Goal: Task Accomplishment & Management: Use online tool/utility

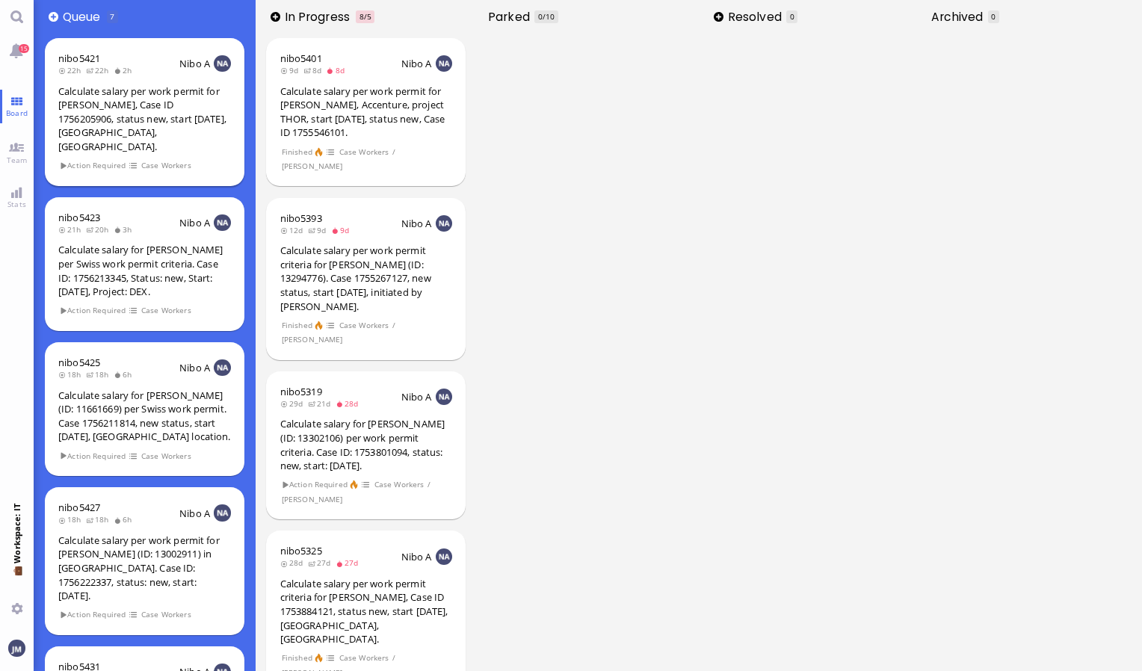
click at [161, 118] on div "Calculate salary per work permit for [PERSON_NAME], Case ID 1756205906, status …" at bounding box center [144, 118] width 173 height 69
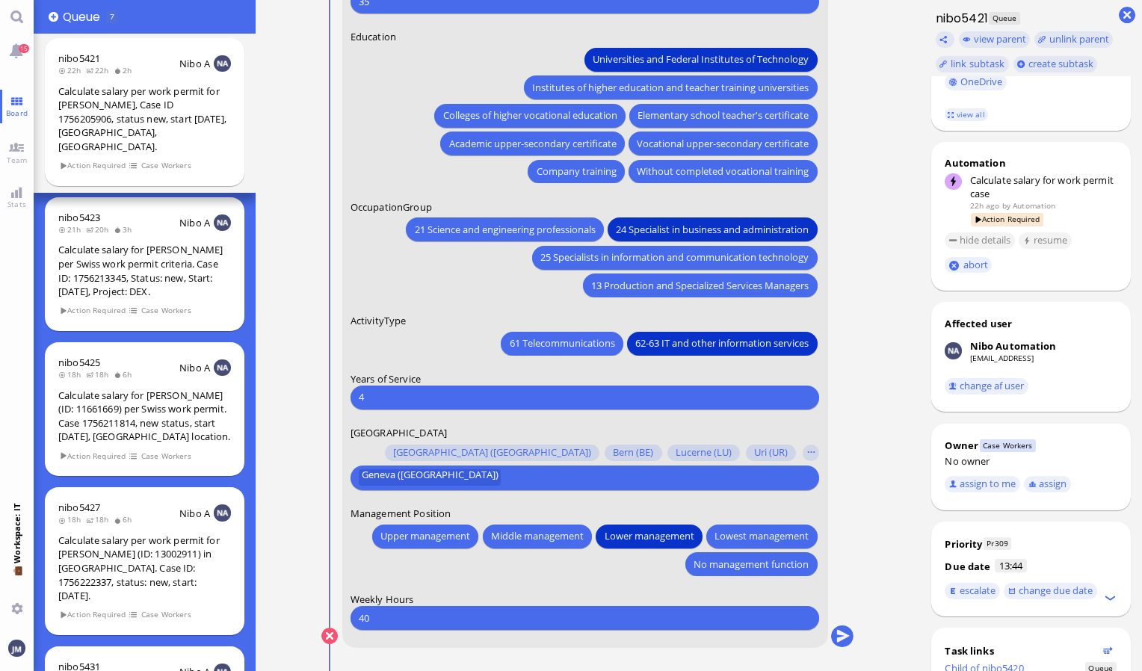
scroll to position [430, 0]
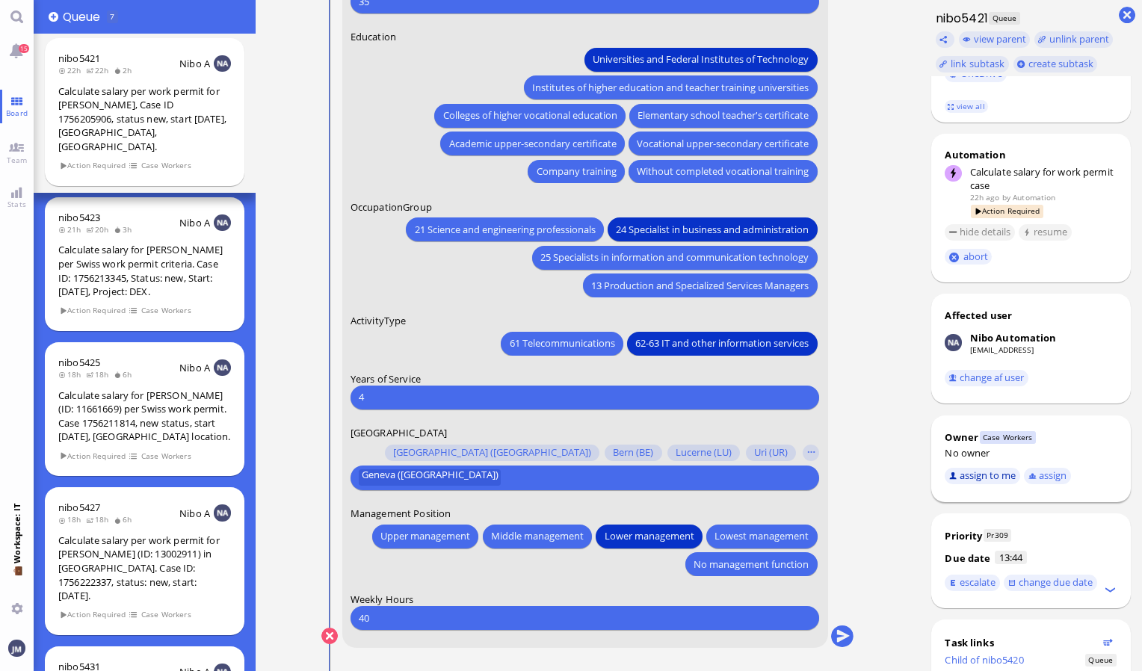
click at [988, 468] on button "assign to me" at bounding box center [982, 476] width 75 height 16
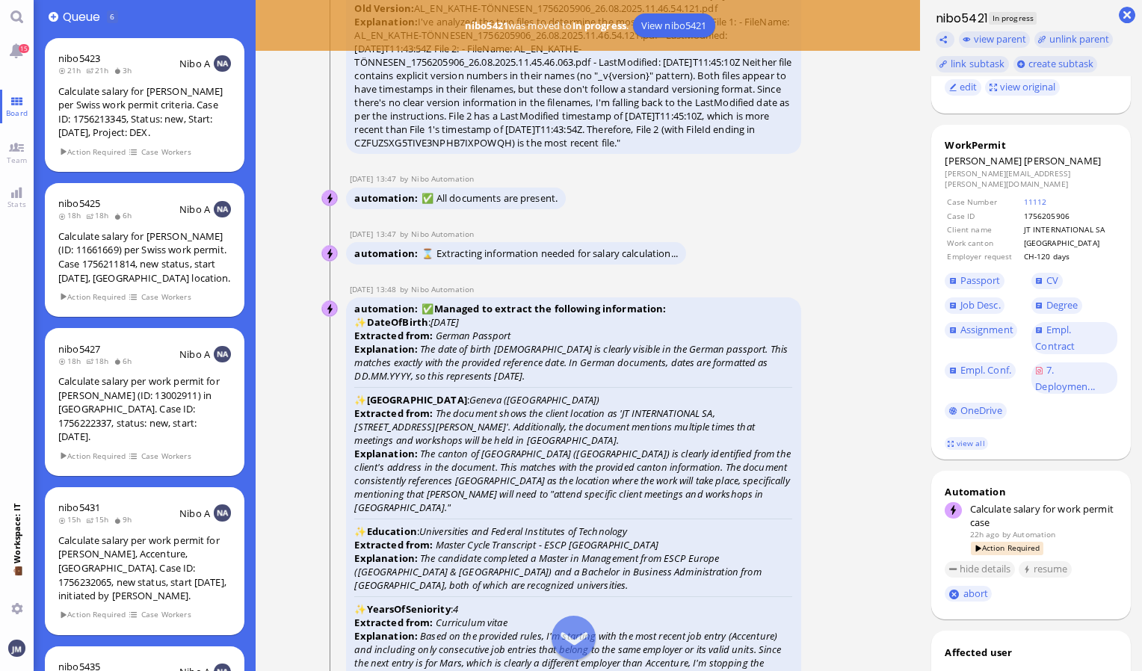
scroll to position [-2524, 0]
click at [974, 274] on span "Passport" at bounding box center [980, 280] width 40 height 13
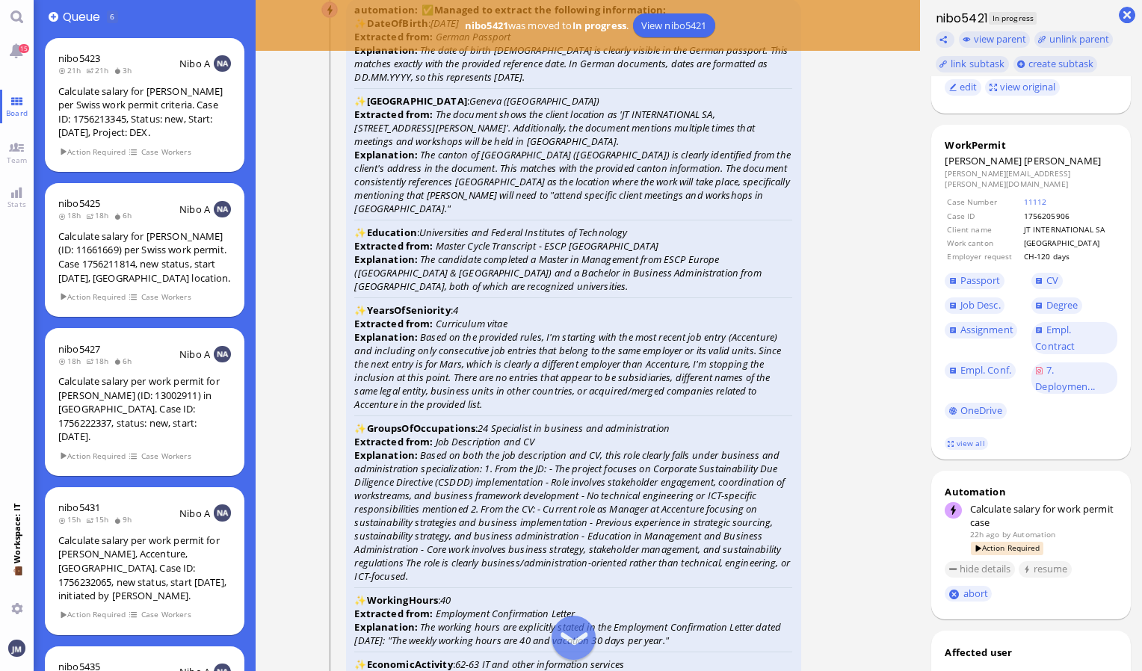
scroll to position [-2222, 0]
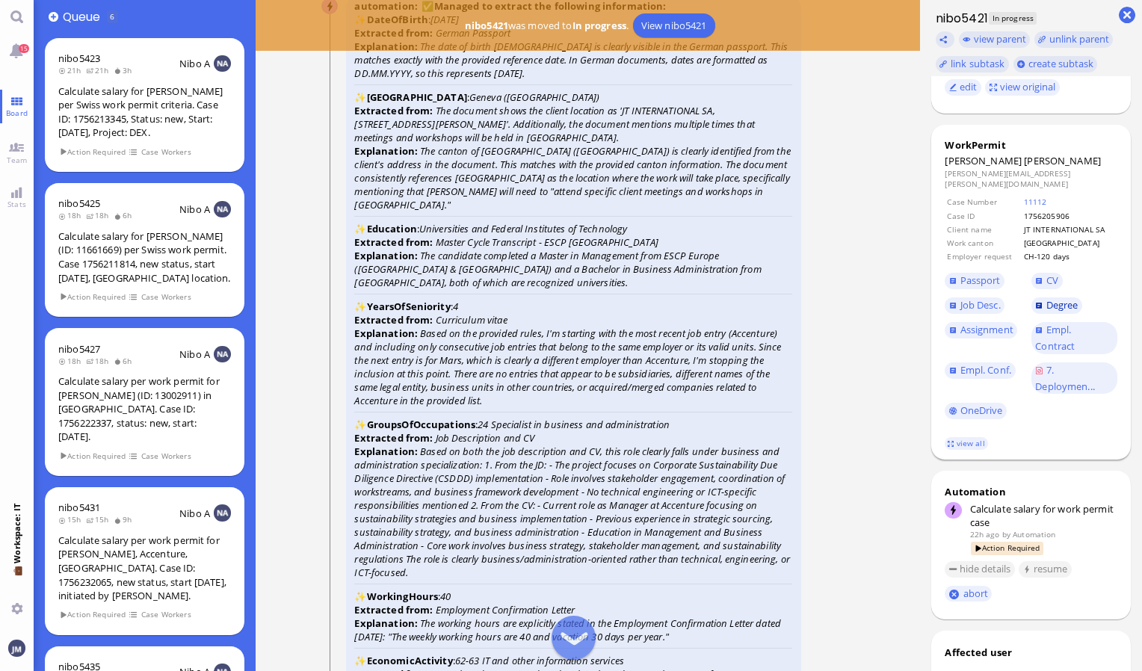
click at [1057, 298] on span "Degree" at bounding box center [1062, 304] width 32 height 13
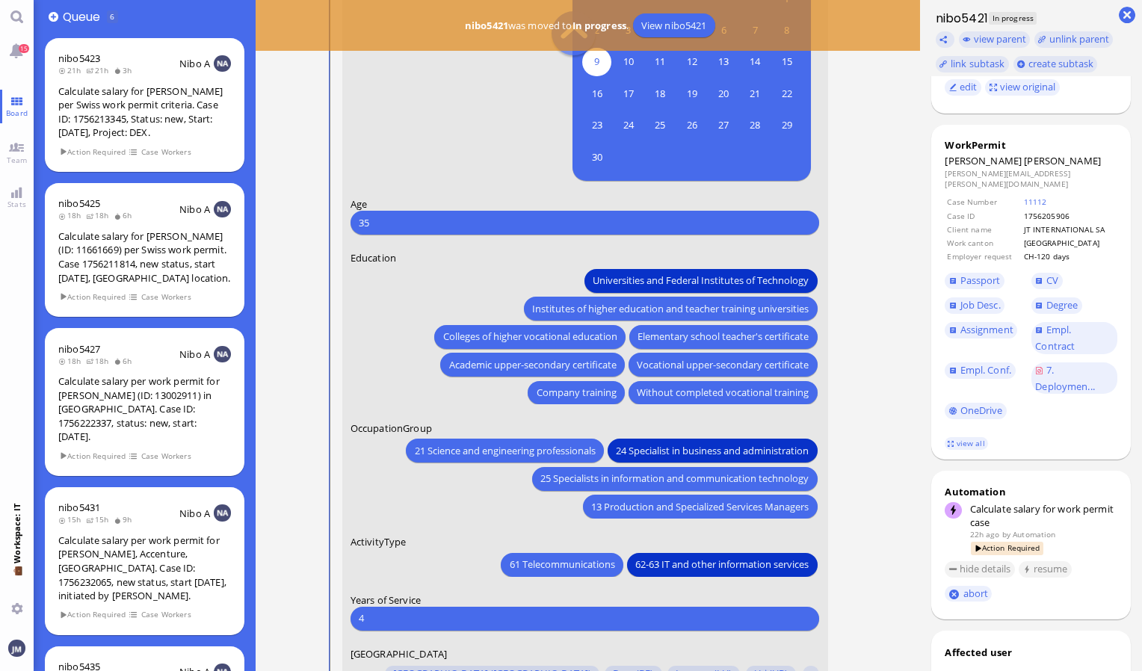
scroll to position [-221, 0]
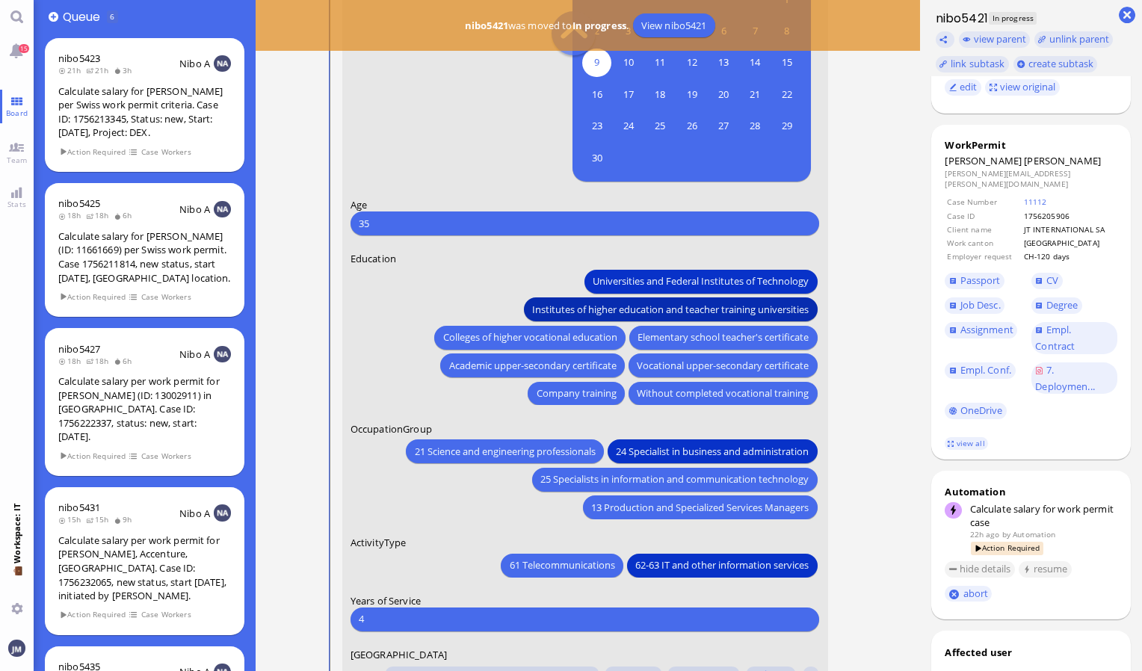
click at [587, 304] on span "Institutes of higher education and teacher training universities" at bounding box center [671, 309] width 277 height 16
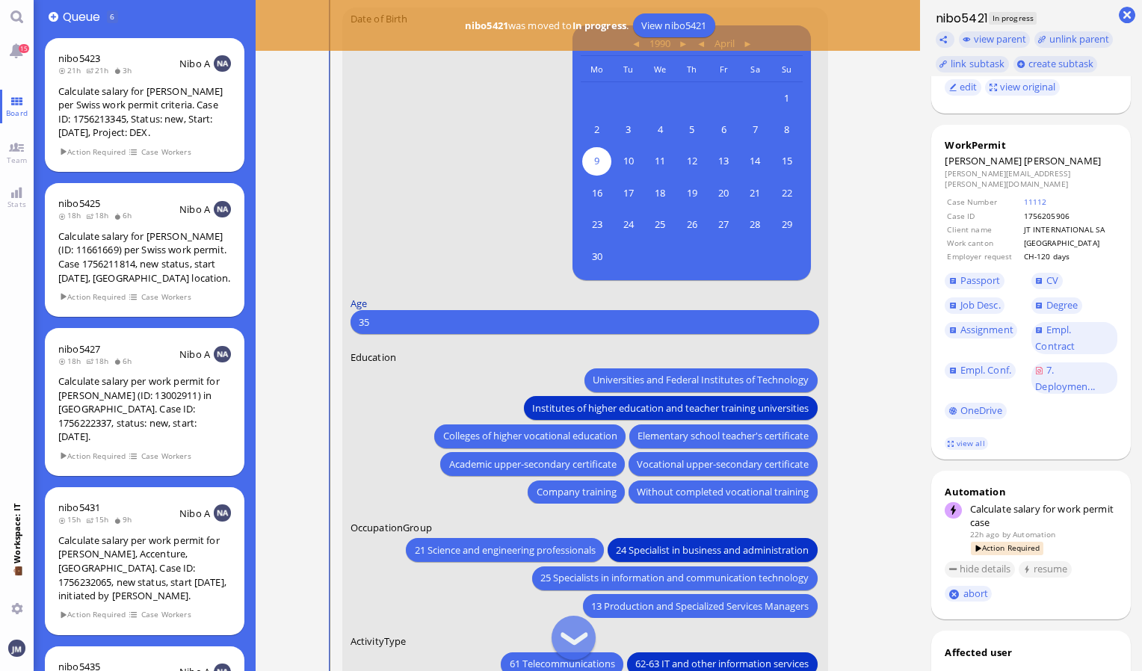
scroll to position [-309, 0]
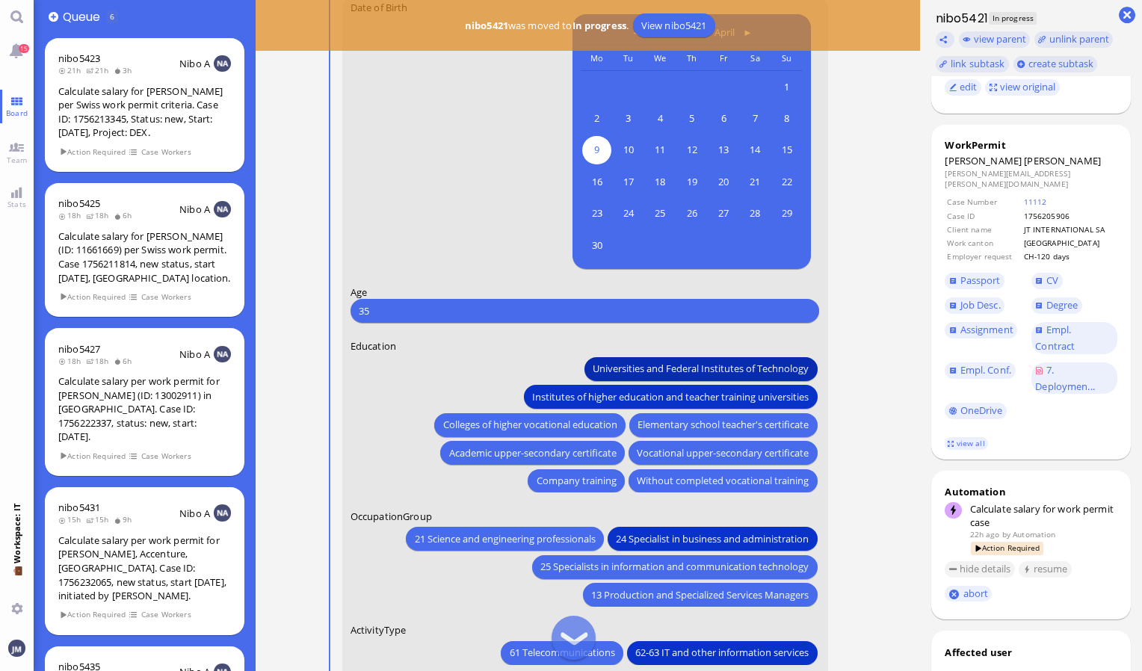
click at [620, 356] on button "Universities and Federal Institutes of Technology" at bounding box center [700, 368] width 232 height 24
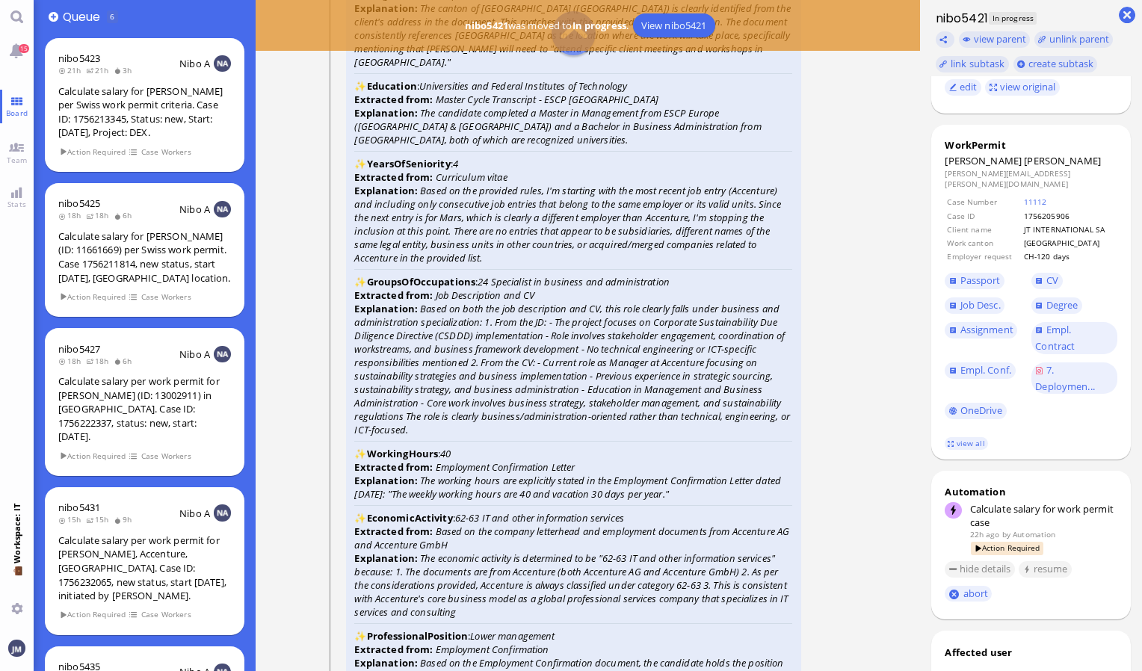
scroll to position [-2161, 0]
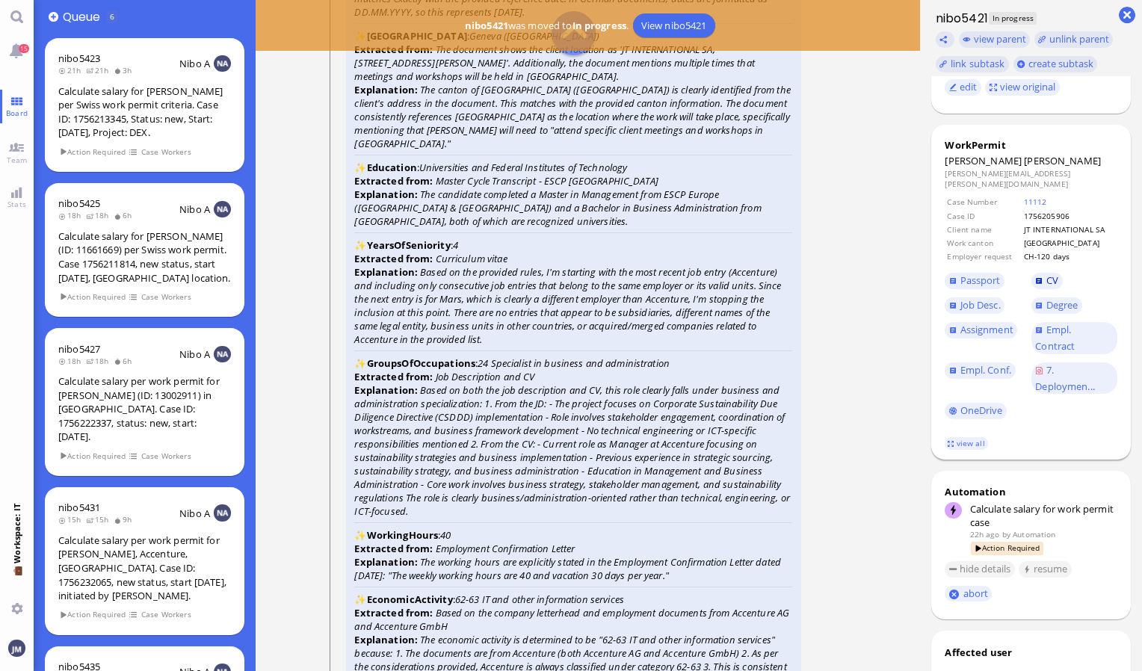
click at [1054, 274] on span "CV" at bounding box center [1052, 280] width 12 height 13
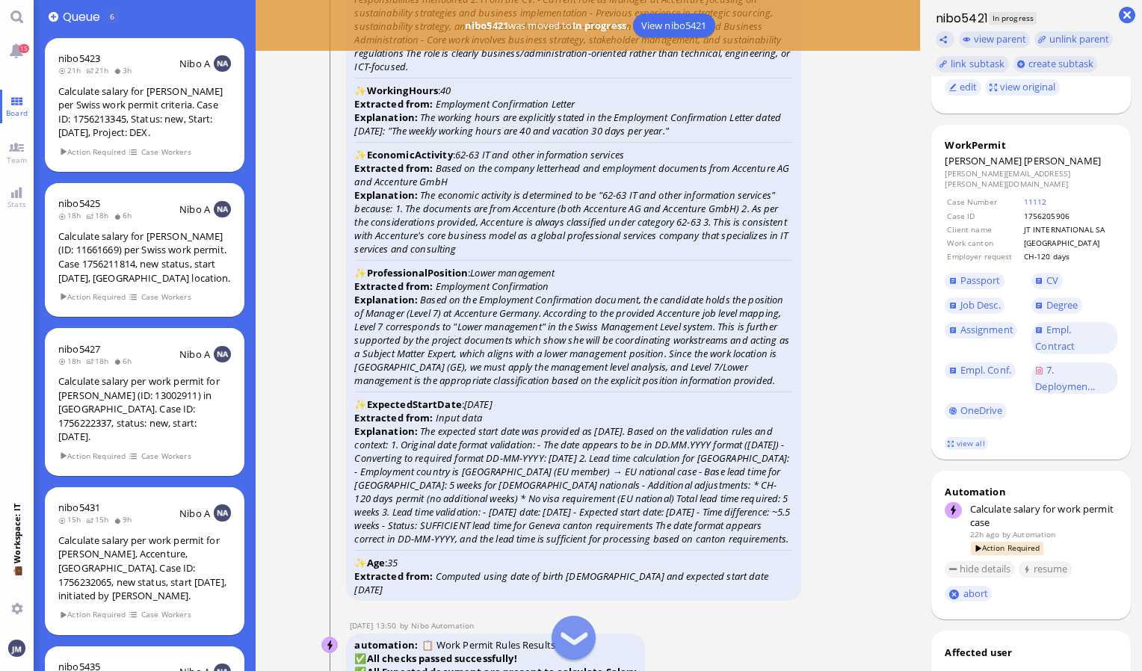
scroll to position [-1716, 0]
click at [998, 363] on span "Empl. Conf." at bounding box center [985, 369] width 51 height 13
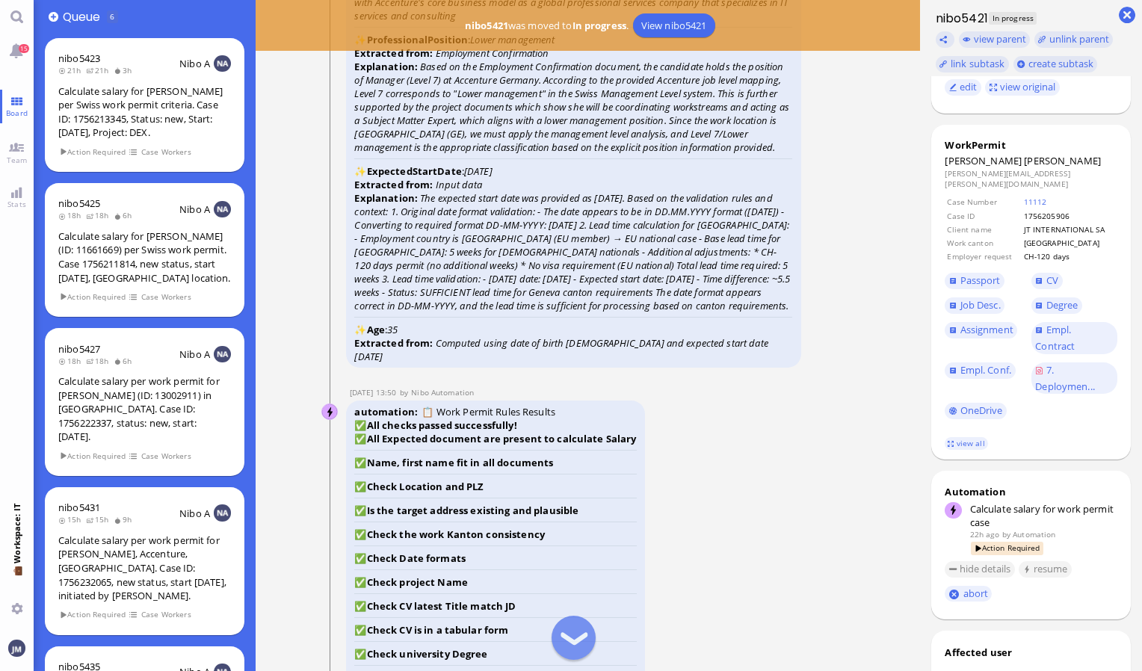
scroll to position [-1477, 0]
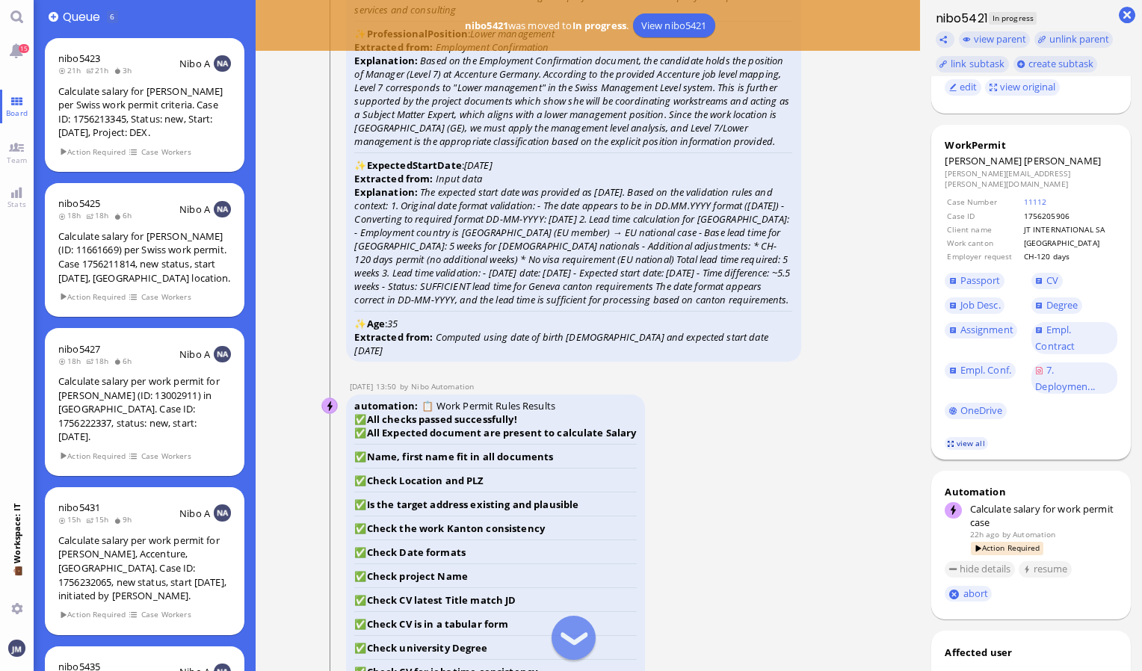
click at [963, 437] on link "view all" at bounding box center [966, 443] width 43 height 13
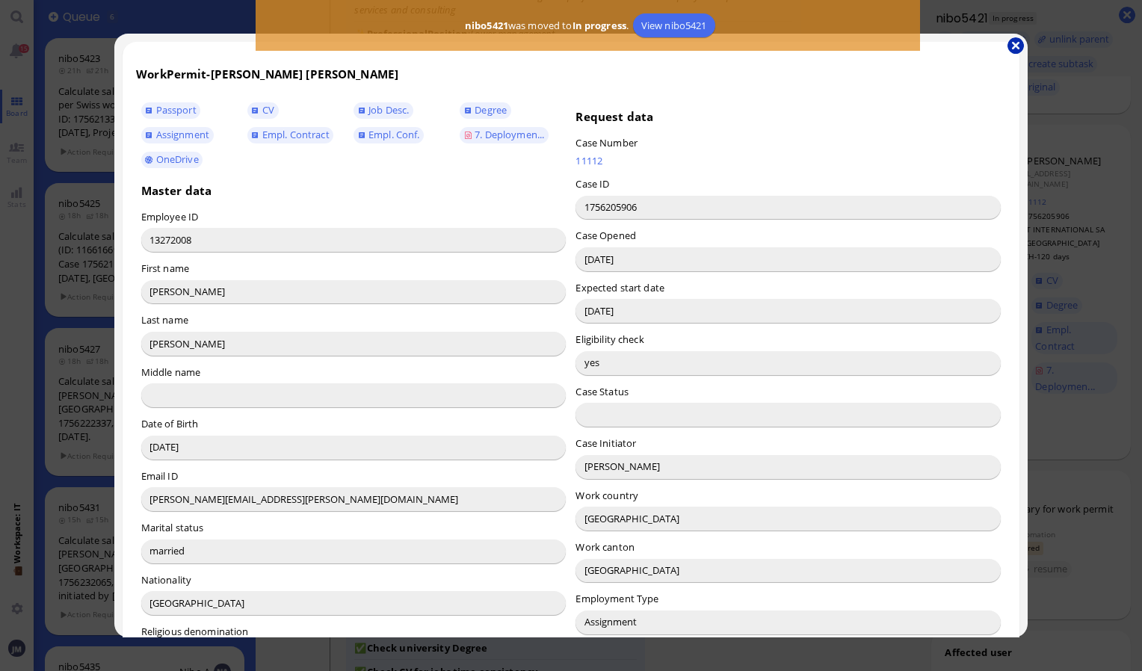
click at [1016, 42] on button "button" at bounding box center [1015, 45] width 16 height 16
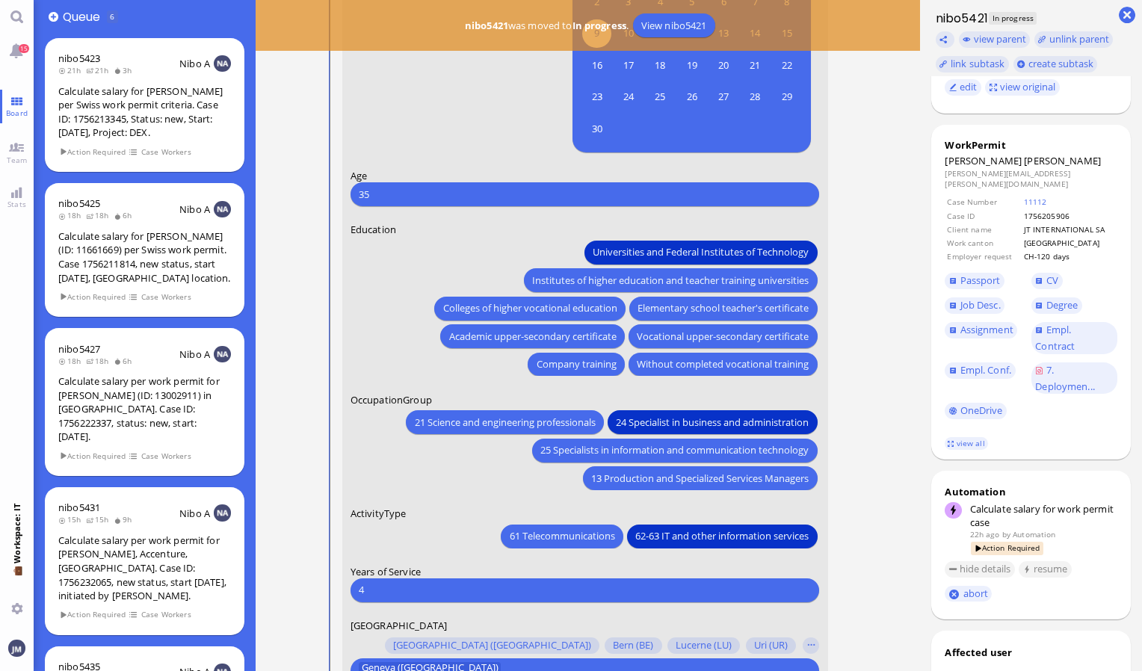
scroll to position [0, 0]
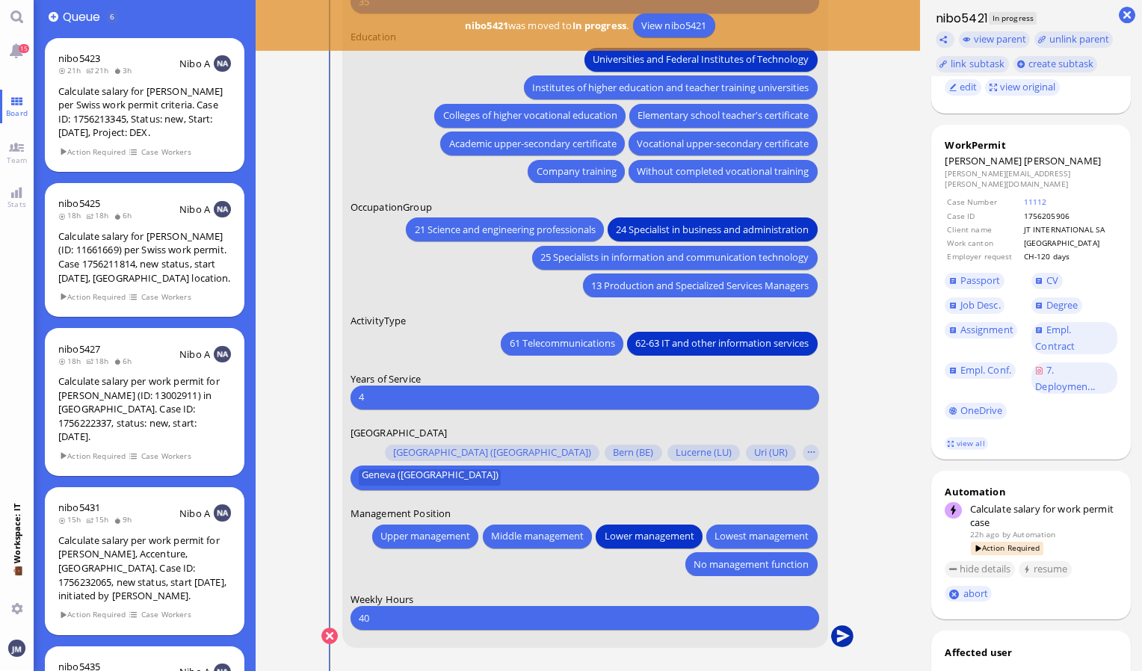
click at [841, 630] on button "submit" at bounding box center [842, 636] width 22 height 22
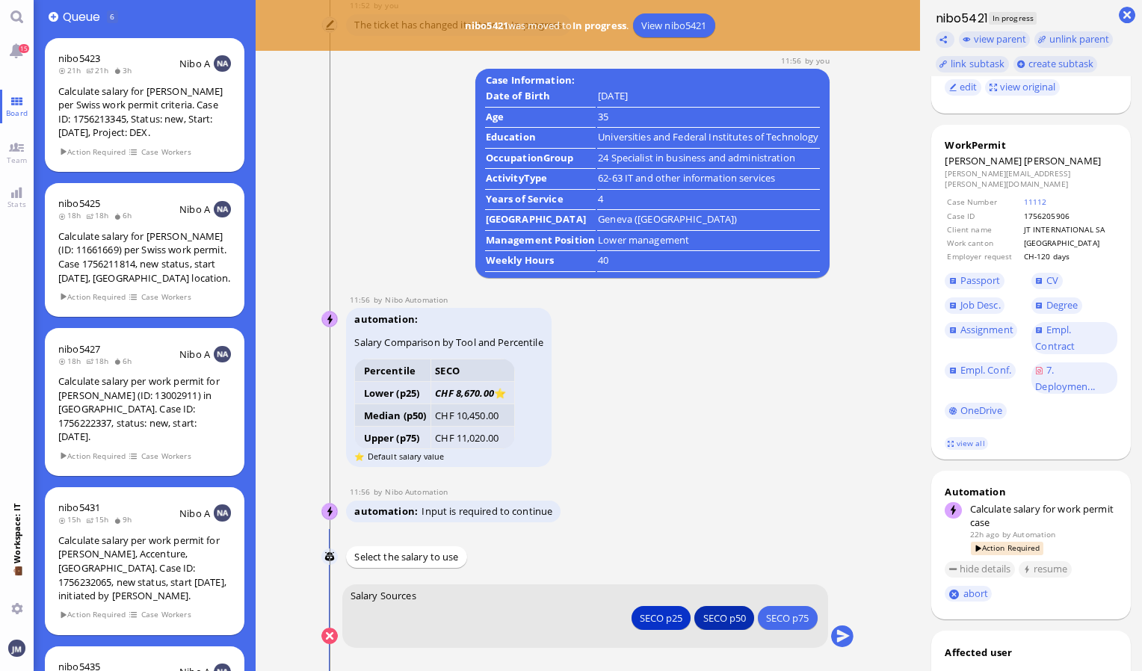
click at [713, 621] on div "SECO p50" at bounding box center [724, 618] width 43 height 16
click at [834, 632] on button "submit" at bounding box center [842, 636] width 22 height 22
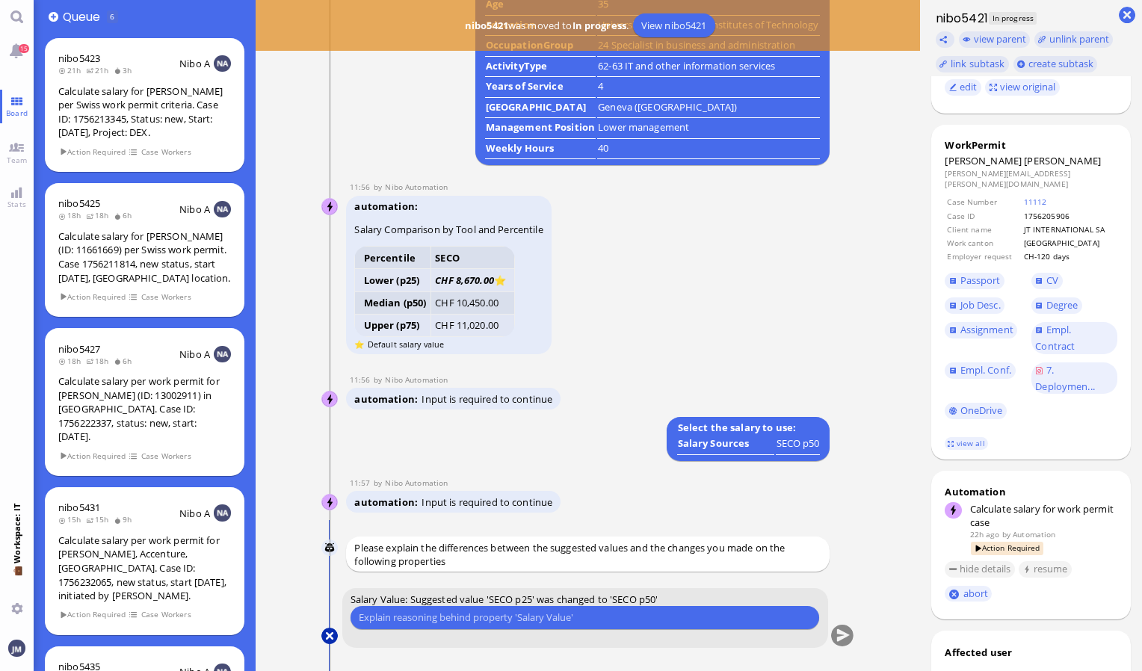
click at [332, 633] on button at bounding box center [329, 636] width 16 height 16
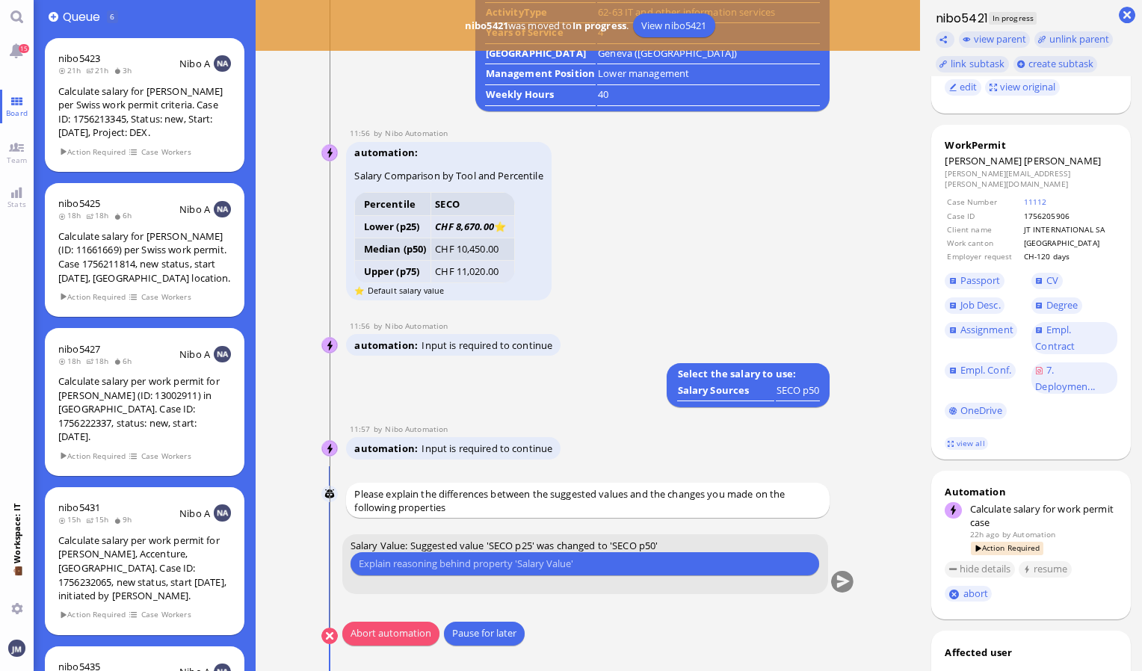
click at [604, 616] on div "Nibo Nibo Please explain the differences between the suggested values and the c…" at bounding box center [587, 564] width 533 height 162
click at [374, 637] on button "Abort automation" at bounding box center [390, 634] width 97 height 24
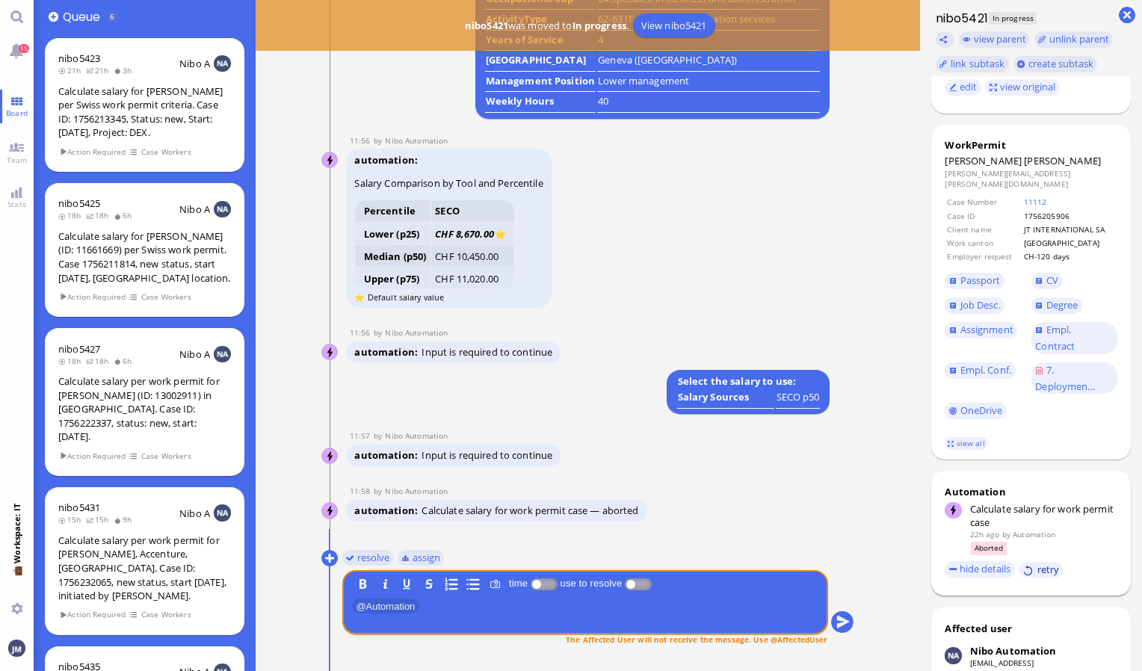
click at [1033, 562] on button "retry" at bounding box center [1041, 570] width 44 height 16
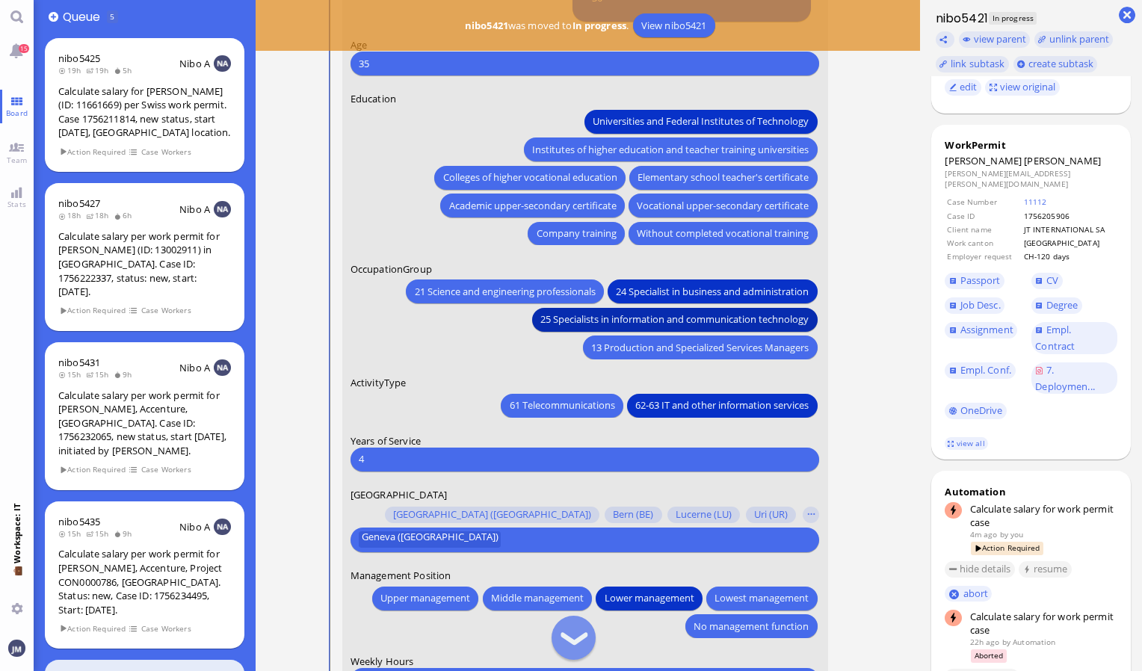
scroll to position [-51, 0]
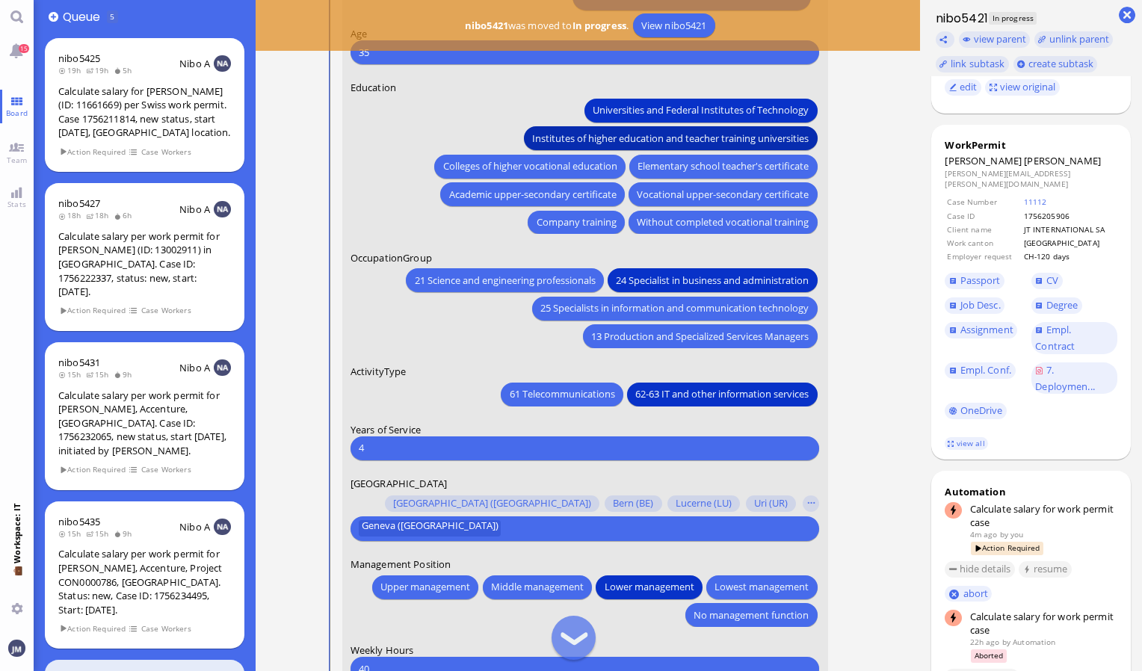
click at [590, 130] on span "Institutes of higher education and teacher training universities" at bounding box center [671, 138] width 277 height 16
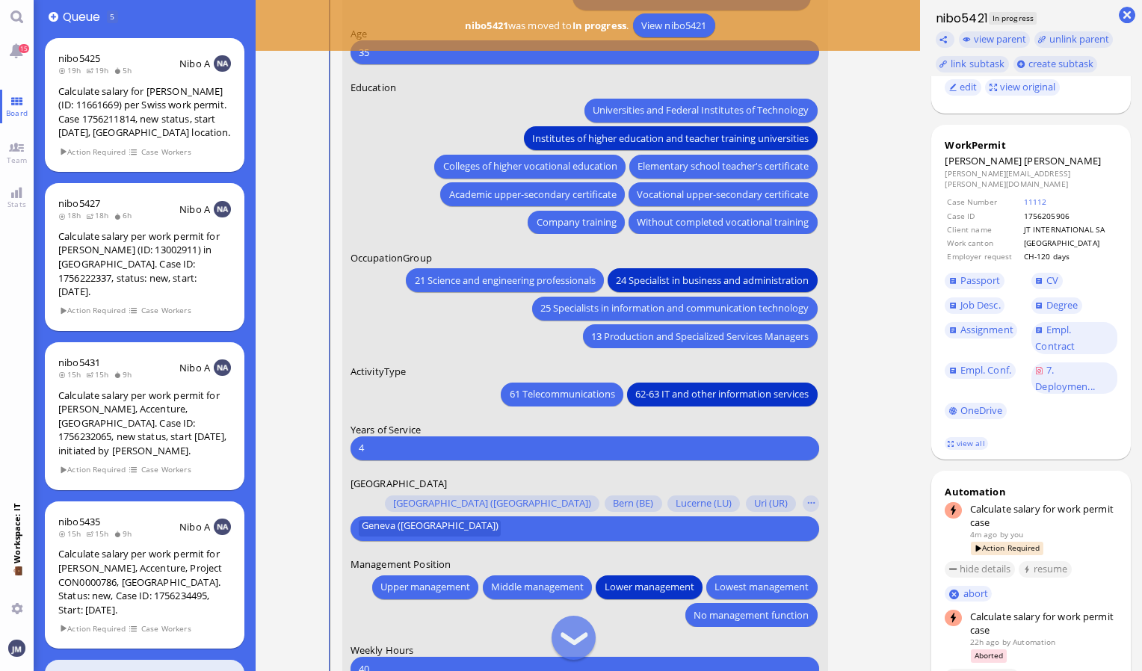
scroll to position [0, 0]
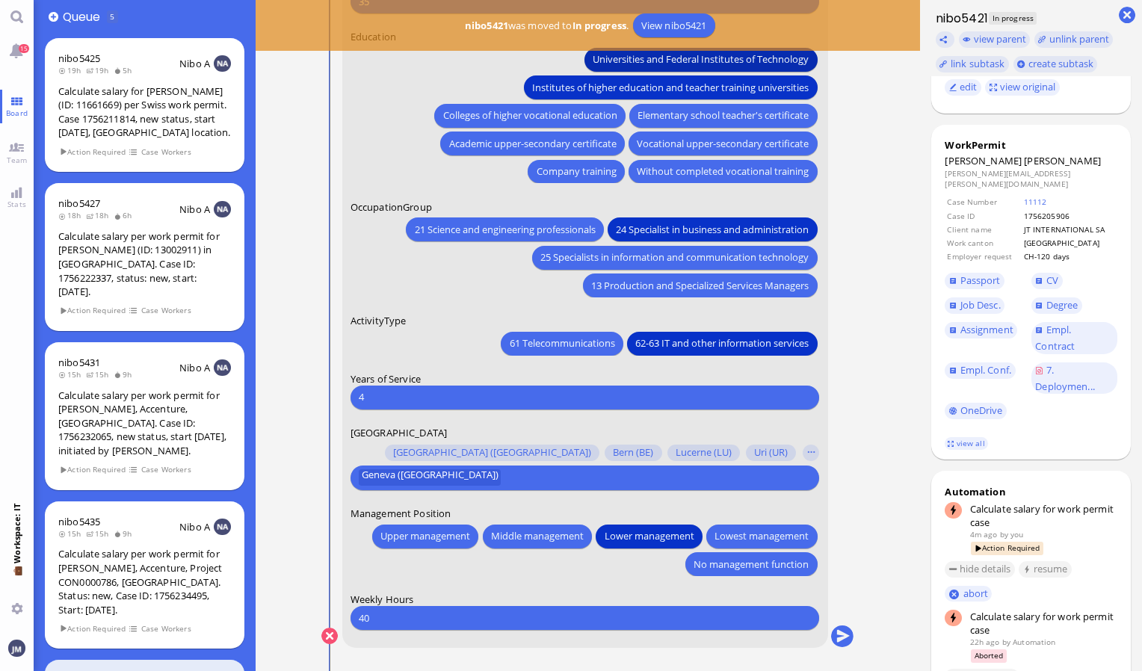
click at [632, 57] on span "Universities and Federal Institutes of Technology" at bounding box center [701, 60] width 216 height 16
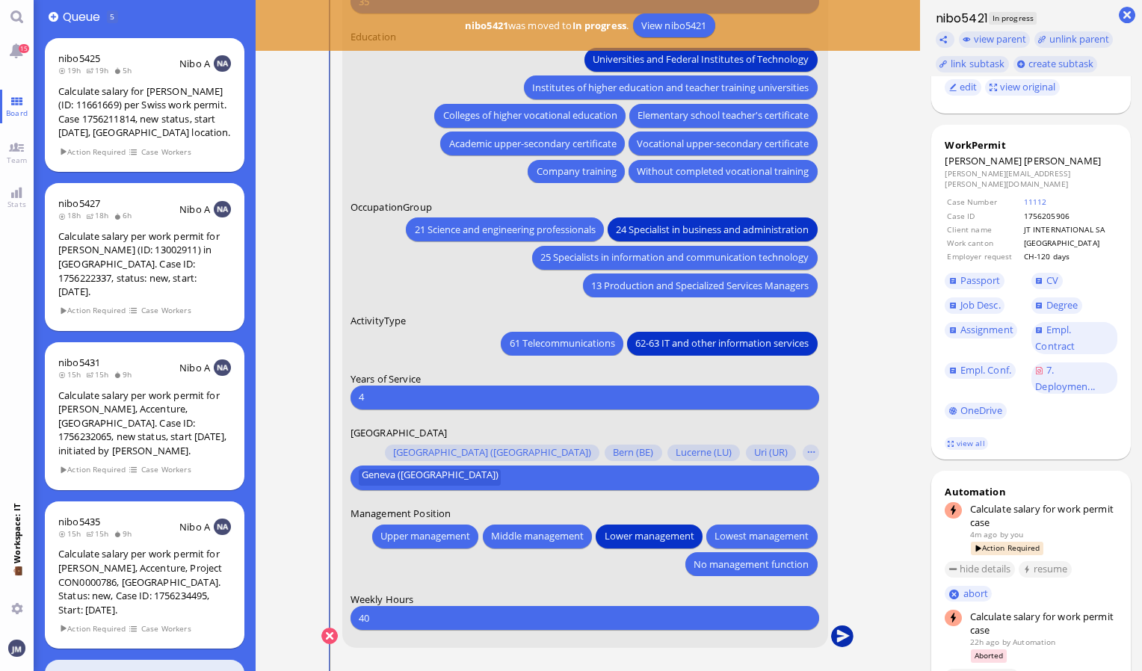
click at [840, 632] on button "submit" at bounding box center [842, 636] width 22 height 22
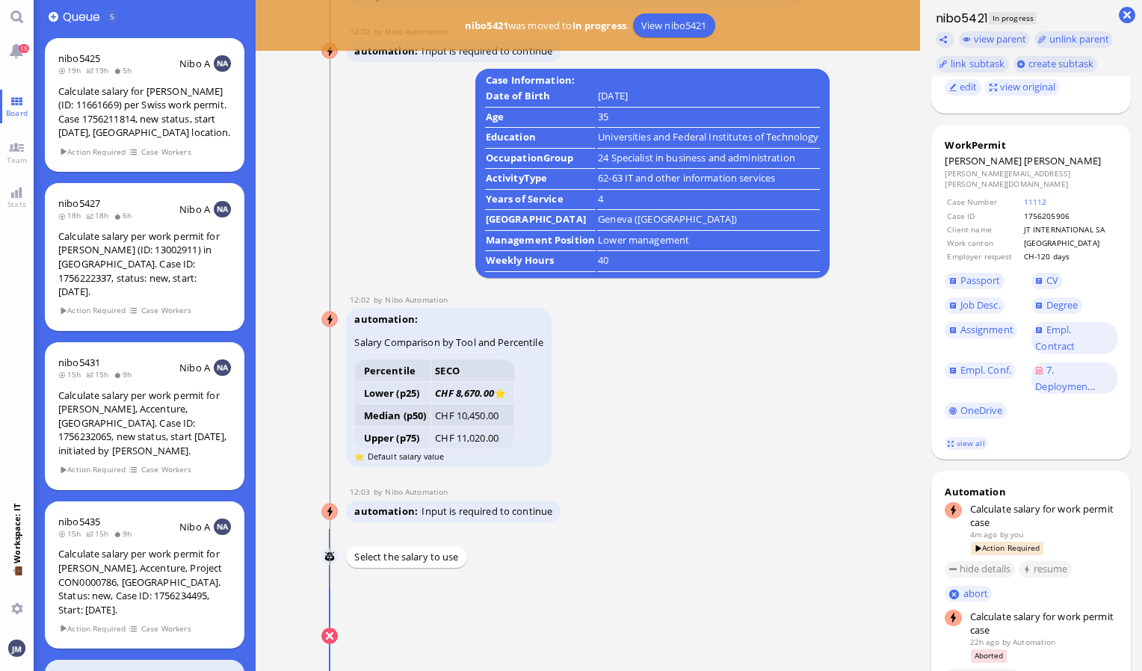
click at [844, 638] on button "submit" at bounding box center [842, 636] width 22 height 22
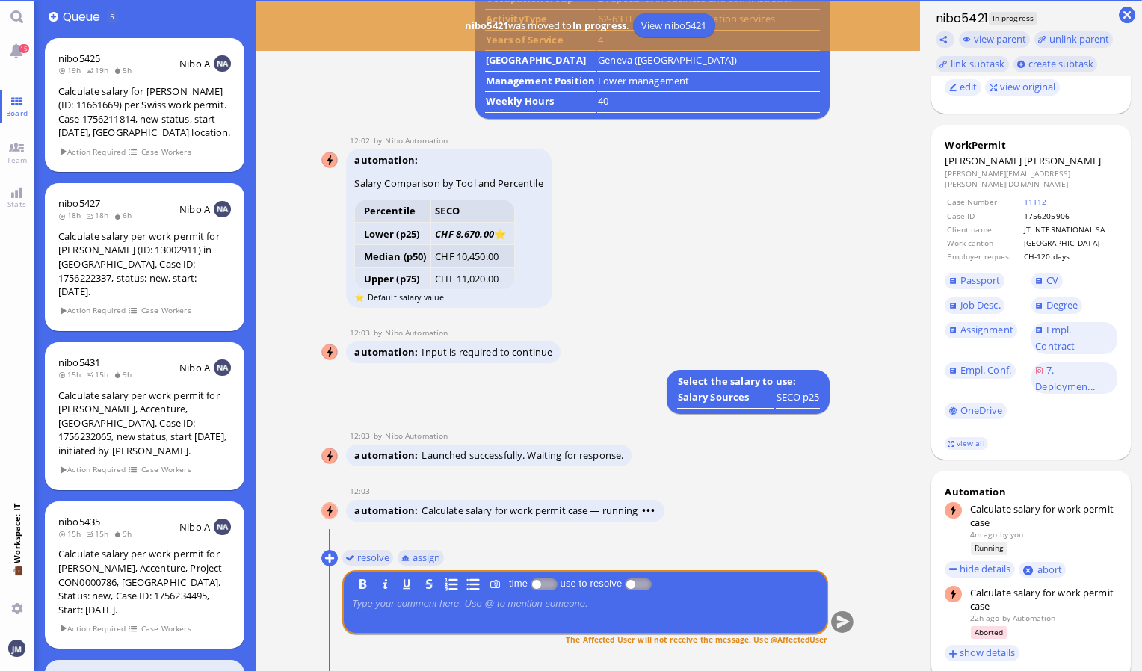
click at [844, 638] on div "You resolve assign B I U S time use to resolve The Affected User will not recei…" at bounding box center [587, 607] width 533 height 122
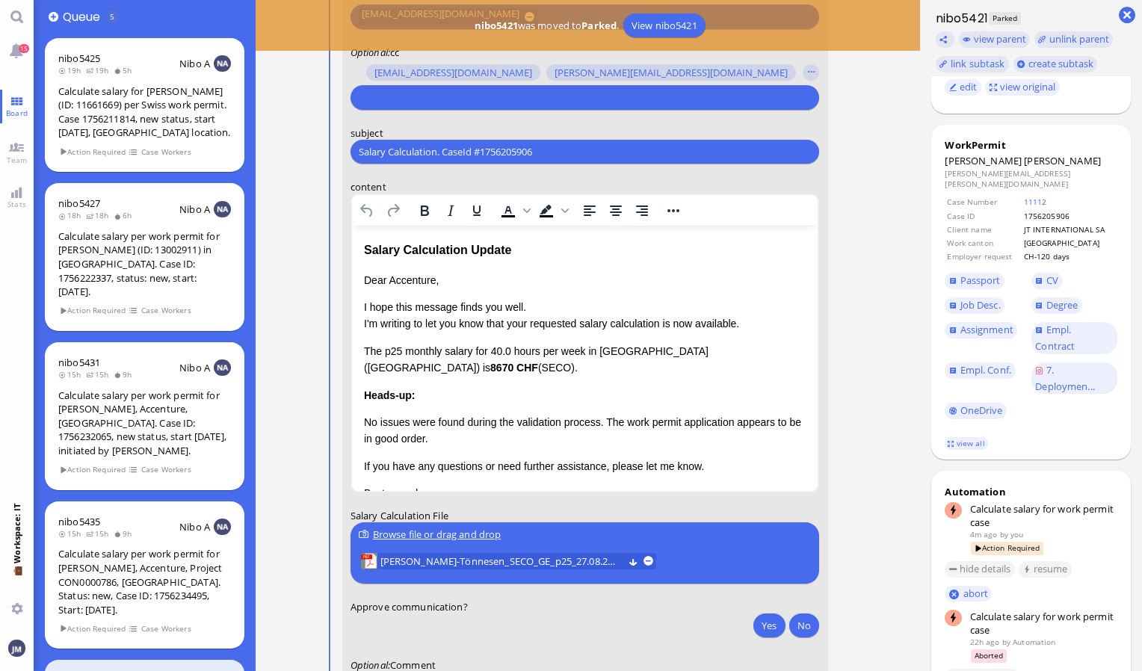
scroll to position [-108, 0]
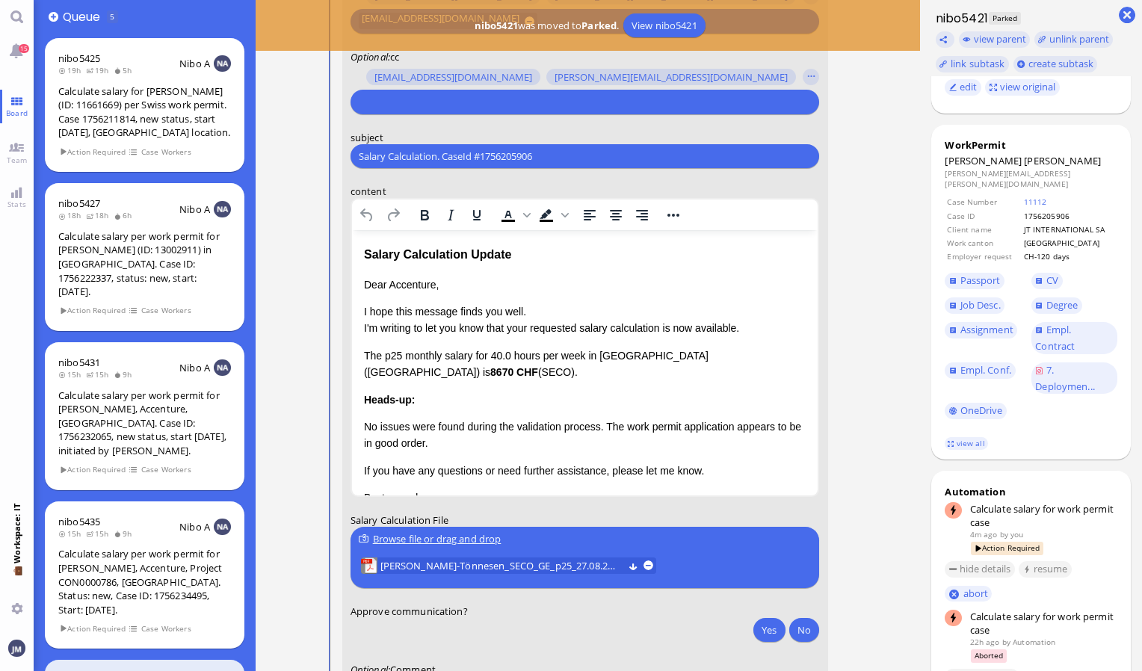
drag, startPoint x: 546, startPoint y: 154, endPoint x: 275, endPoint y: 151, distance: 270.5
click at [275, 151] on ticket "26 Aug 13:44 by Automation Automation Calculate eligible salary for work permit…" at bounding box center [588, 335] width 665 height 671
paste input "PazPerTout new case: Dominique Kathe-Tönnesen (1756205906 / 13272008), Employer…"
type input "PazPerTout new case: Dominique Kathe-Tönnesen (1756205906 / 13272008), Employer…"
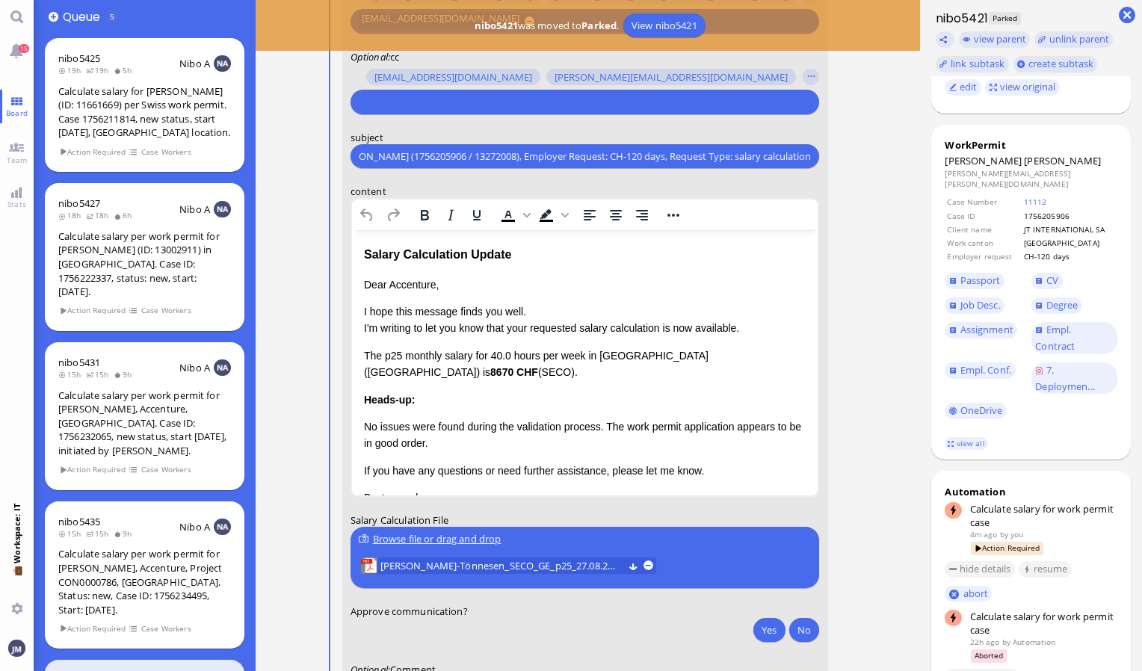
scroll to position [0, 0]
click at [459, 103] on input "text" at bounding box center [583, 102] width 448 height 16
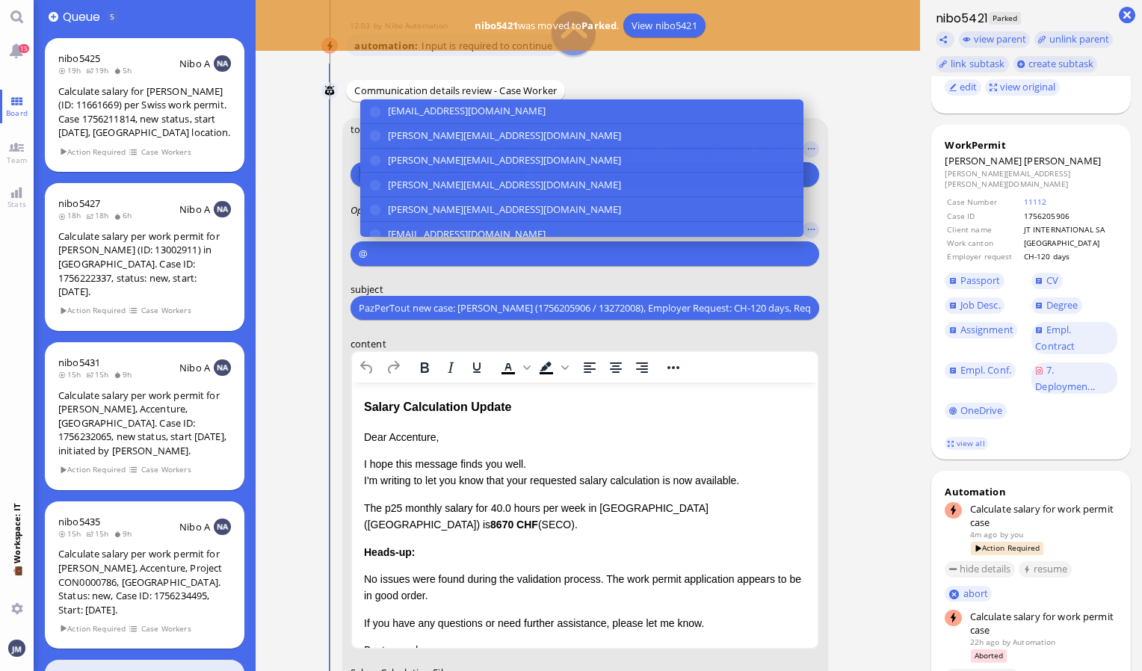
scroll to position [-265, 0]
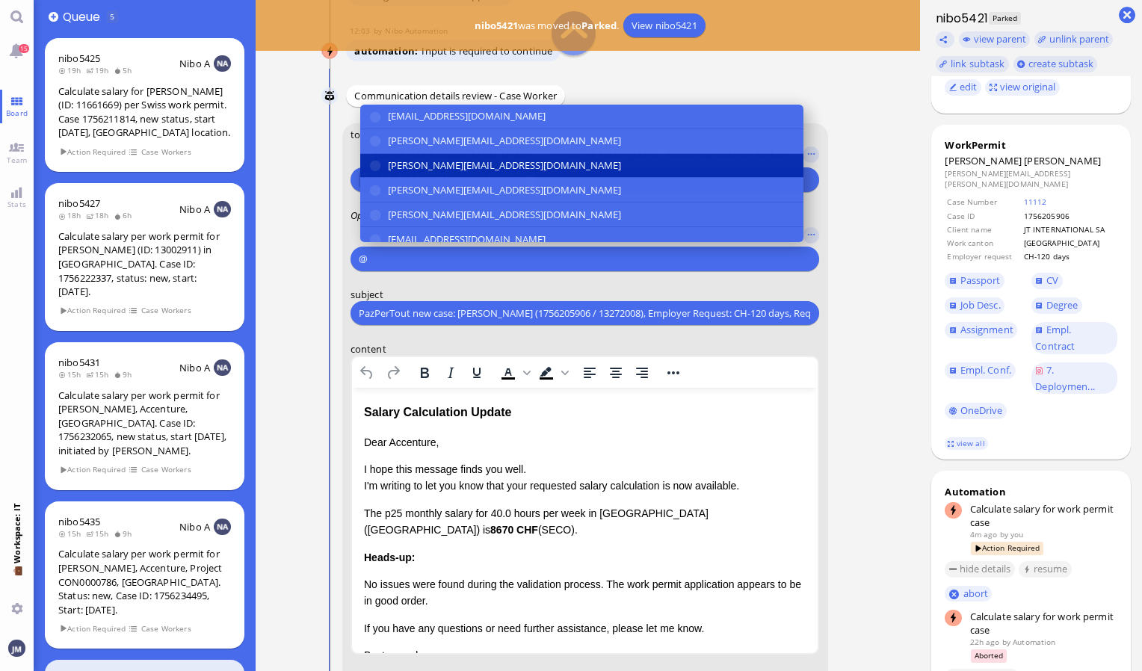
type input "@"
click at [454, 159] on span "[PERSON_NAME][EMAIL_ADDRESS][DOMAIN_NAME]" at bounding box center [504, 166] width 233 height 16
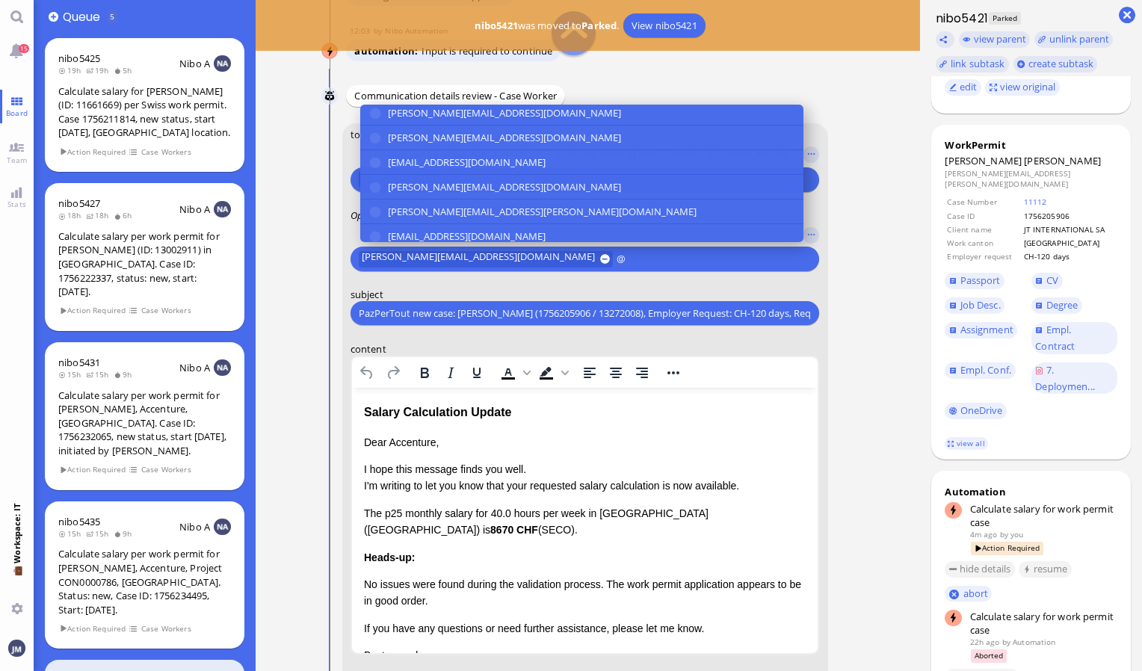
scroll to position [83, 0]
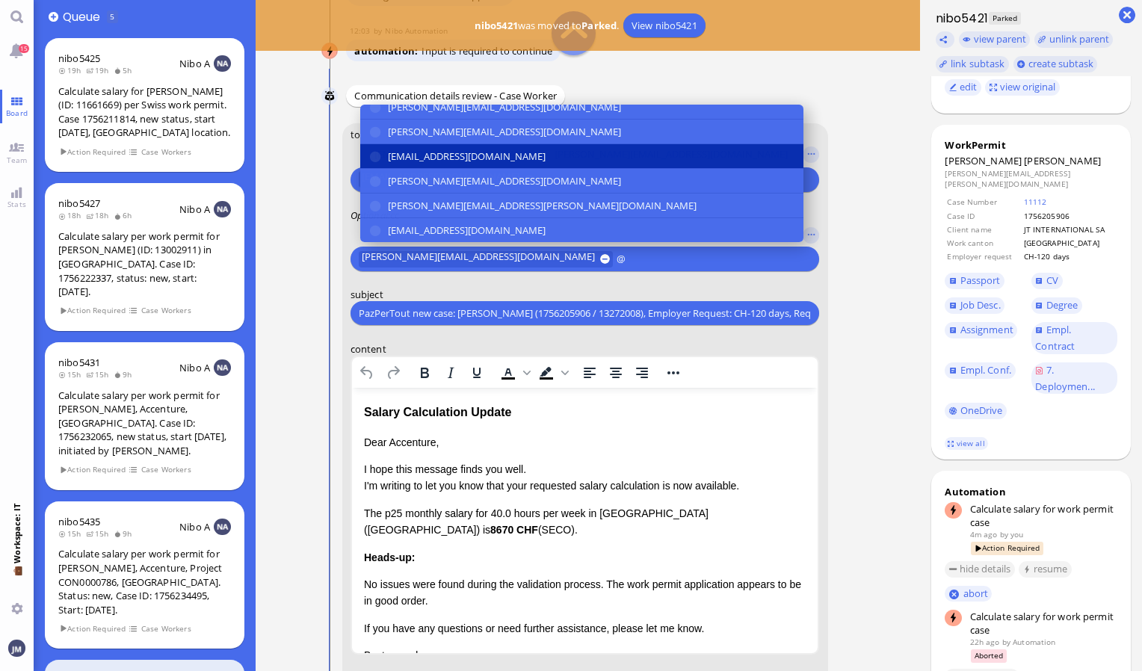
type input "@"
click at [448, 155] on span "[EMAIL_ADDRESS][DOMAIN_NAME]" at bounding box center [467, 157] width 158 height 16
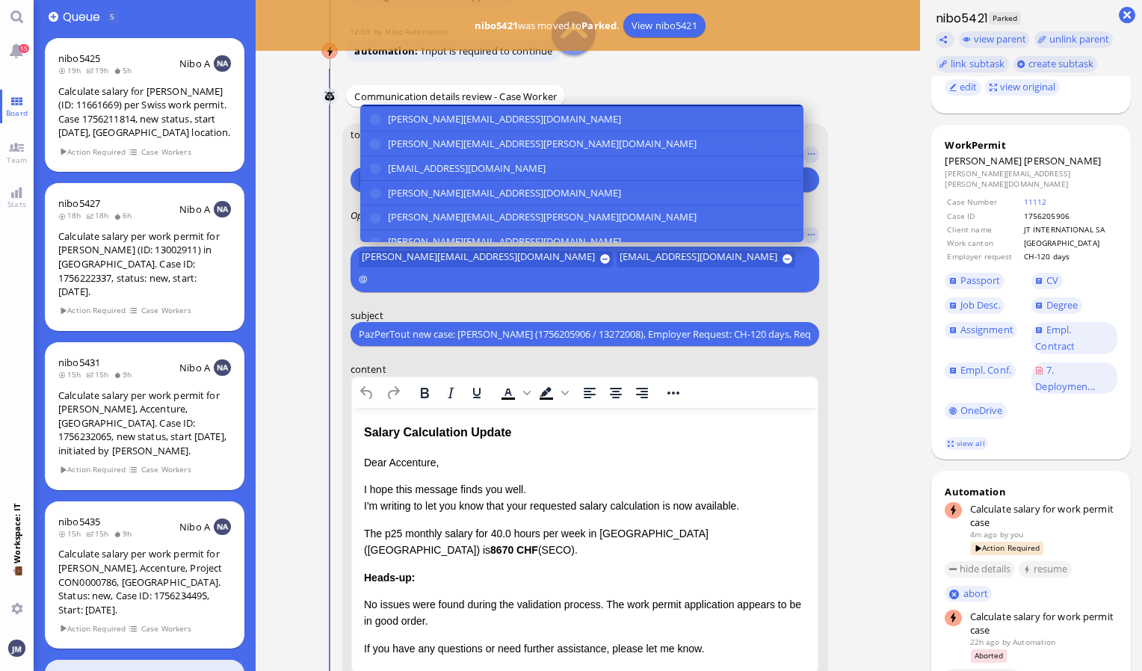
scroll to position [153, 0]
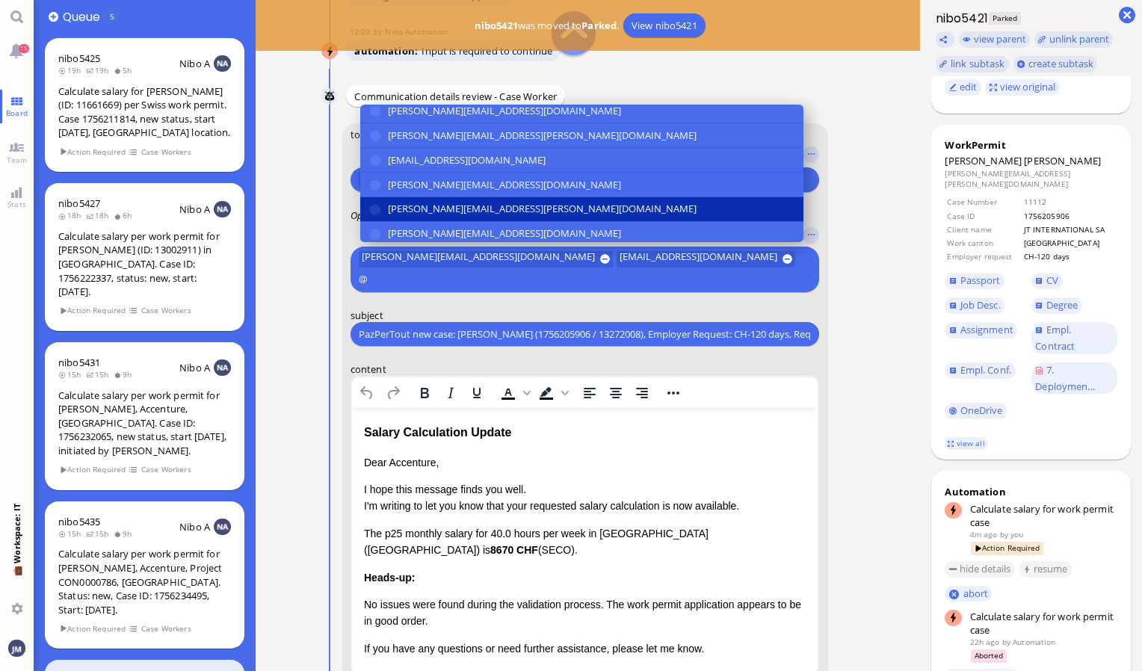
type input "@"
click at [433, 209] on span "[PERSON_NAME][EMAIL_ADDRESS][PERSON_NAME][DOMAIN_NAME]" at bounding box center [542, 210] width 309 height 16
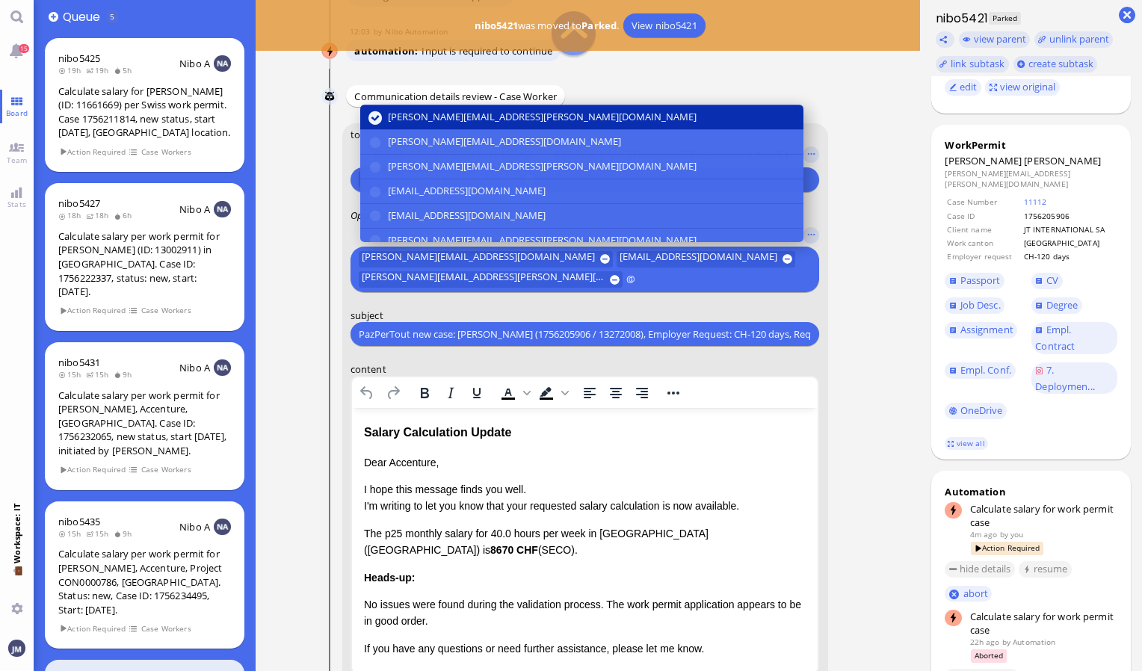
scroll to position [251, 0]
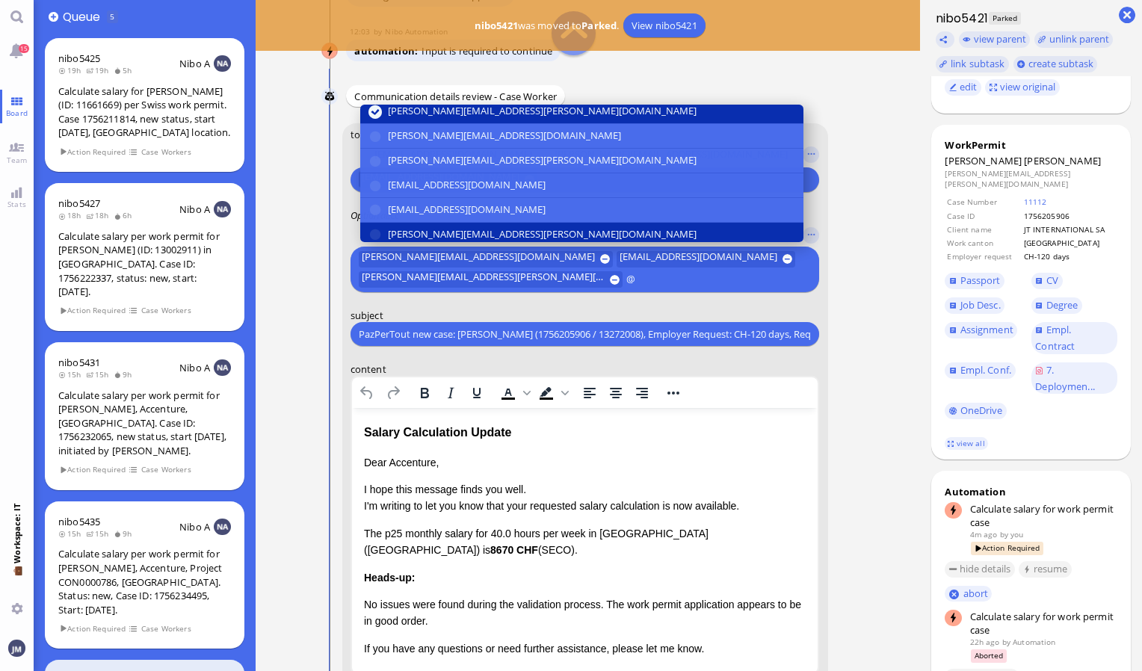
type input "@"
click at [435, 229] on span "[PERSON_NAME][EMAIL_ADDRESS][PERSON_NAME][DOMAIN_NAME]" at bounding box center [542, 234] width 309 height 16
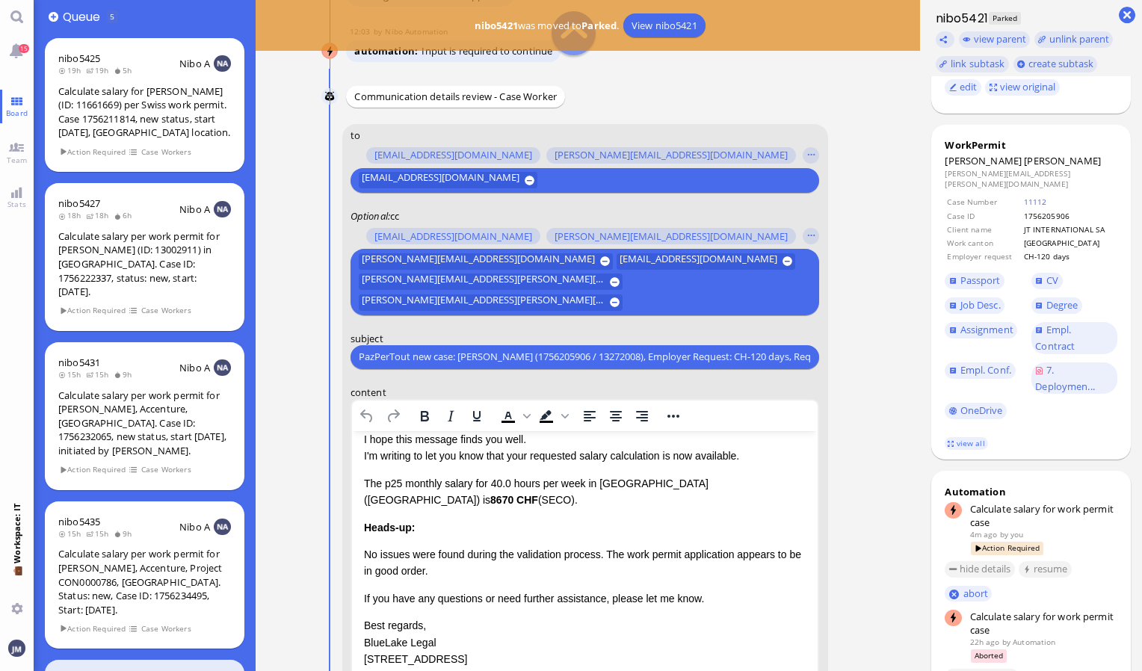
scroll to position [0, 0]
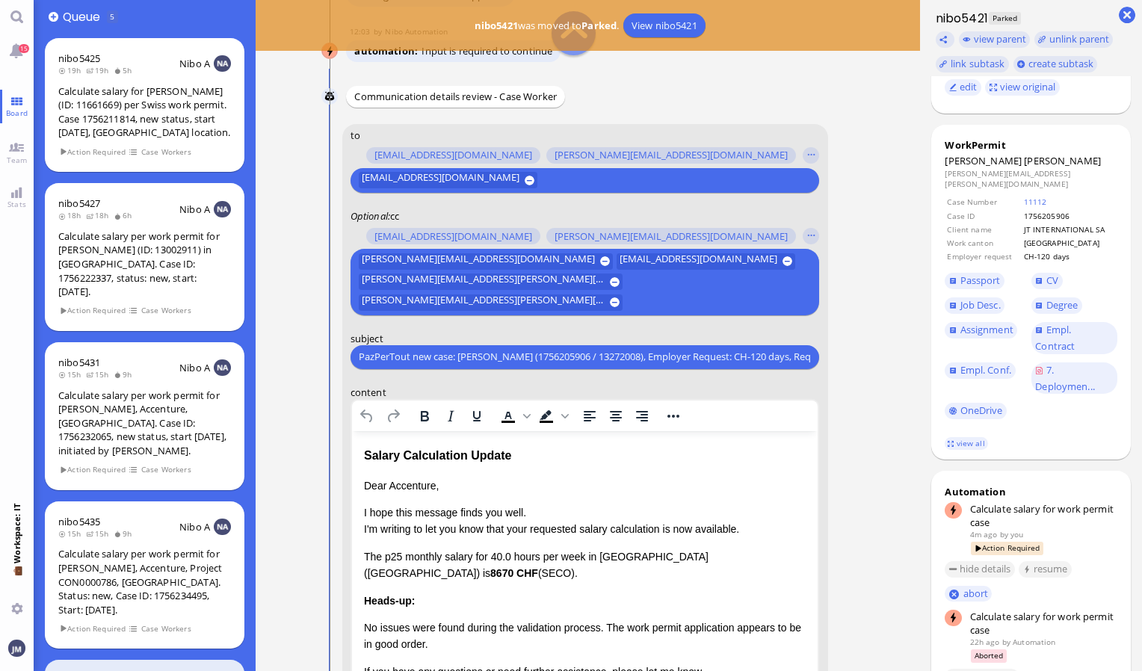
click at [360, 481] on html "Salary Calculation Update Dear Accenture, I hope this message finds you well. I…" at bounding box center [584, 608] width 466 height 356
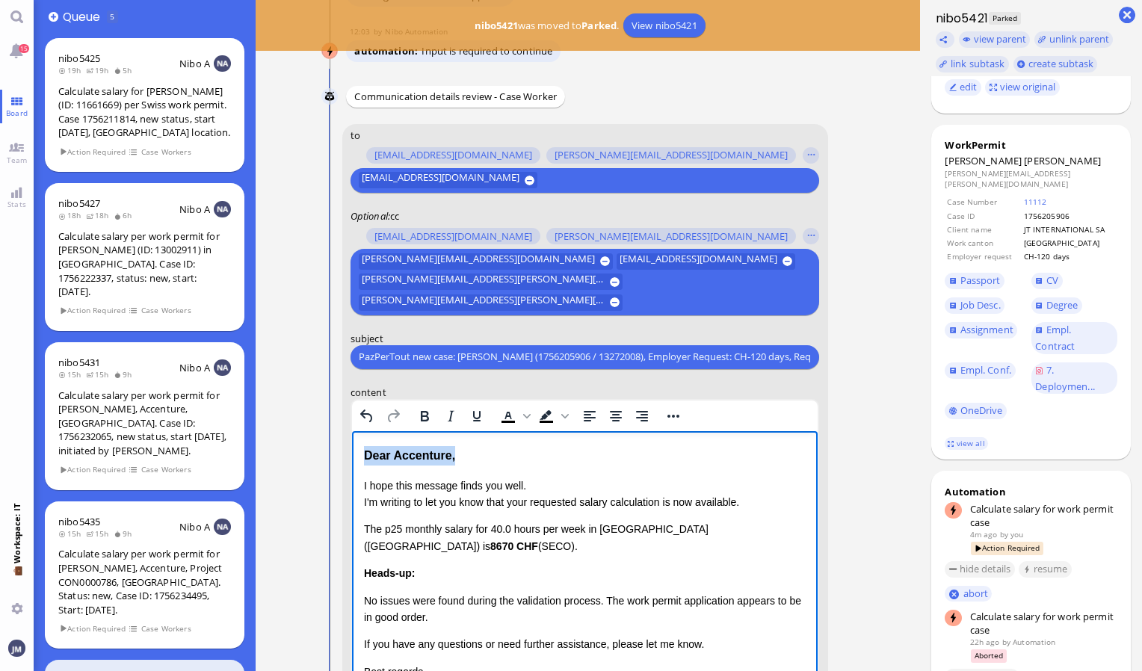
drag, startPoint x: 484, startPoint y: 464, endPoint x: 345, endPoint y: 451, distance: 140.4
click at [351, 451] on html "Dear Accenture, I hope this message finds you well. I'm writing to let you know…" at bounding box center [584, 594] width 466 height 328
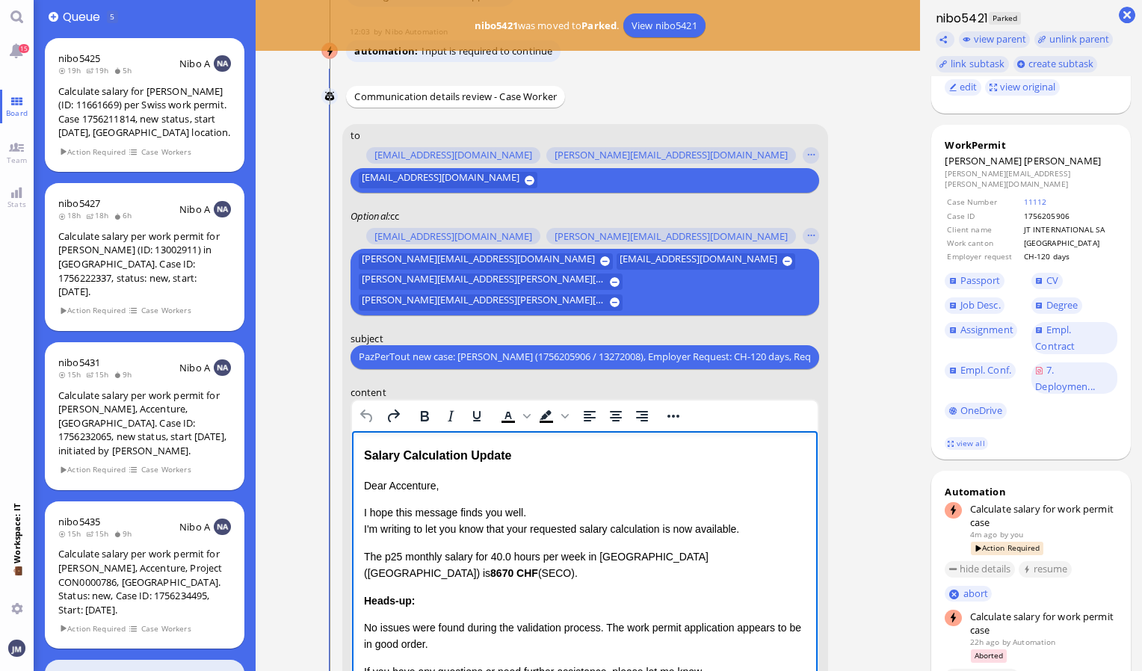
drag, startPoint x: 531, startPoint y: 453, endPoint x: 666, endPoint y: 896, distance: 463.1
click at [351, 466] on html "Salary Calculation Update Dear Accenture, I hope this message finds you well. I…" at bounding box center [584, 608] width 466 height 356
click at [516, 456] on div "Salary Calculation Update" at bounding box center [584, 454] width 442 height 19
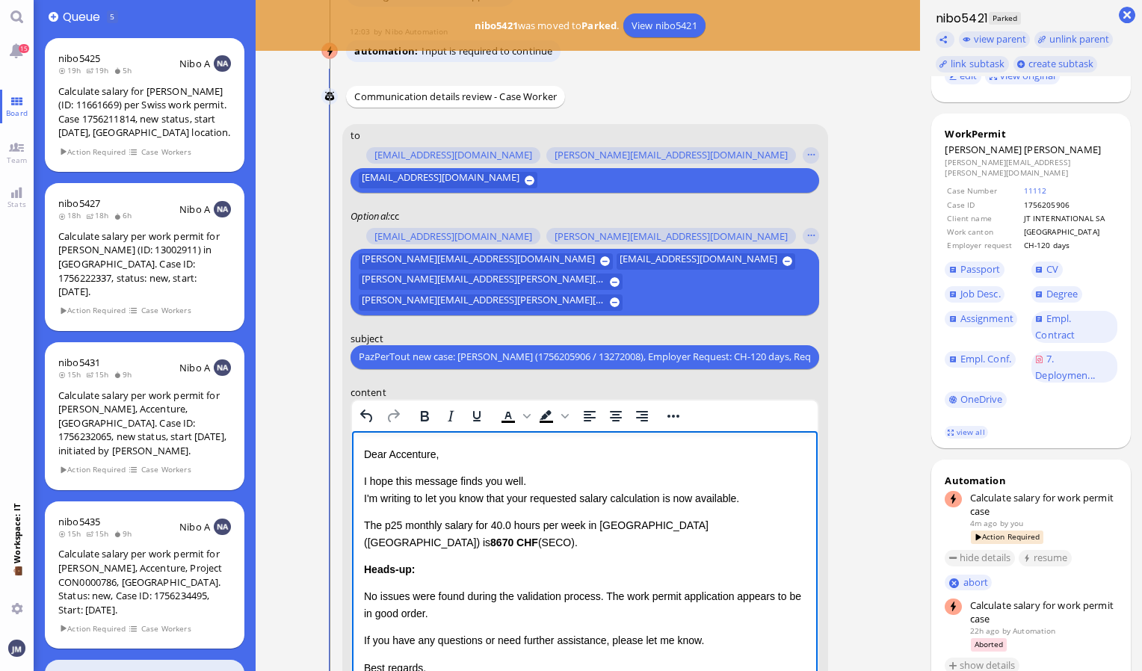
scroll to position [100, 0]
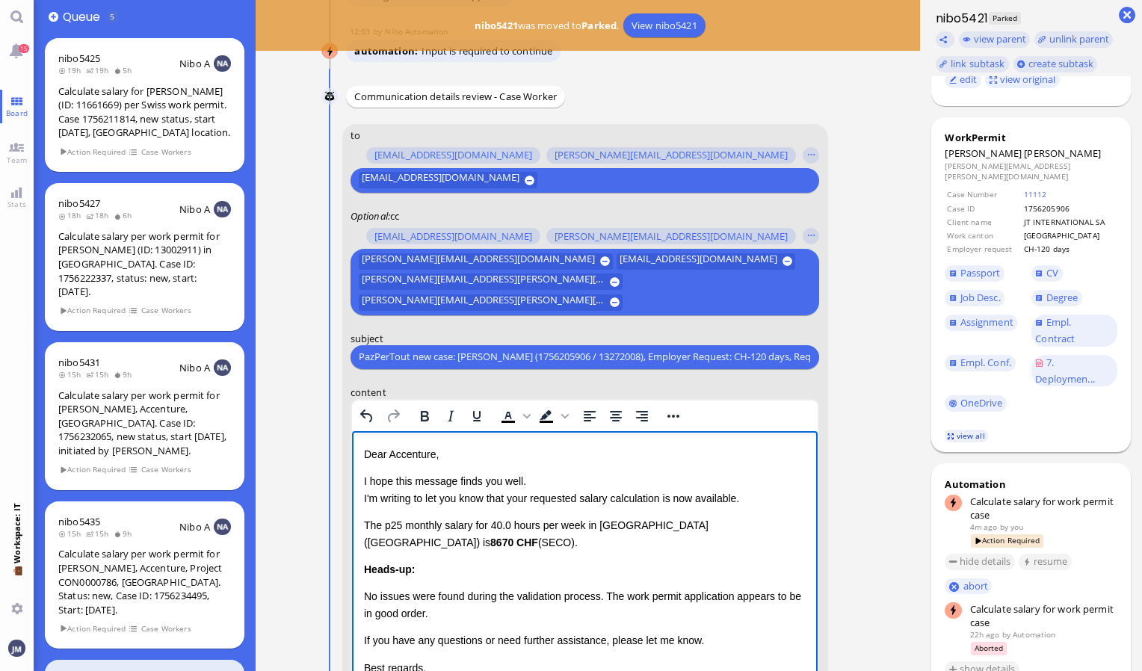
click at [967, 430] on link "view all" at bounding box center [966, 436] width 43 height 13
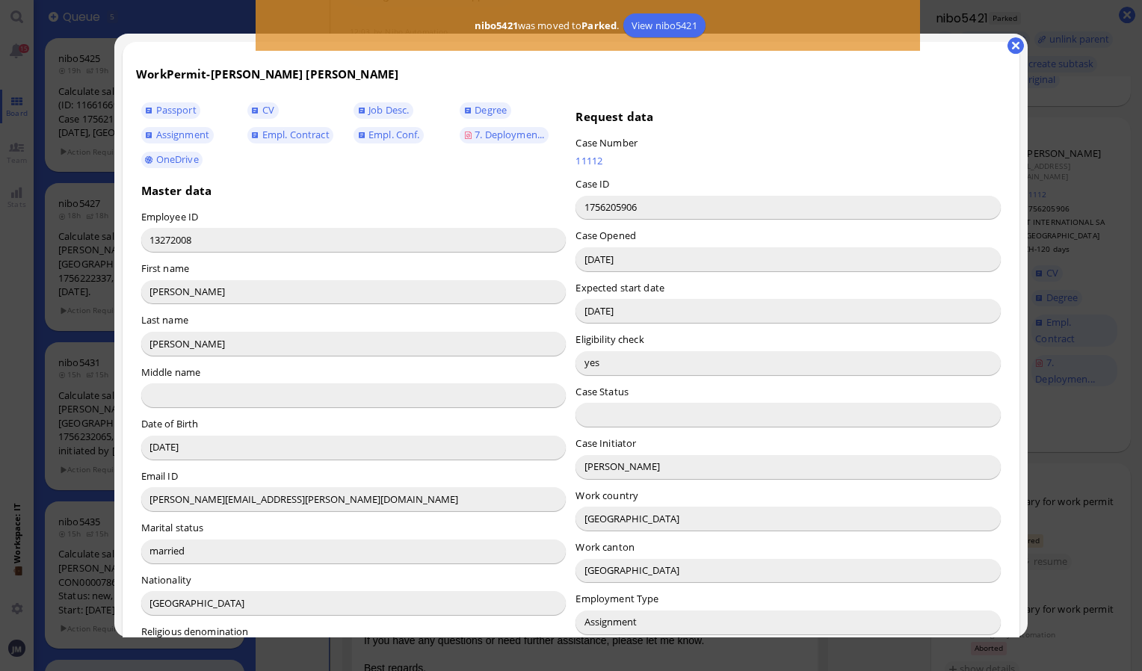
click at [601, 469] on input "Emiliano Flaherty" at bounding box center [787, 467] width 425 height 24
click at [1016, 45] on button "button" at bounding box center [1015, 45] width 16 height 16
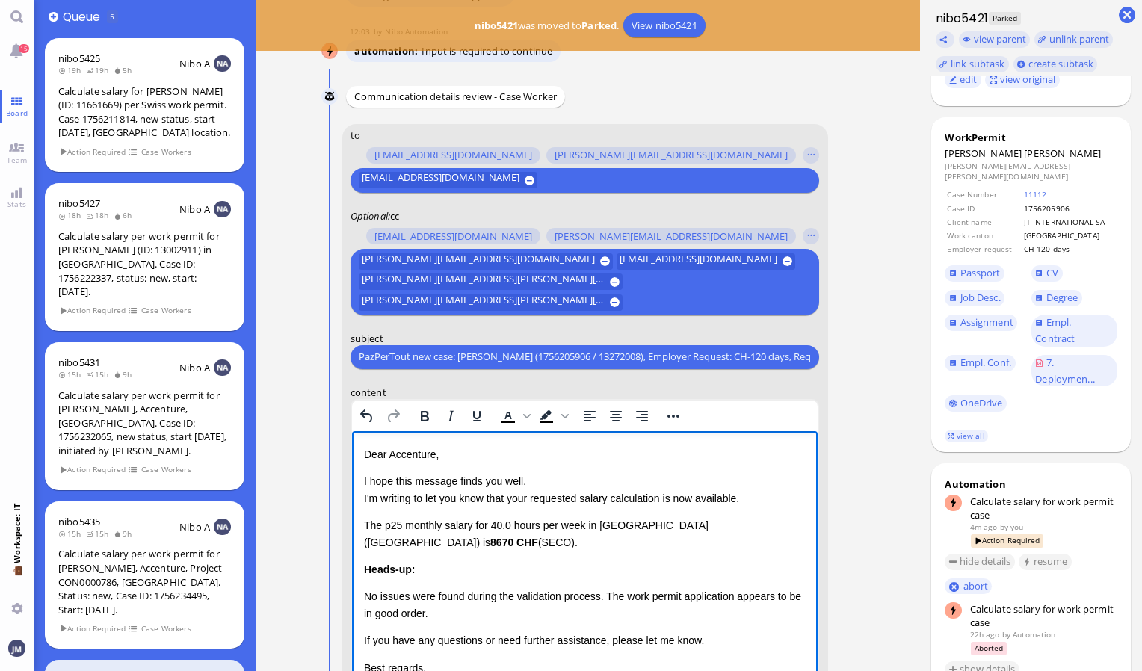
click at [405, 454] on p "Dear Accenture," at bounding box center [584, 453] width 442 height 16
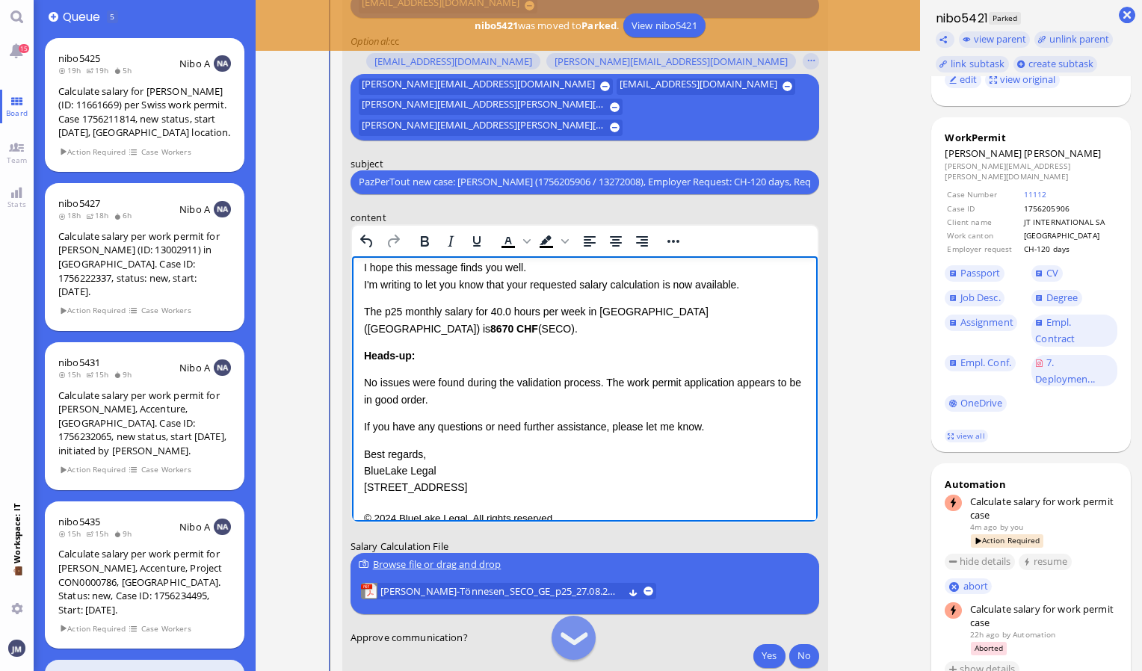
scroll to position [40, 0]
drag, startPoint x: 362, startPoint y: 309, endPoint x: 451, endPoint y: 374, distance: 109.6
click at [451, 374] on html "Dear Emiliano, I hope this message finds you well. I'm writing to let you know …" at bounding box center [584, 377] width 466 height 324
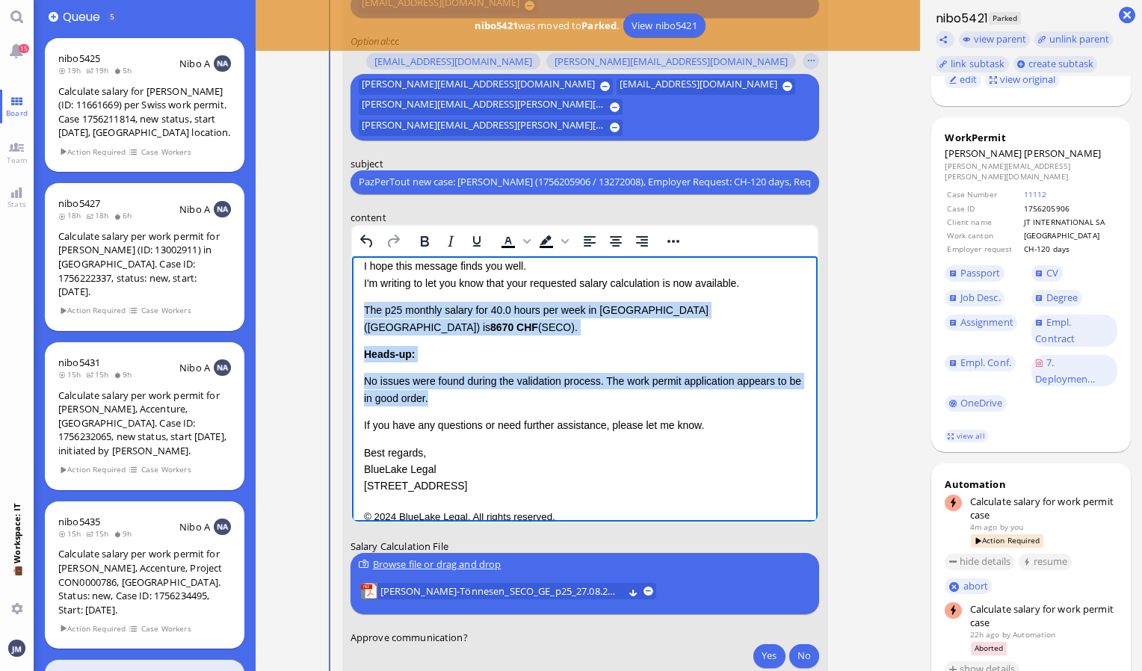
drag, startPoint x: 447, startPoint y: 380, endPoint x: 362, endPoint y: 310, distance: 109.9
click at [362, 310] on html "Dear Emiliano, I hope this message finds you well. I'm writing to let you know …" at bounding box center [584, 377] width 466 height 324
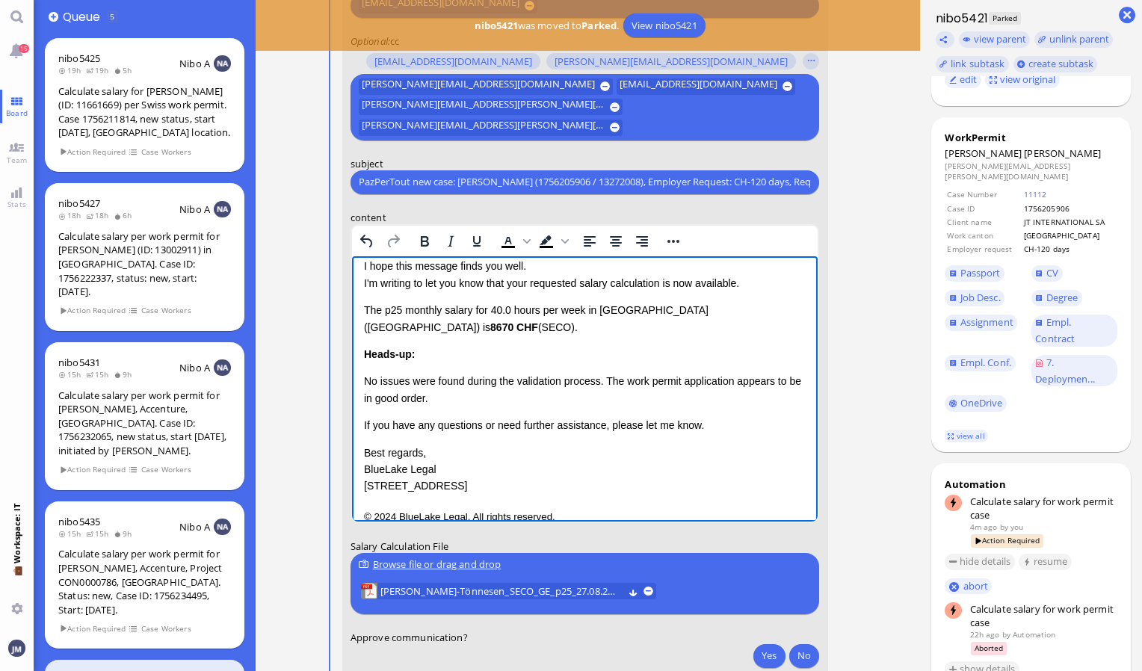
scroll to position [0, 0]
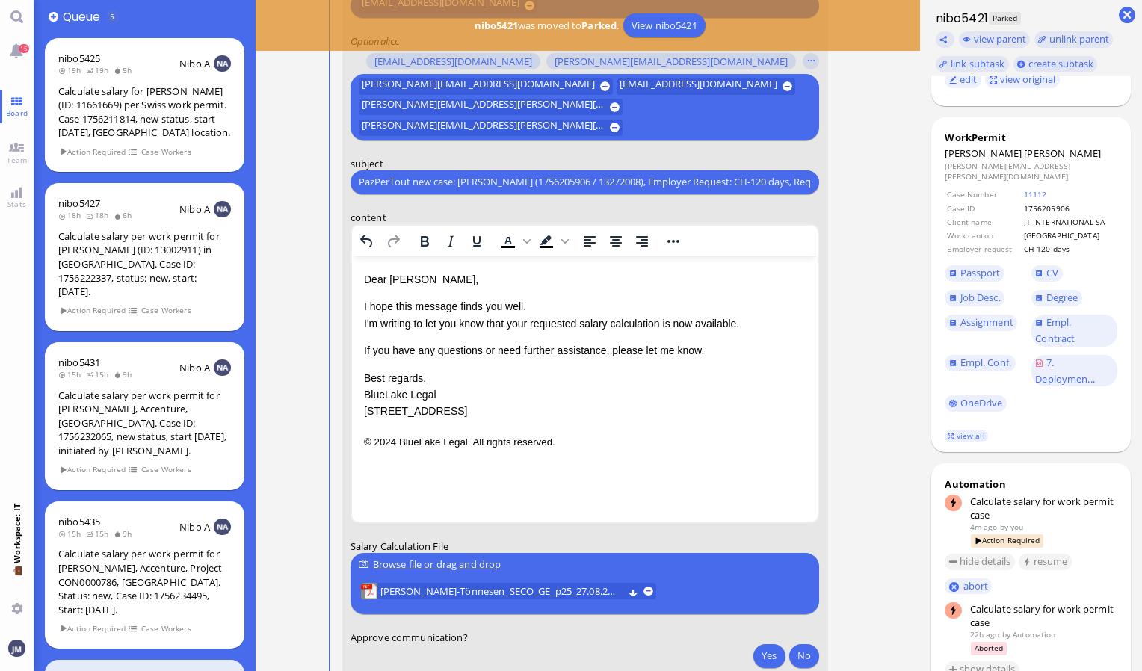
drag, startPoint x: 1073, startPoint y: 139, endPoint x: 894, endPoint y: 140, distance: 179.4
click at [894, 140] on ticket-details "nibo5421 was moved to Parked . View nibo5421 26 Aug 13:44 by Automation Automat…" at bounding box center [699, 335] width 886 height 671
click at [1034, 132] on div "WorkPermit Dominique Kathe-Tönnesen dominique.kathe@accenture.com Case Number 1…" at bounding box center [1031, 285] width 200 height 336
click at [945, 146] on span "Dominique" at bounding box center [983, 152] width 77 height 13
drag, startPoint x: 946, startPoint y: 140, endPoint x: 1081, endPoint y: 138, distance: 134.5
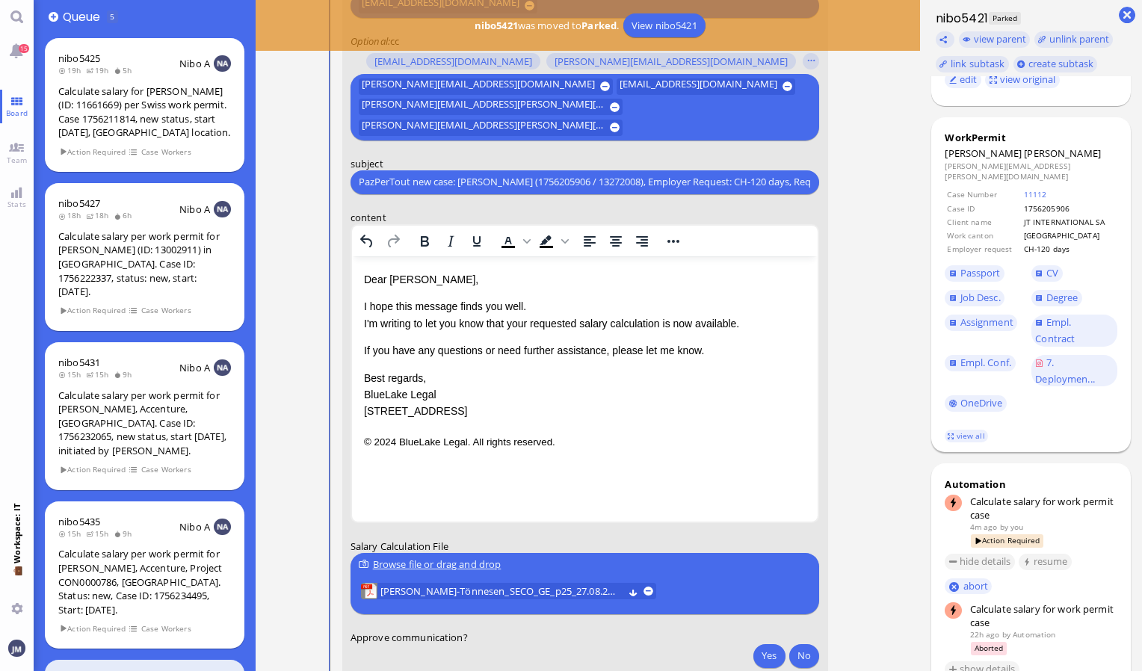
click at [1081, 146] on dt "Dominique Kathe-Tönnesen" at bounding box center [1031, 152] width 173 height 13
copy dt "Dominique Kathe-Tönnesen"
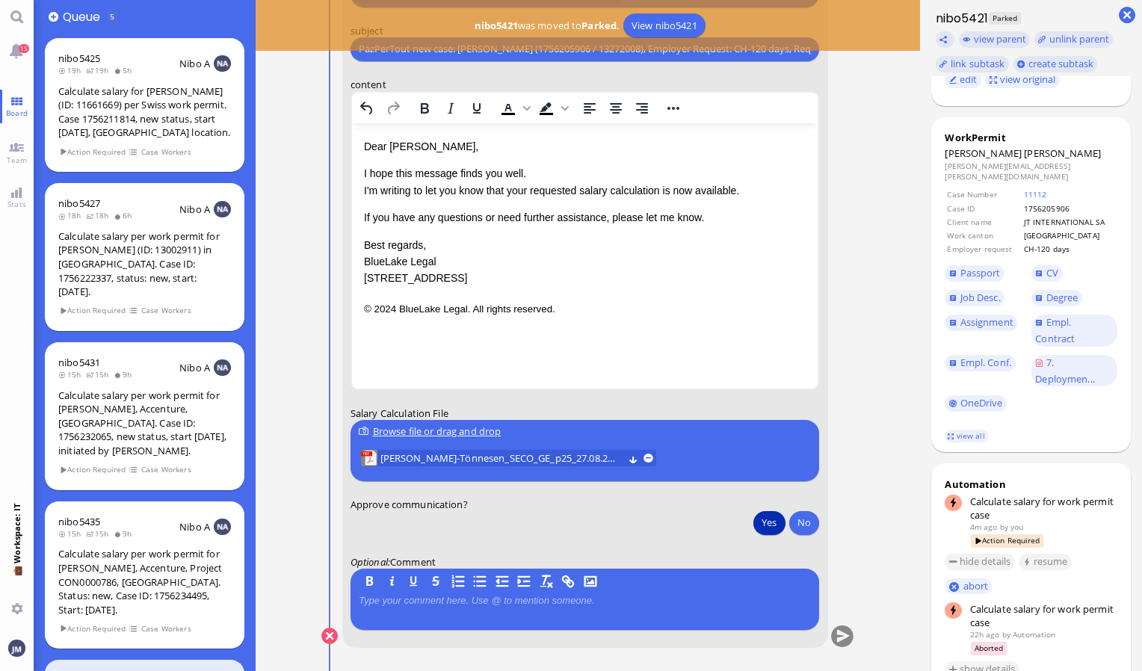
click at [772, 513] on button "Yes" at bounding box center [768, 522] width 31 height 24
click at [849, 641] on button "submit" at bounding box center [842, 636] width 22 height 22
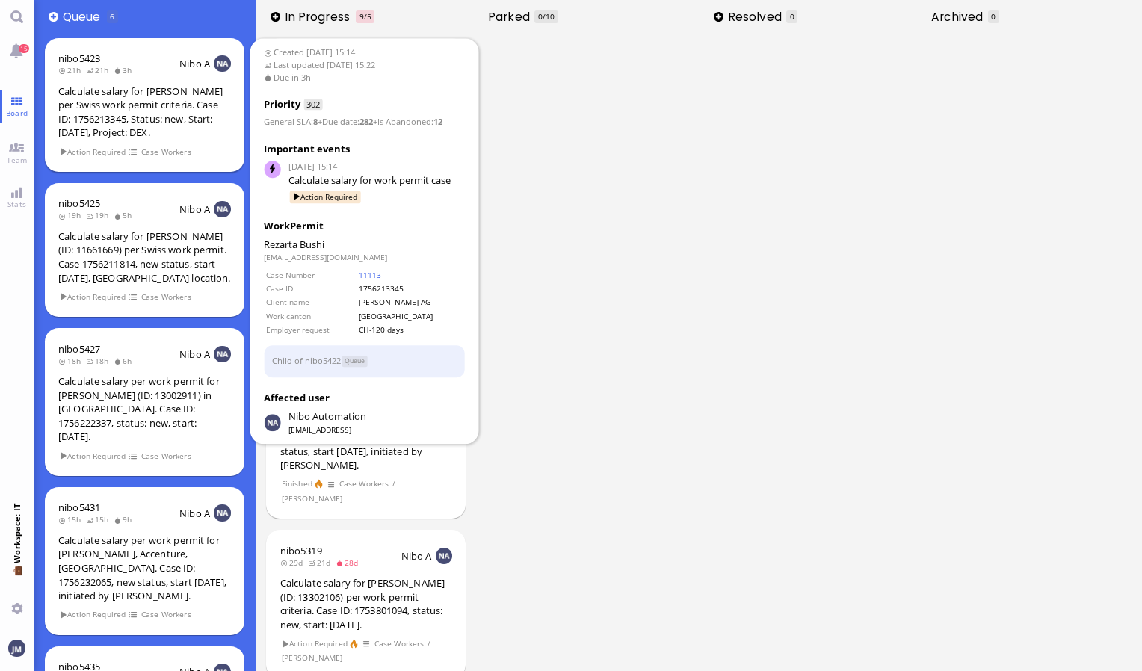
click at [143, 115] on div "Calculate salary for [PERSON_NAME] per Swiss work permit criteria. Case ID: 175…" at bounding box center [144, 111] width 173 height 55
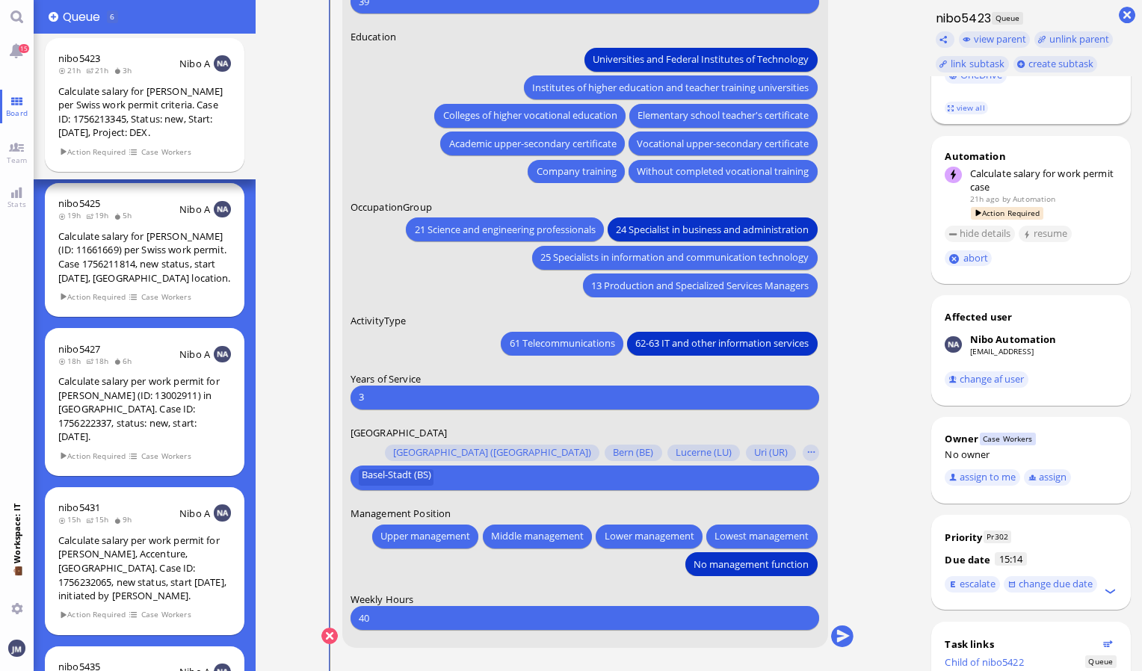
scroll to position [406, 0]
click at [1002, 481] on button "assign to me" at bounding box center [982, 475] width 75 height 16
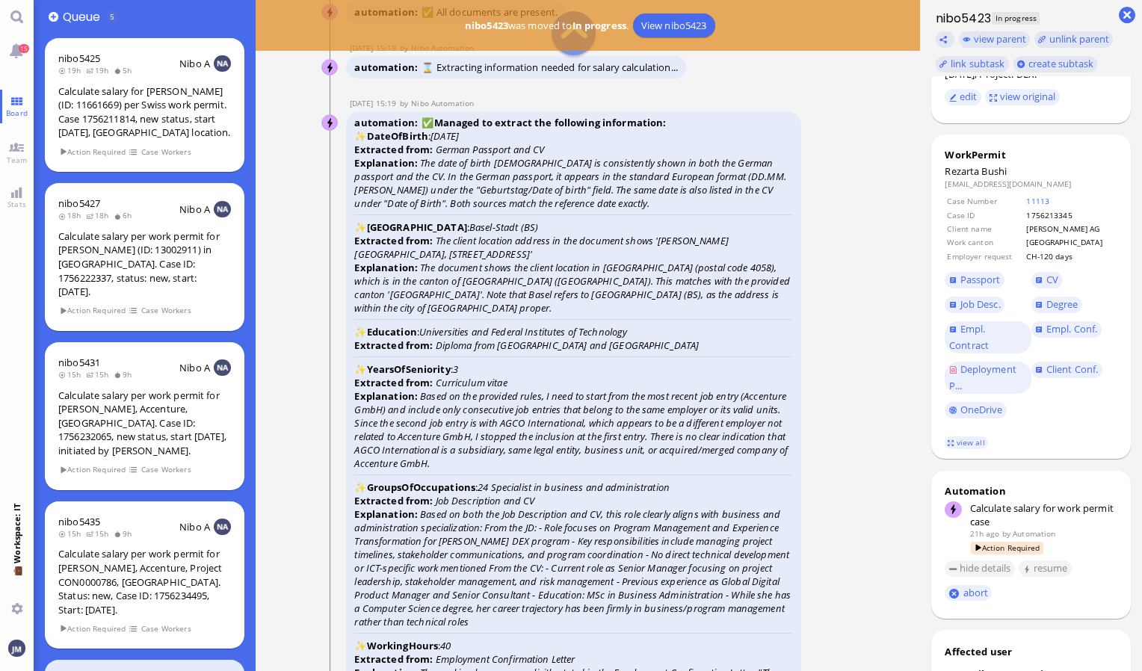
scroll to position [-2228, 0]
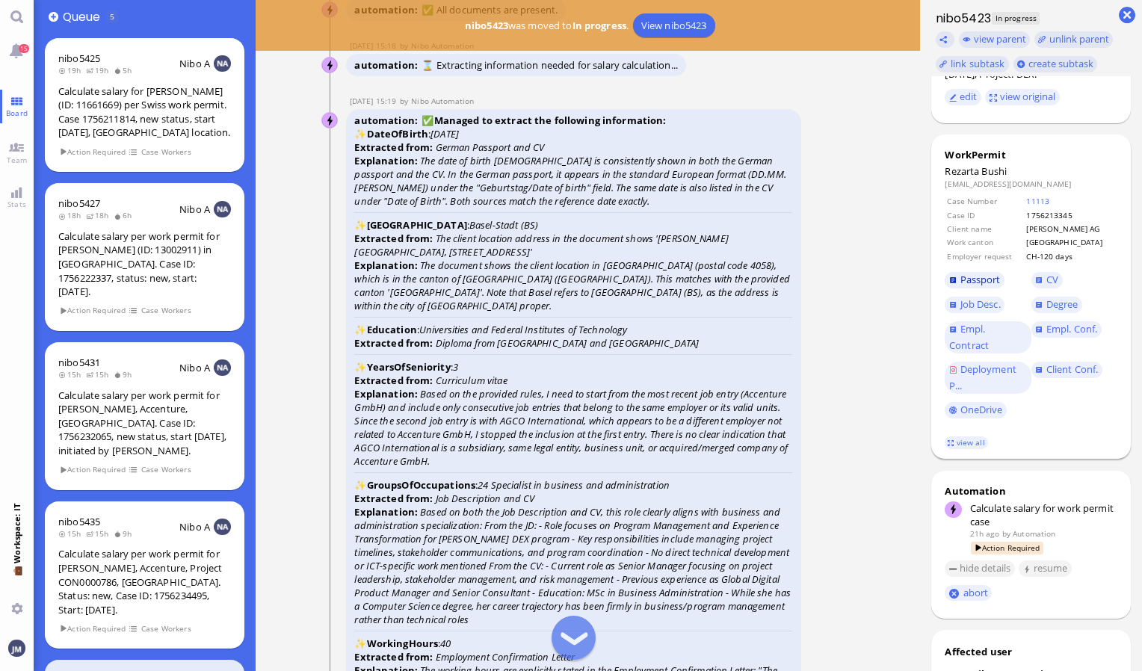
click at [983, 278] on span "Passport" at bounding box center [980, 279] width 40 height 13
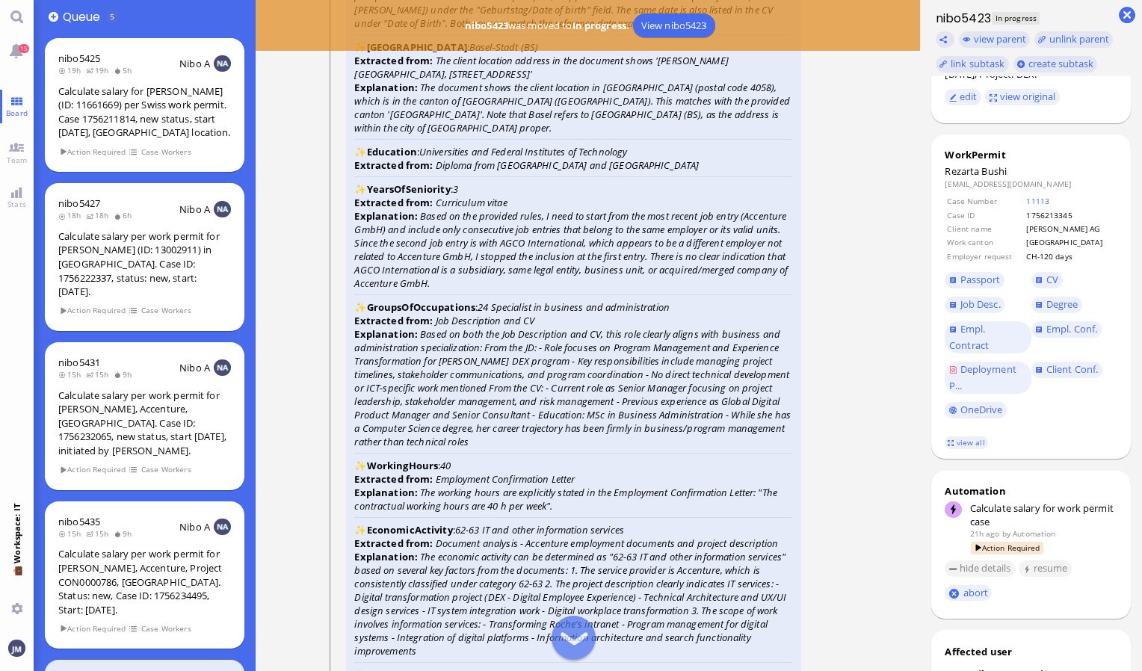
scroll to position [-2051, 0]
click at [1063, 307] on span "Degree" at bounding box center [1062, 303] width 32 height 13
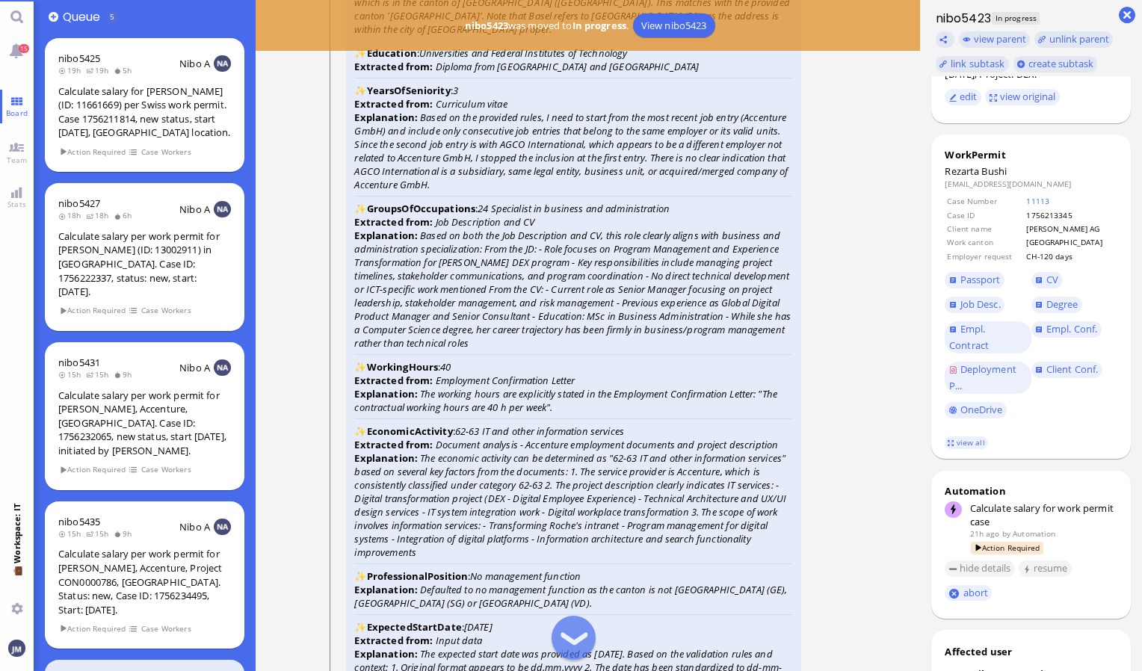
scroll to position [-1952, 0]
click at [1053, 281] on span "CV" at bounding box center [1052, 279] width 12 height 13
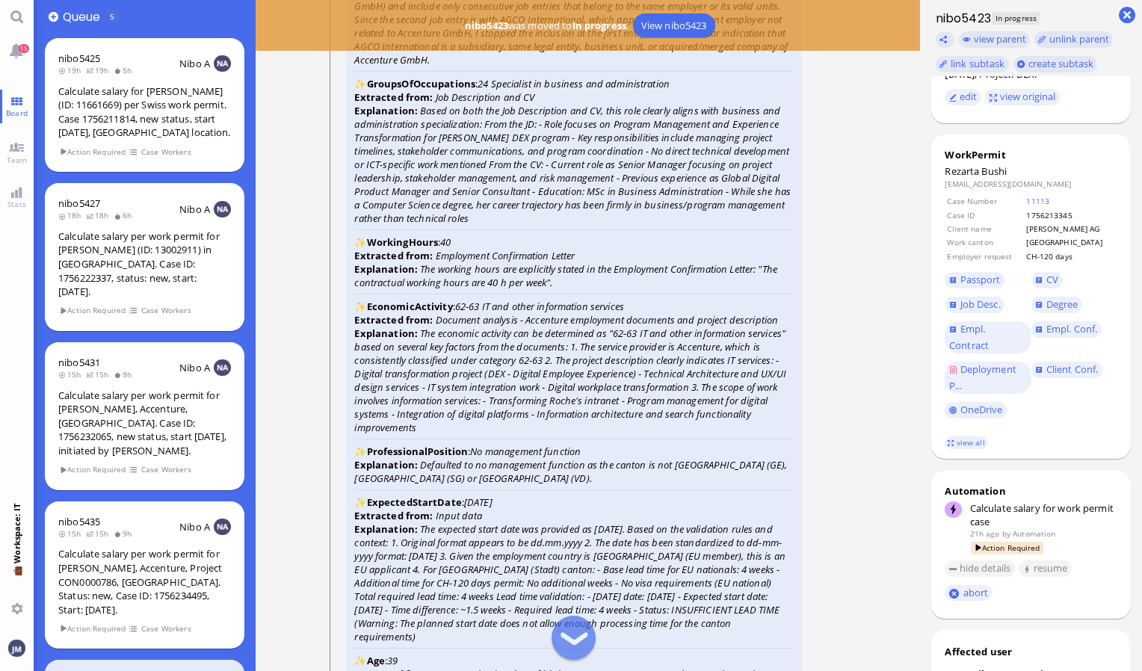
scroll to position [-1825, 0]
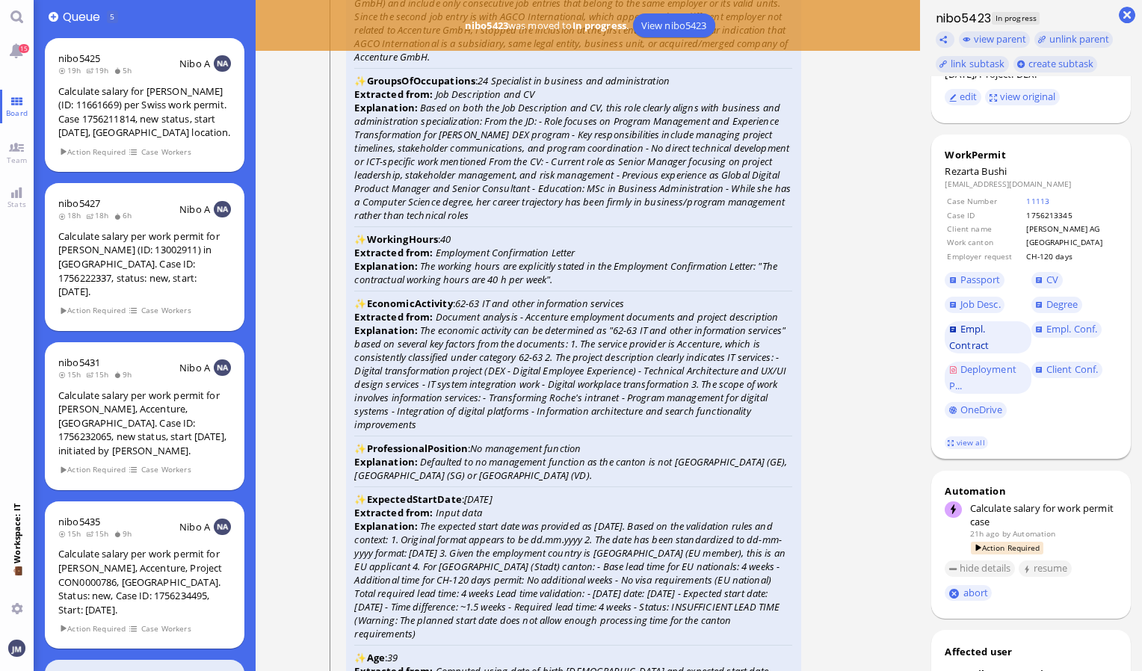
click at [983, 345] on span "Empl. Contract" at bounding box center [969, 337] width 40 height 30
click at [1069, 333] on span "Empl. Conf." at bounding box center [1071, 328] width 51 height 13
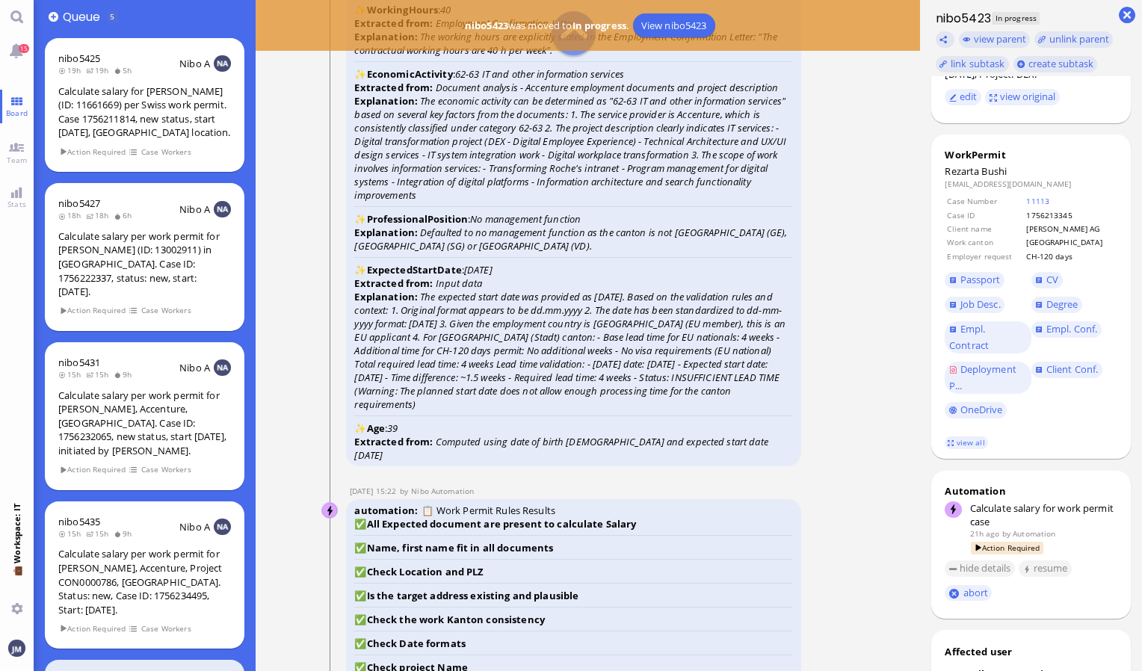
scroll to position [-1556, 0]
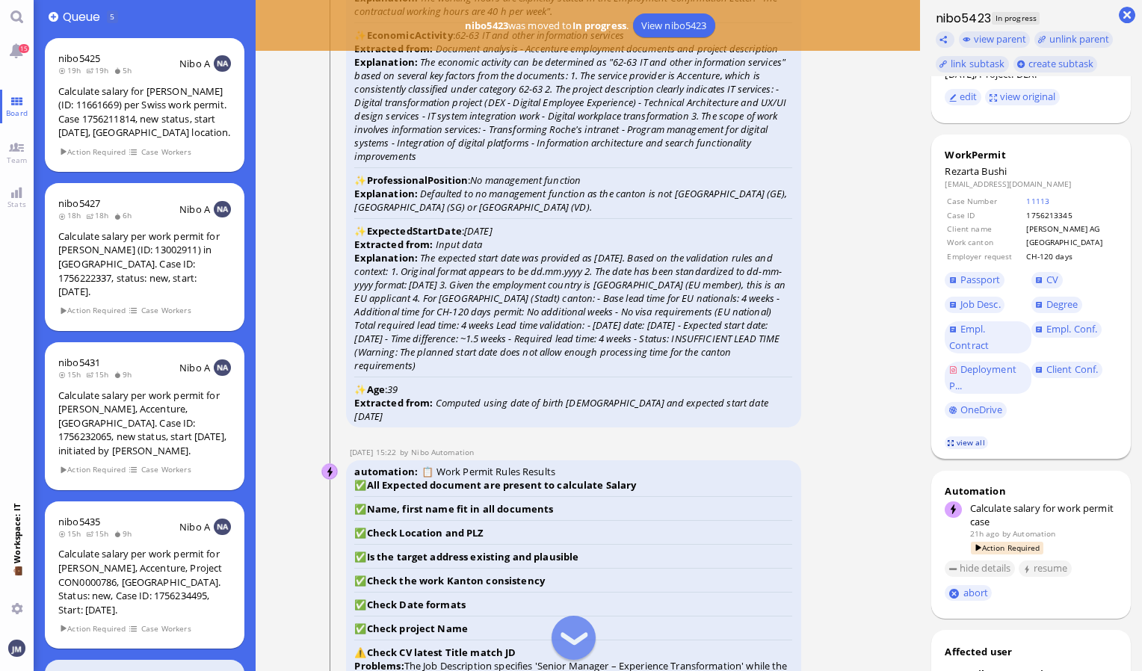
click at [960, 442] on link "view all" at bounding box center [966, 442] width 43 height 13
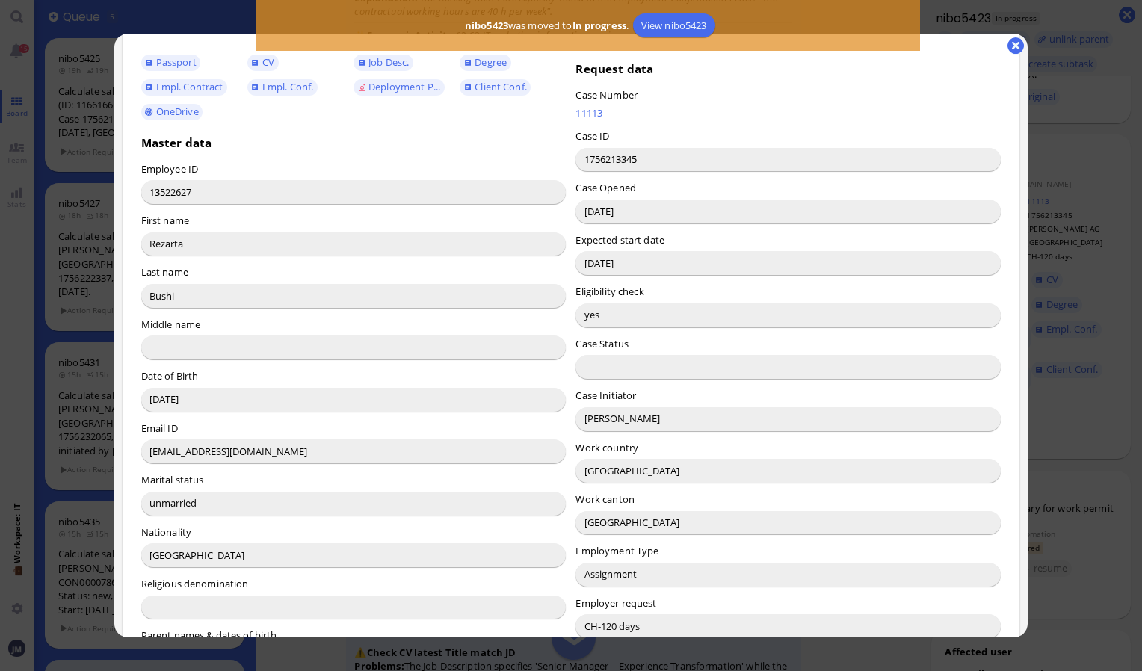
scroll to position [50, 0]
click at [1011, 41] on button "button" at bounding box center [1015, 45] width 16 height 16
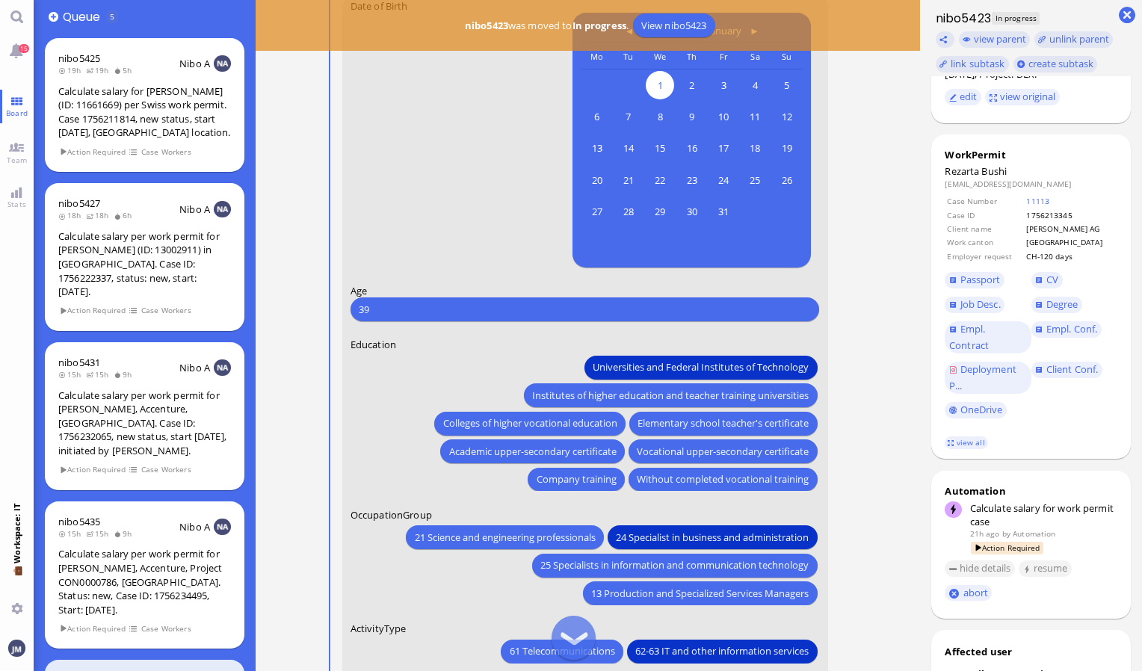
scroll to position [0, 0]
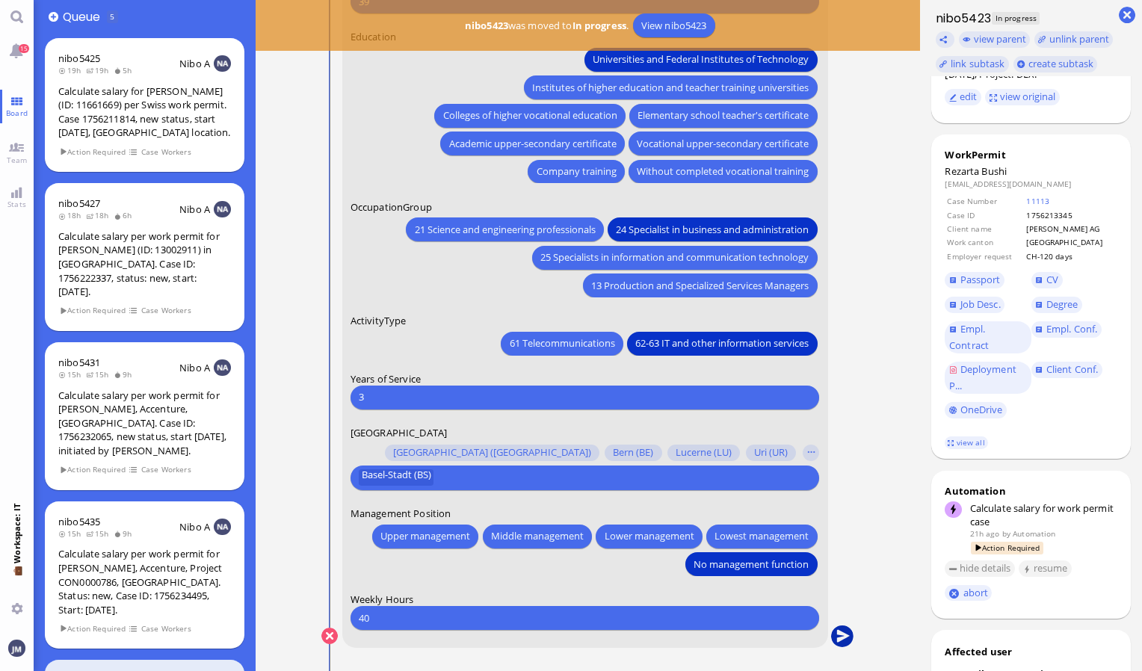
click at [838, 631] on button "submit" at bounding box center [842, 636] width 22 height 22
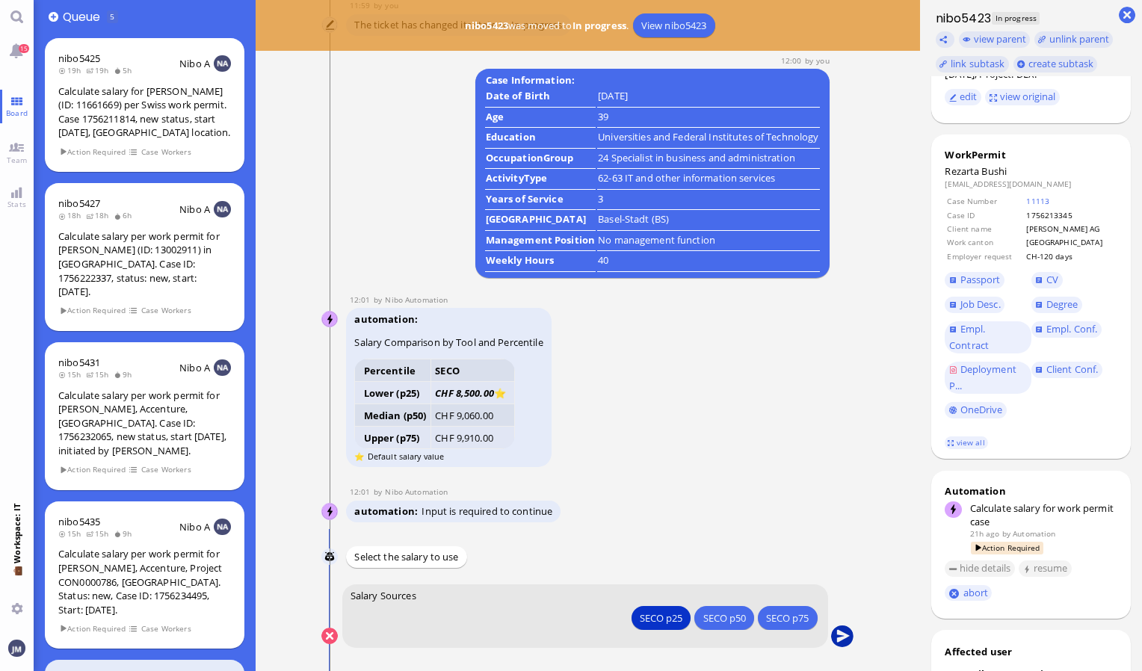
click at [843, 636] on button "submit" at bounding box center [842, 636] width 22 height 22
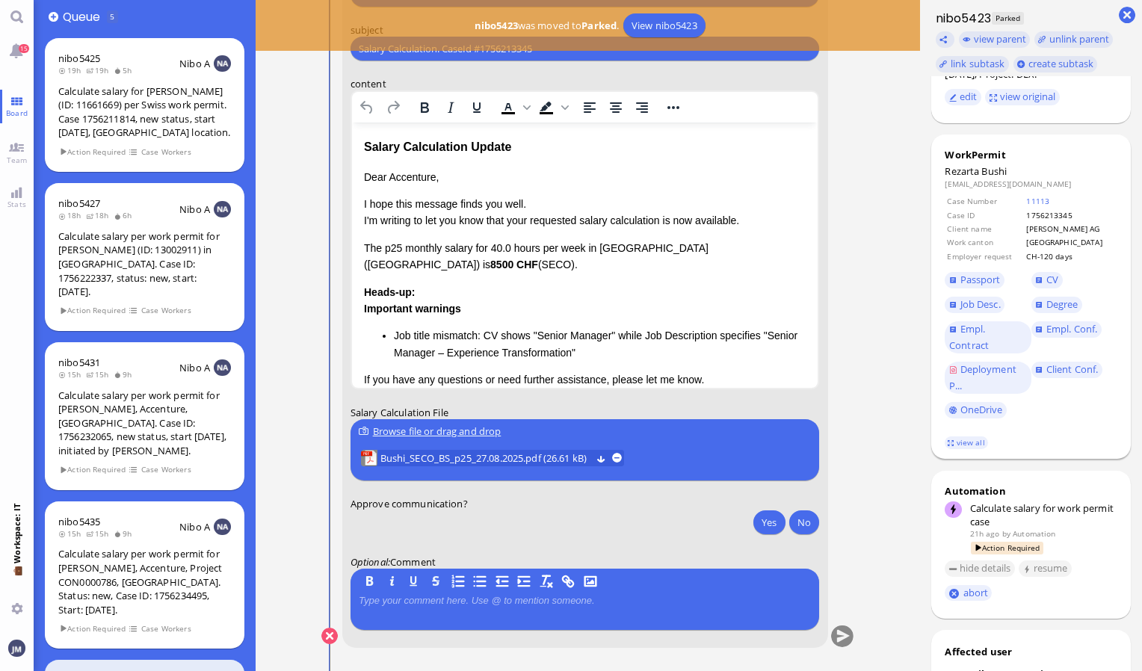
click at [1002, 169] on span "Bushi" at bounding box center [993, 170] width 25 height 13
copy span "Bushi"
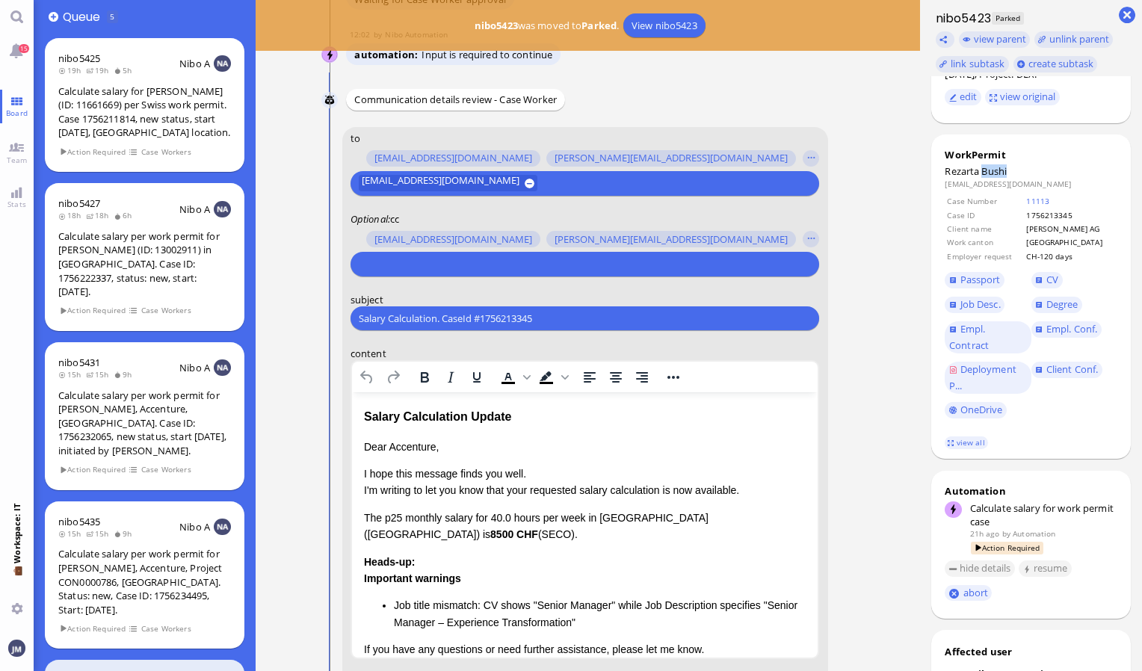
scroll to position [-279, 0]
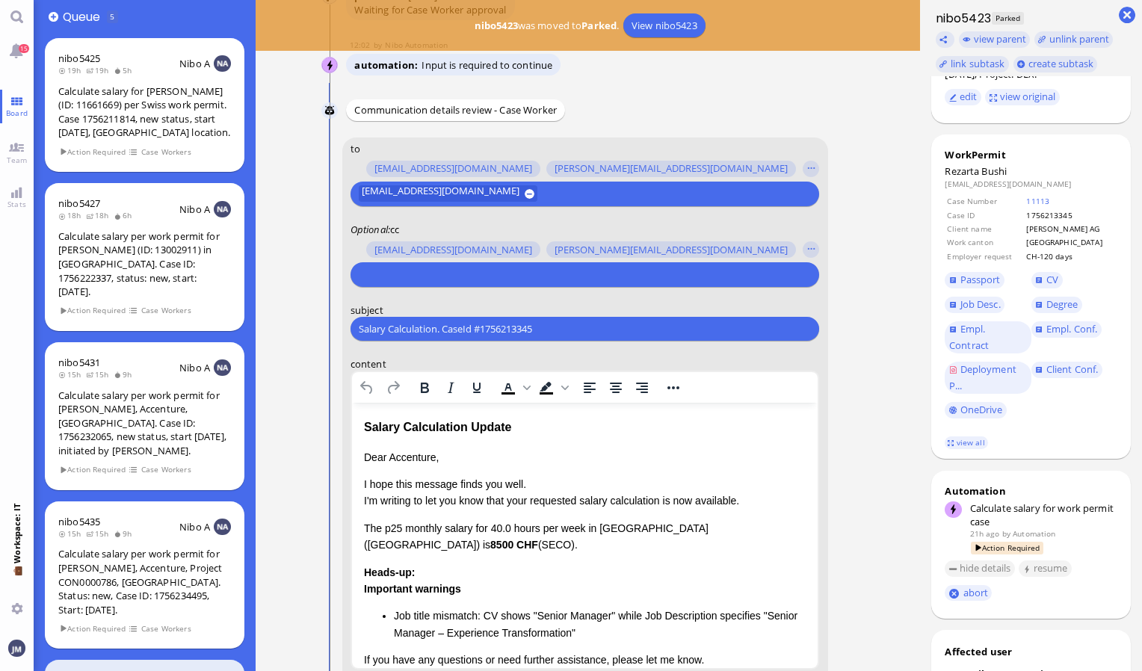
click at [552, 330] on input "Salary Calculation. CaseId #1756213345" at bounding box center [585, 329] width 452 height 16
drag, startPoint x: 552, startPoint y: 330, endPoint x: 334, endPoint y: 327, distance: 218.2
click at [334, 327] on conversation-line "You to [PERSON_NAME][EMAIL_ADDRESS][DOMAIN_NAME] [DOMAIN_NAME][EMAIL_ADDRESS][D…" at bounding box center [587, 542] width 533 height 809
paste input "PazPerTout new case: [PERSON_NAME] (1756213345 / 13522627), Employer Request: C…"
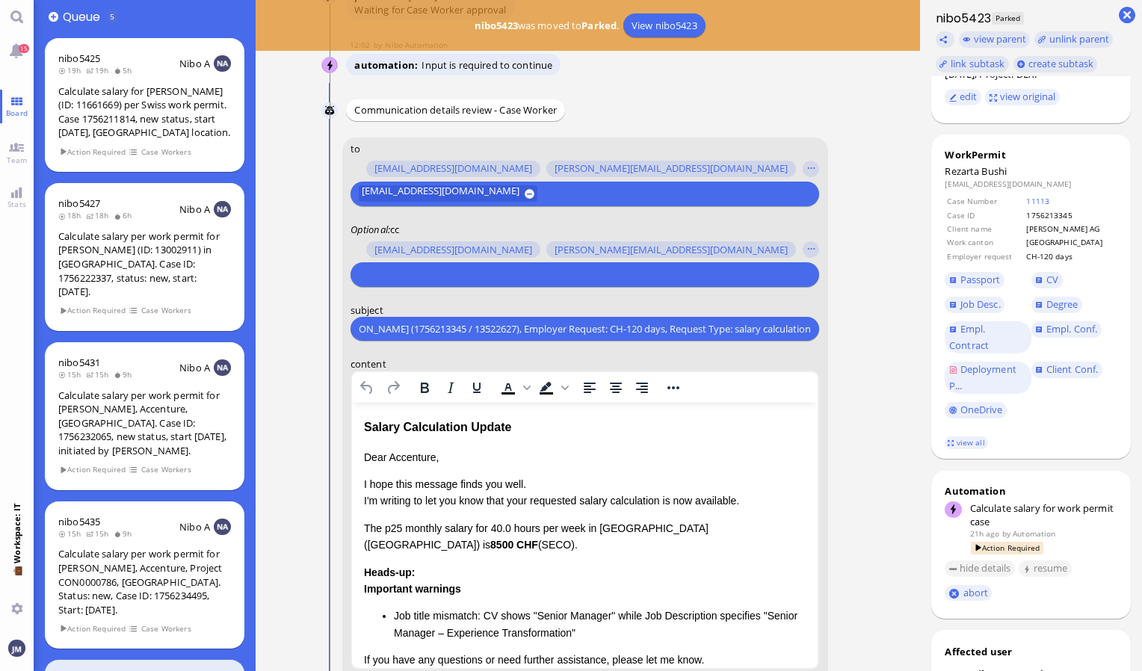
type input "PazPerTout new case: [PERSON_NAME] (1756213345 / 13522627), Employer Request: C…"
click at [427, 276] on input "text" at bounding box center [583, 275] width 448 height 16
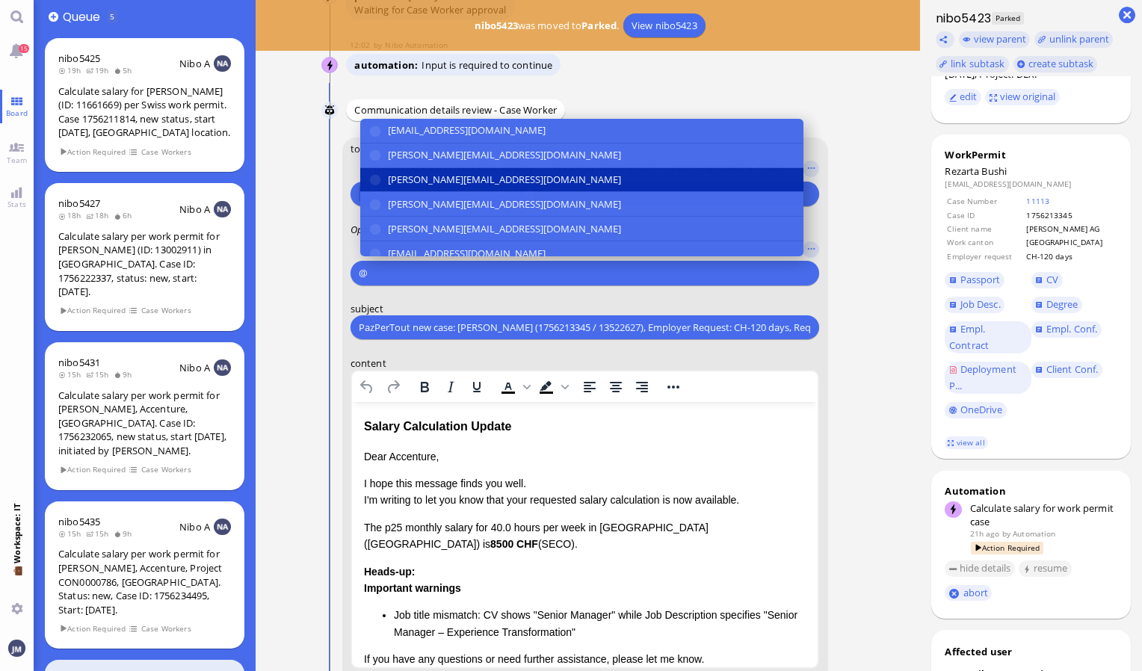
type input "@"
click at [427, 181] on span "[PERSON_NAME][EMAIL_ADDRESS][DOMAIN_NAME]" at bounding box center [504, 180] width 233 height 16
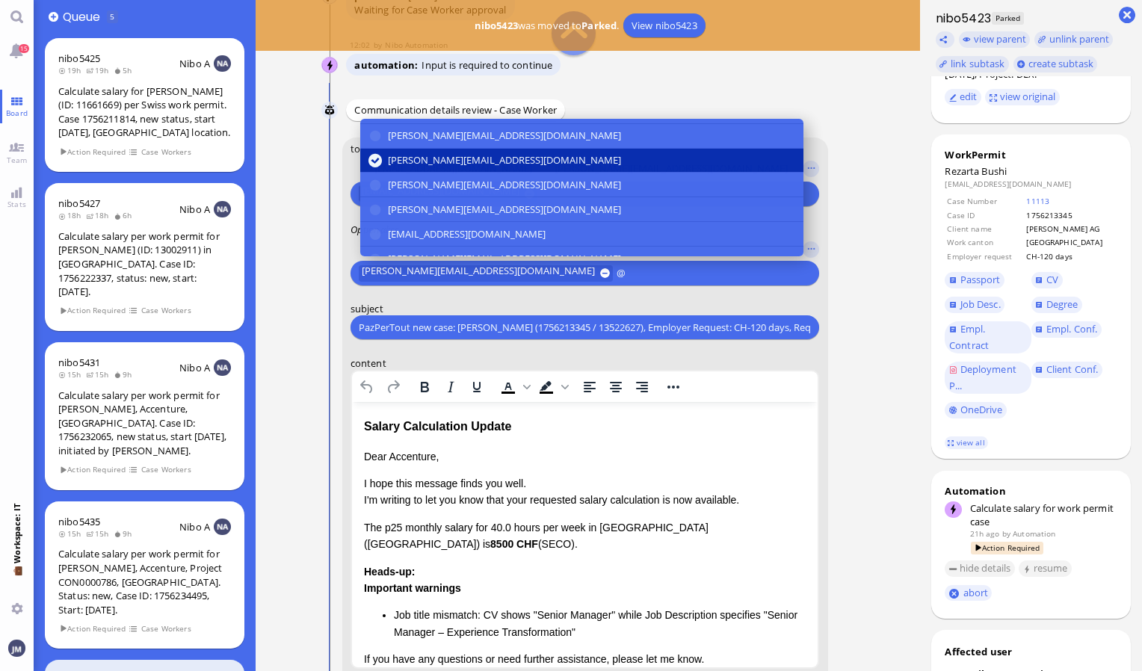
scroll to position [30, 0]
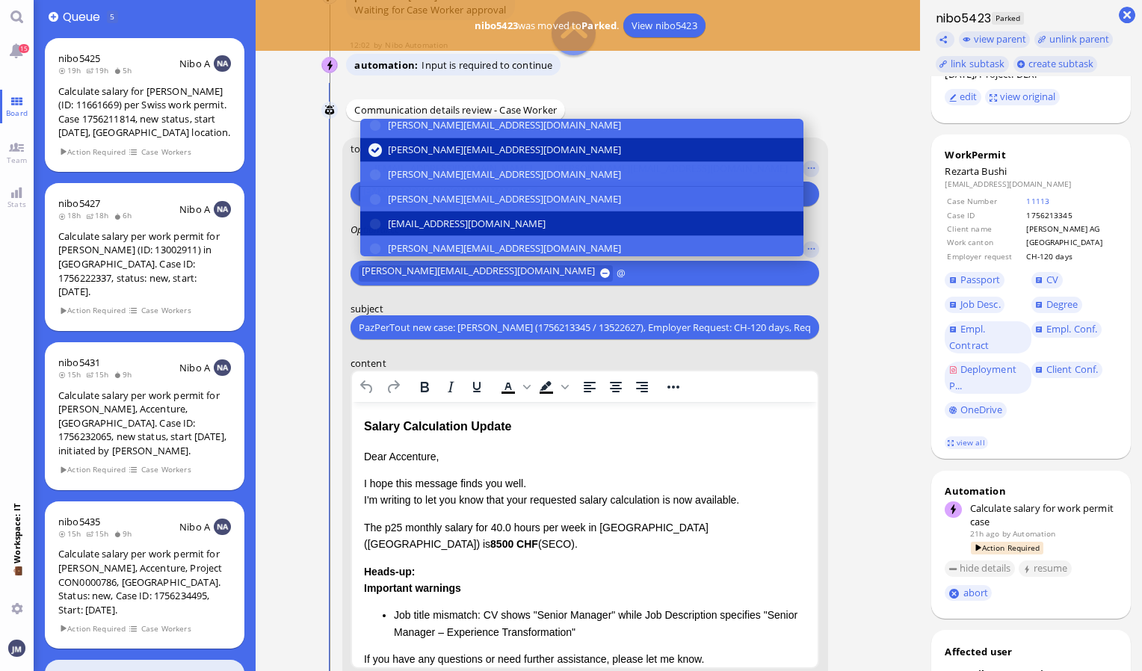
type input "@"
click at [429, 213] on button "[EMAIL_ADDRESS][DOMAIN_NAME]" at bounding box center [581, 223] width 443 height 25
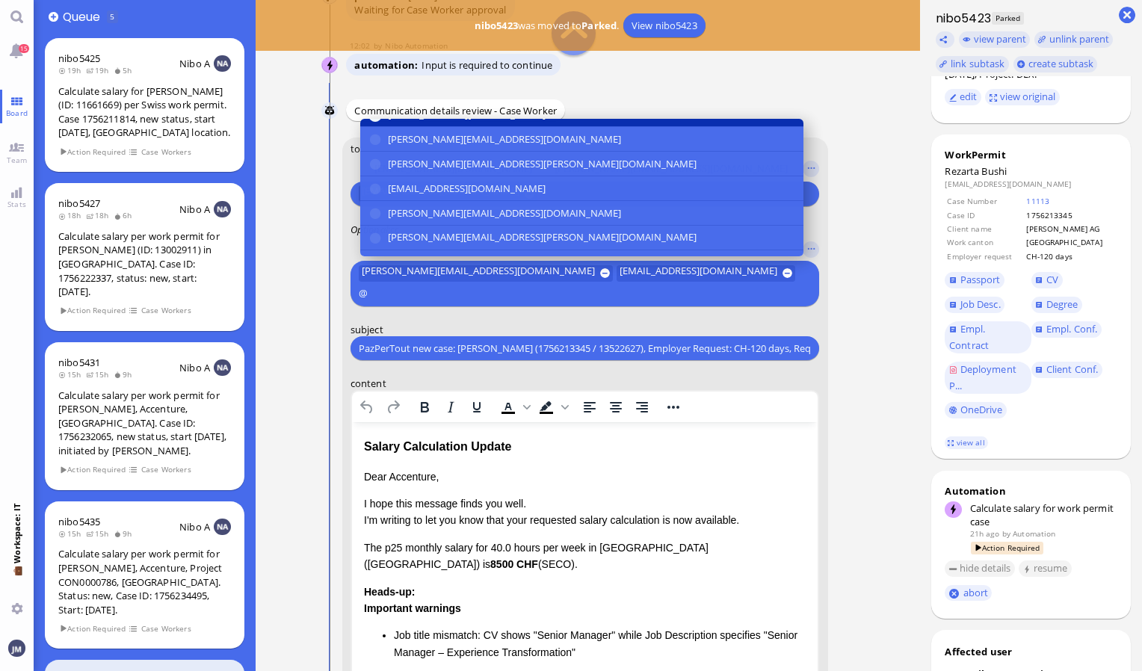
scroll to position [140, 0]
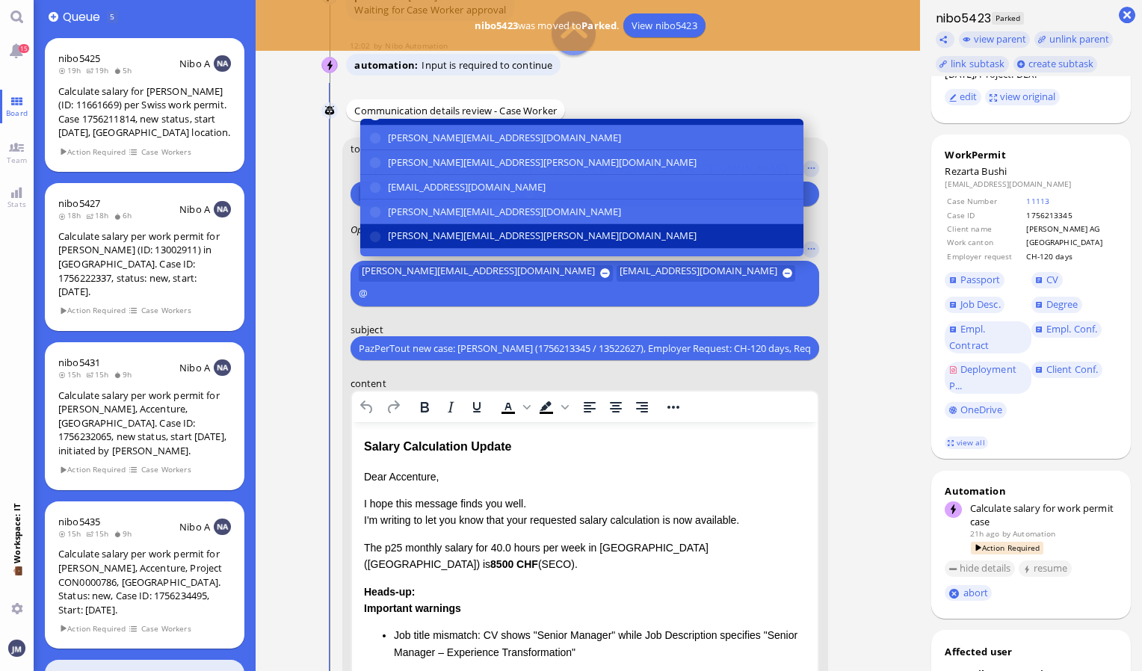
type input "@"
click at [426, 229] on span "[PERSON_NAME][EMAIL_ADDRESS][PERSON_NAME][DOMAIN_NAME]" at bounding box center [542, 237] width 309 height 16
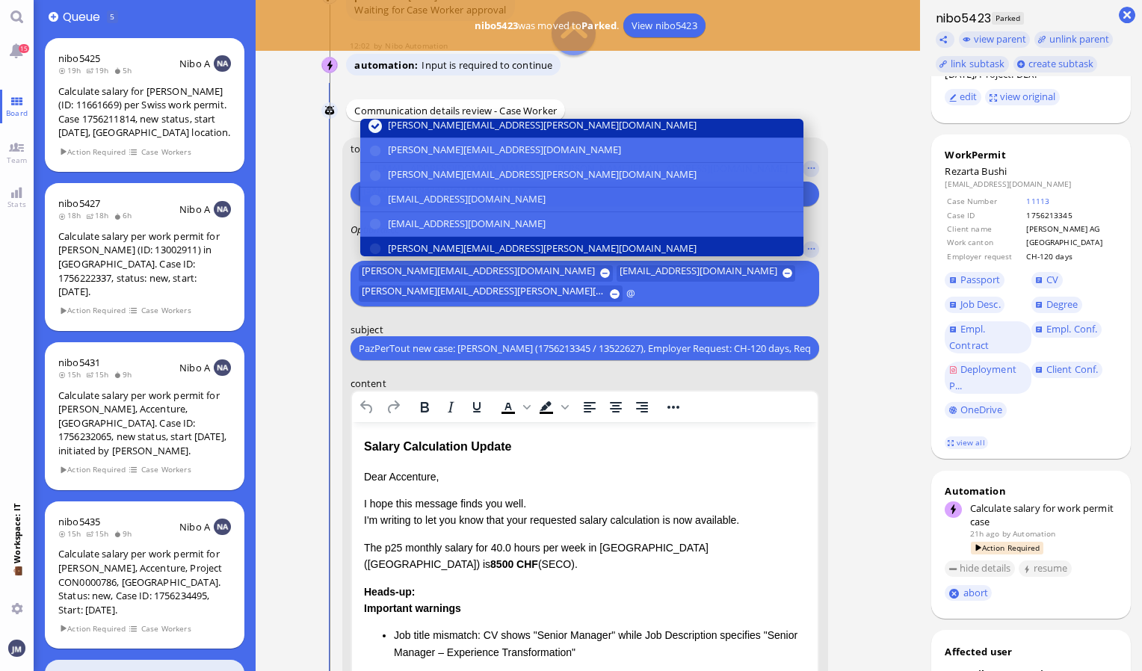
type input "@"
click at [424, 241] on span "[PERSON_NAME][EMAIL_ADDRESS][PERSON_NAME][DOMAIN_NAME]" at bounding box center [542, 249] width 309 height 16
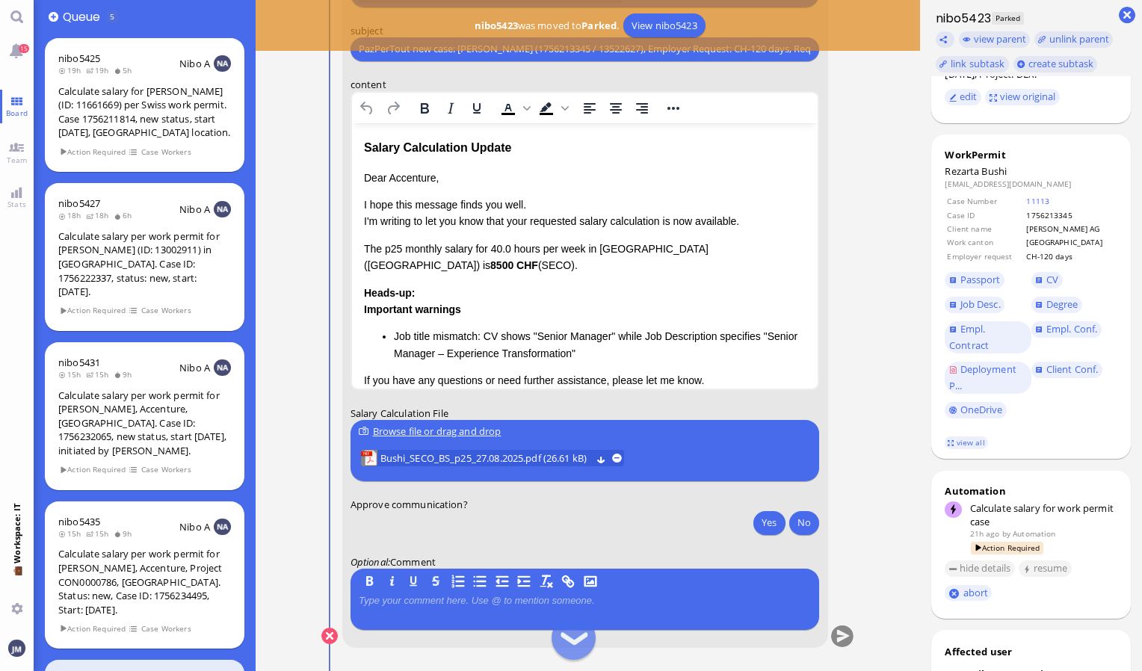
scroll to position [0, 0]
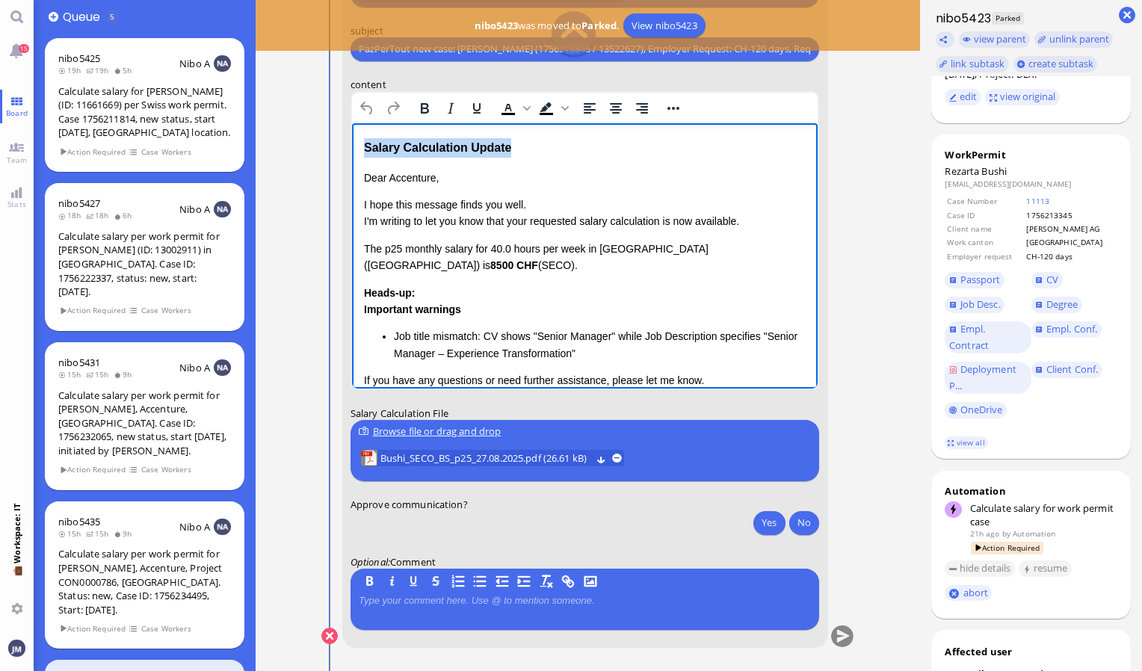
drag, startPoint x: 509, startPoint y: 152, endPoint x: 350, endPoint y: 131, distance: 159.8
click at [351, 131] on html "Salary Calculation Update Dear Accenture, I hope this message finds you well. I…" at bounding box center [584, 309] width 466 height 372
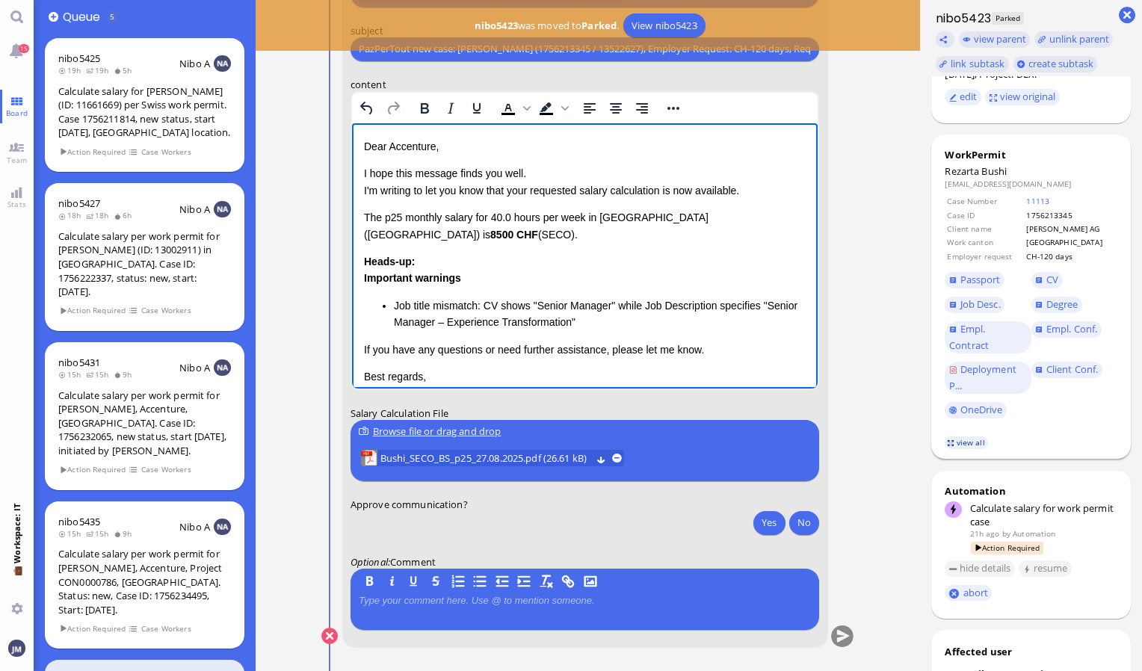
click at [973, 445] on link "view all" at bounding box center [966, 442] width 43 height 13
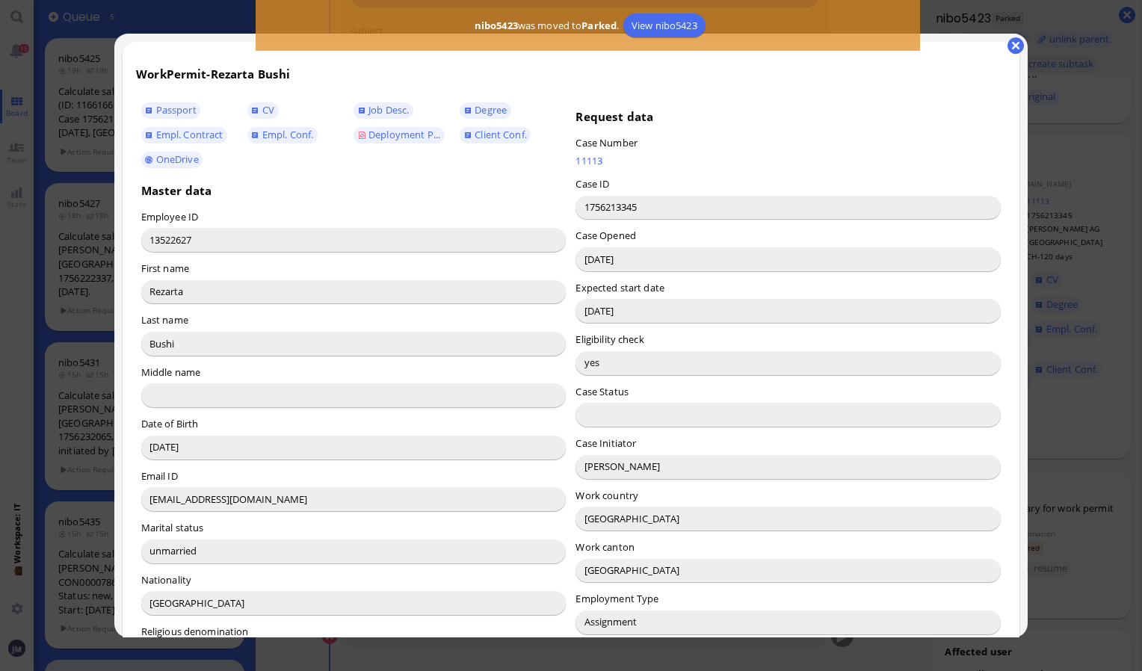
click at [598, 474] on input "[PERSON_NAME]" at bounding box center [787, 467] width 425 height 24
click at [1019, 45] on button "button" at bounding box center [1015, 45] width 16 height 16
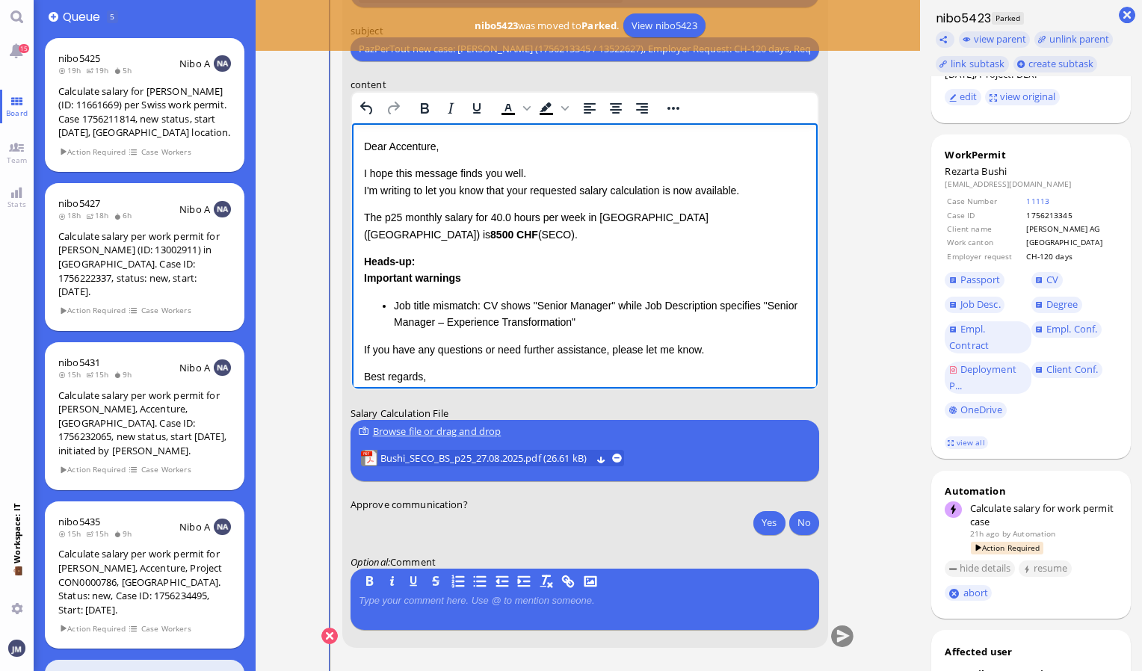
click at [421, 146] on p "Dear Accenture," at bounding box center [584, 146] width 442 height 16
drag, startPoint x: 360, startPoint y: 215, endPoint x: 406, endPoint y: 255, distance: 60.4
click at [406, 255] on html "Dear [PERSON_NAME] , I hope this message finds you well. I'm writing to let you…" at bounding box center [584, 294] width 466 height 342
click at [427, 152] on p "Dear Candela ," at bounding box center [584, 146] width 442 height 16
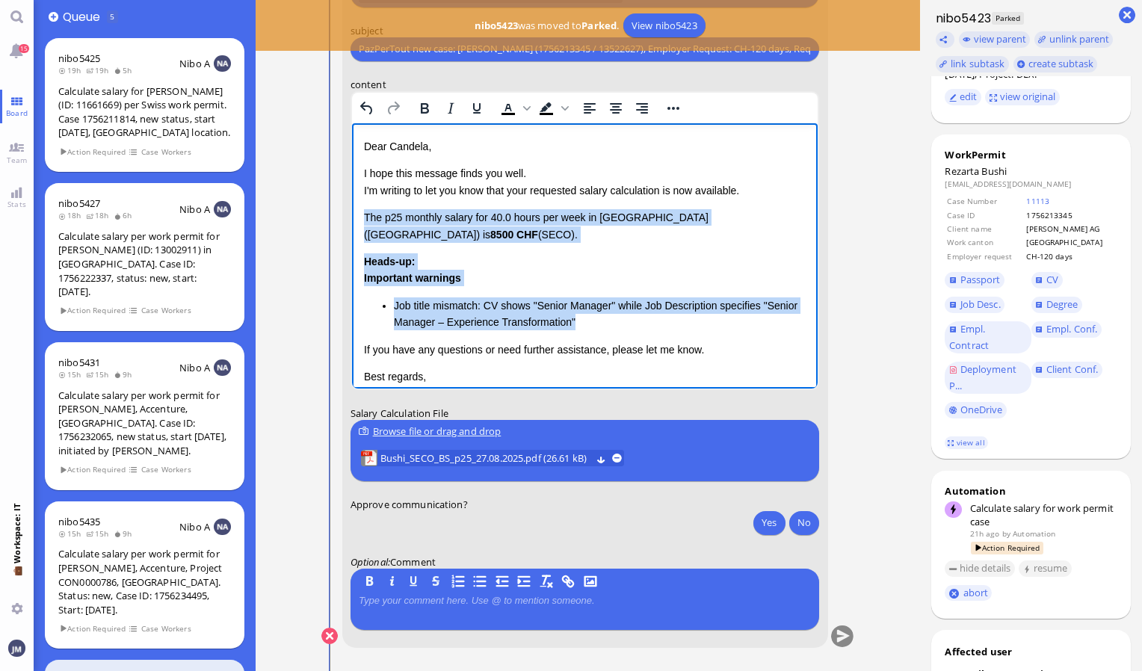
drag, startPoint x: 365, startPoint y: 216, endPoint x: 593, endPoint y: 317, distance: 249.3
click at [593, 317] on div "Dear [PERSON_NAME], I hope this message finds you well. I'm writing to let you …" at bounding box center [584, 278] width 442 height 280
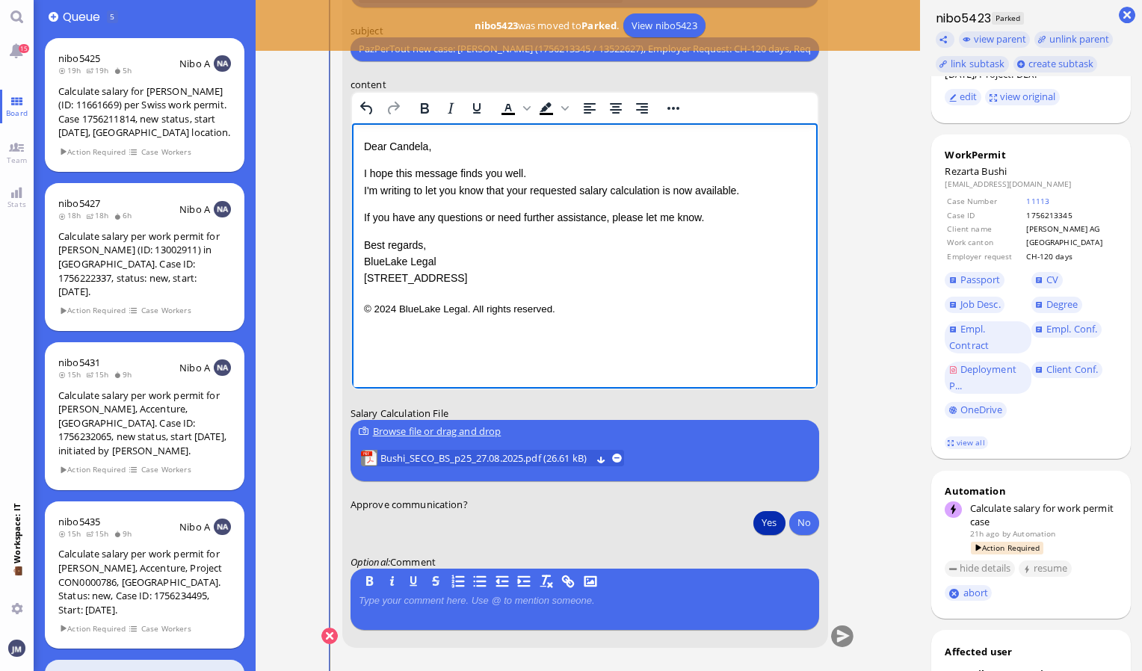
click at [768, 529] on button "Yes" at bounding box center [768, 522] width 31 height 24
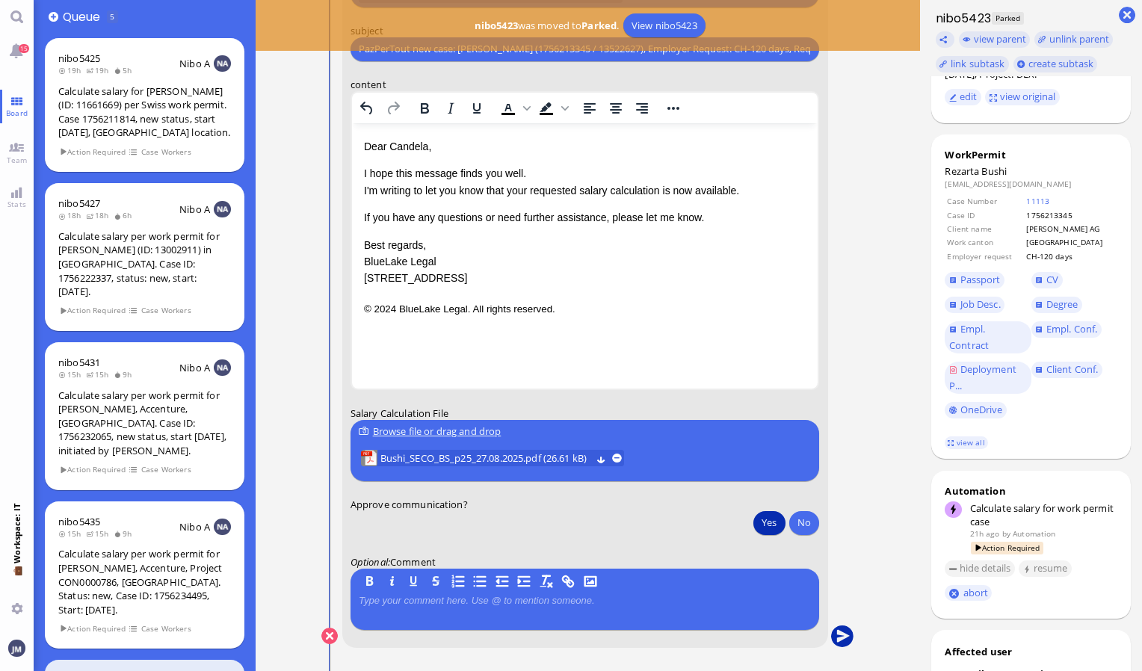
click at [849, 632] on button "submit" at bounding box center [842, 636] width 22 height 22
click at [773, 527] on button "Yes" at bounding box center [768, 522] width 31 height 24
click at [868, 266] on nitautoscroll "[DATE] 15:14 by Automation Automation Calculate eligible salary for work permit…" at bounding box center [588, 335] width 592 height 671
click at [15, 61] on link "15" at bounding box center [17, 51] width 34 height 34
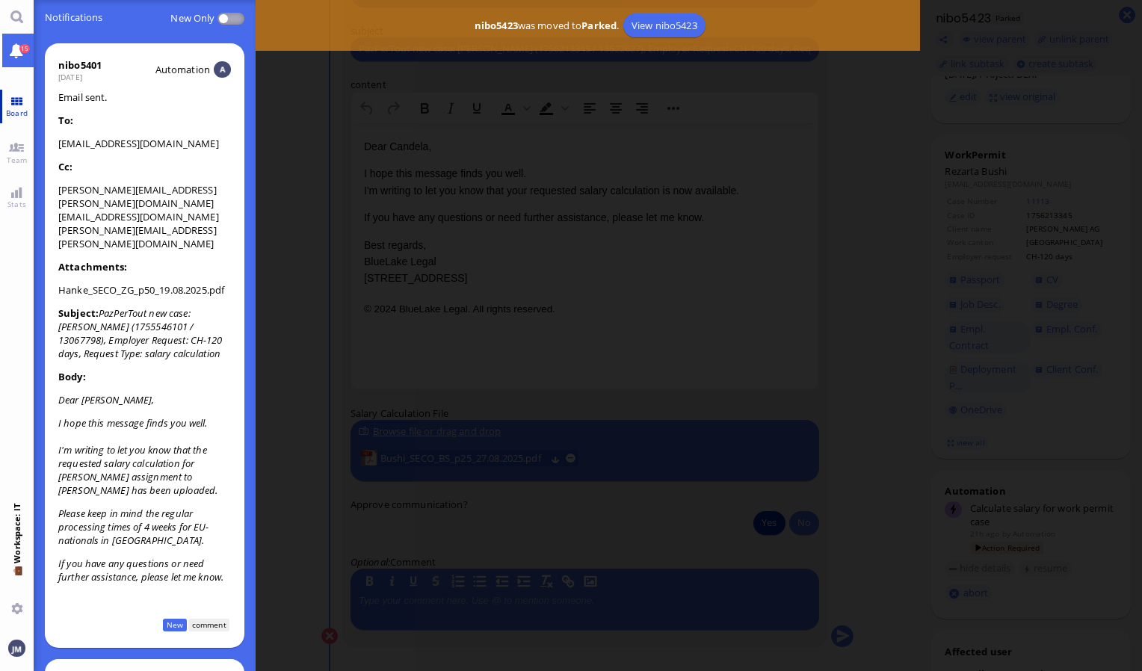
click at [18, 110] on span "Board" at bounding box center [16, 113] width 29 height 10
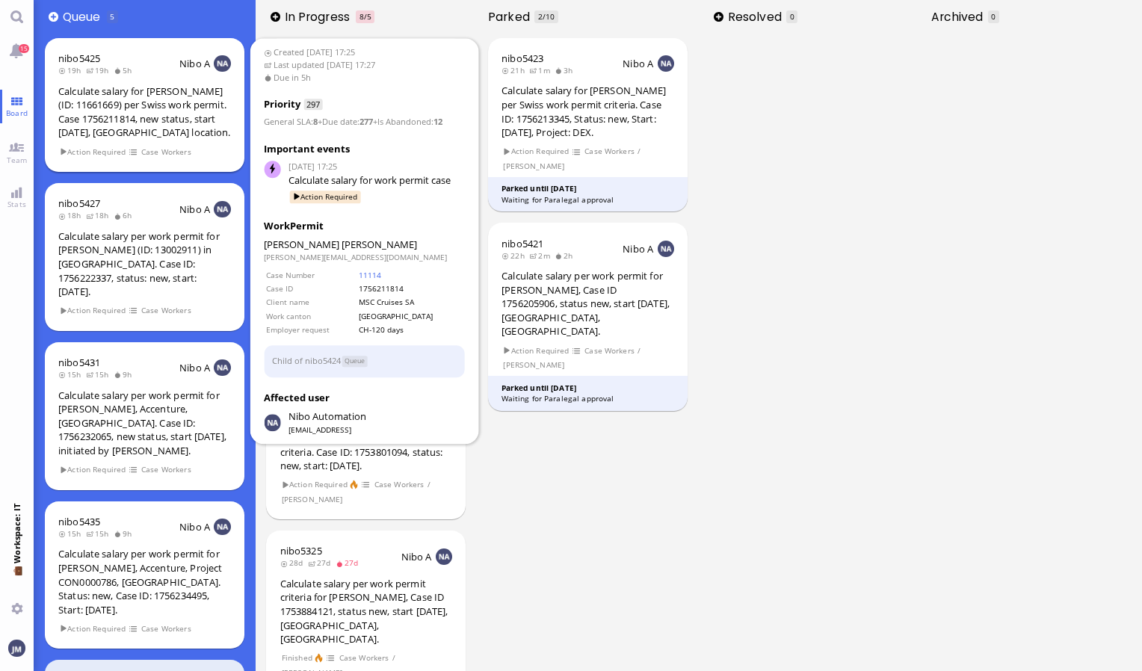
click at [211, 126] on div "Calculate salary for [PERSON_NAME] (ID: 11661669) per Swiss work permit. Case 1…" at bounding box center [144, 111] width 173 height 55
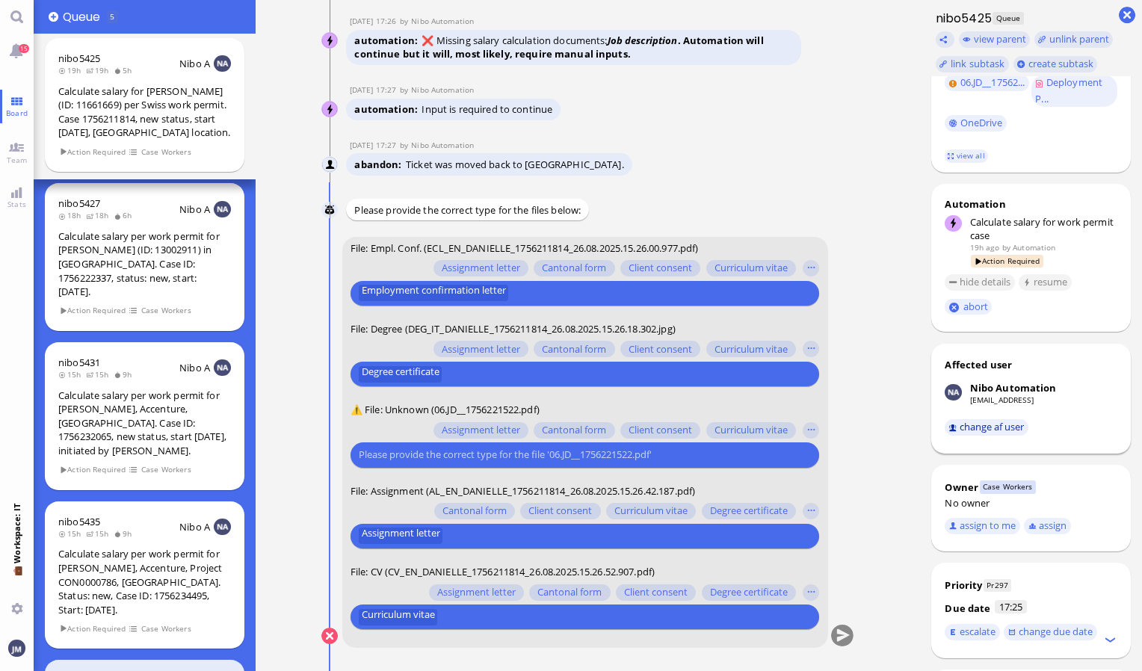
scroll to position [327, 0]
click at [991, 526] on button "assign to me" at bounding box center [982, 525] width 75 height 16
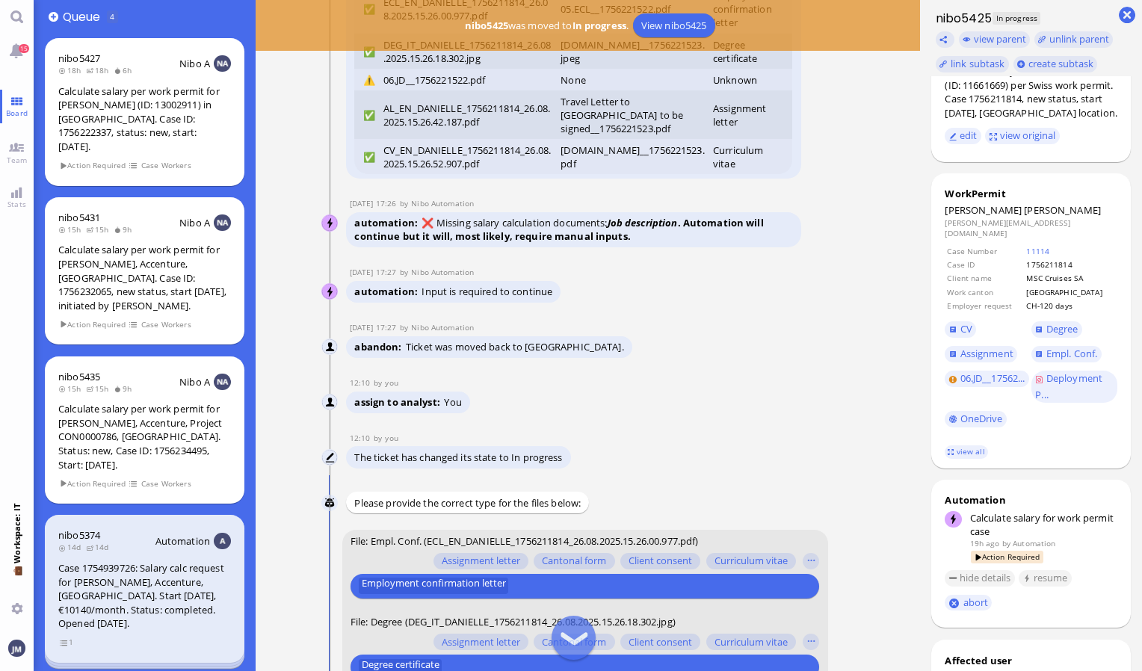
scroll to position [0, 0]
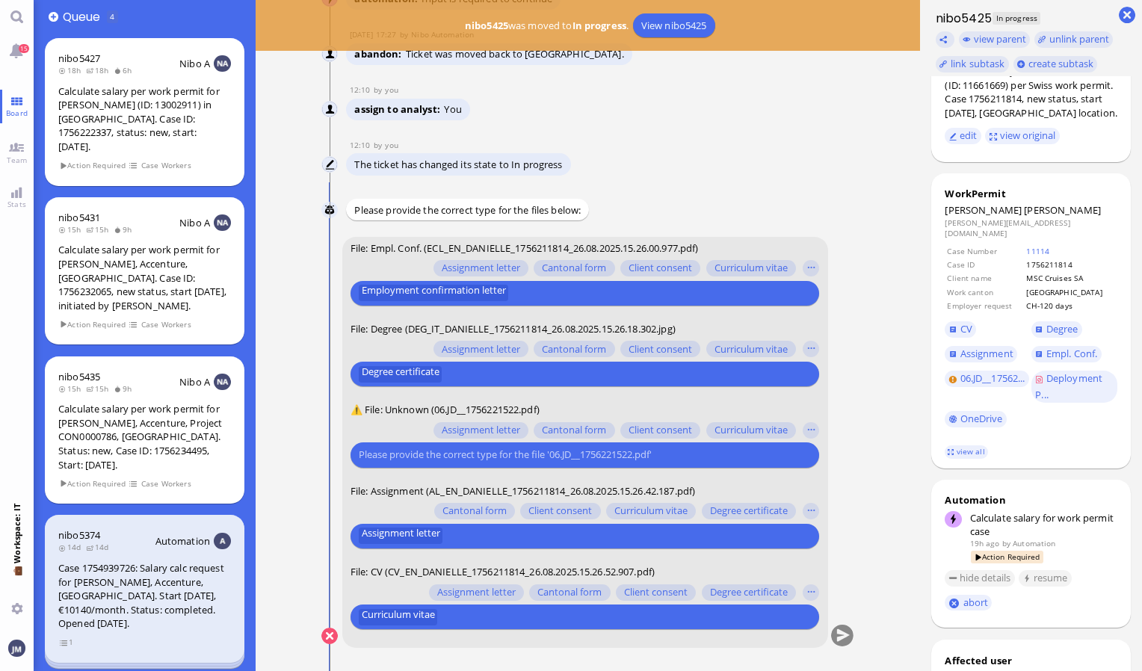
click at [454, 461] on input "text" at bounding box center [583, 455] width 448 height 16
click at [809, 432] on button "button" at bounding box center [811, 430] width 16 height 16
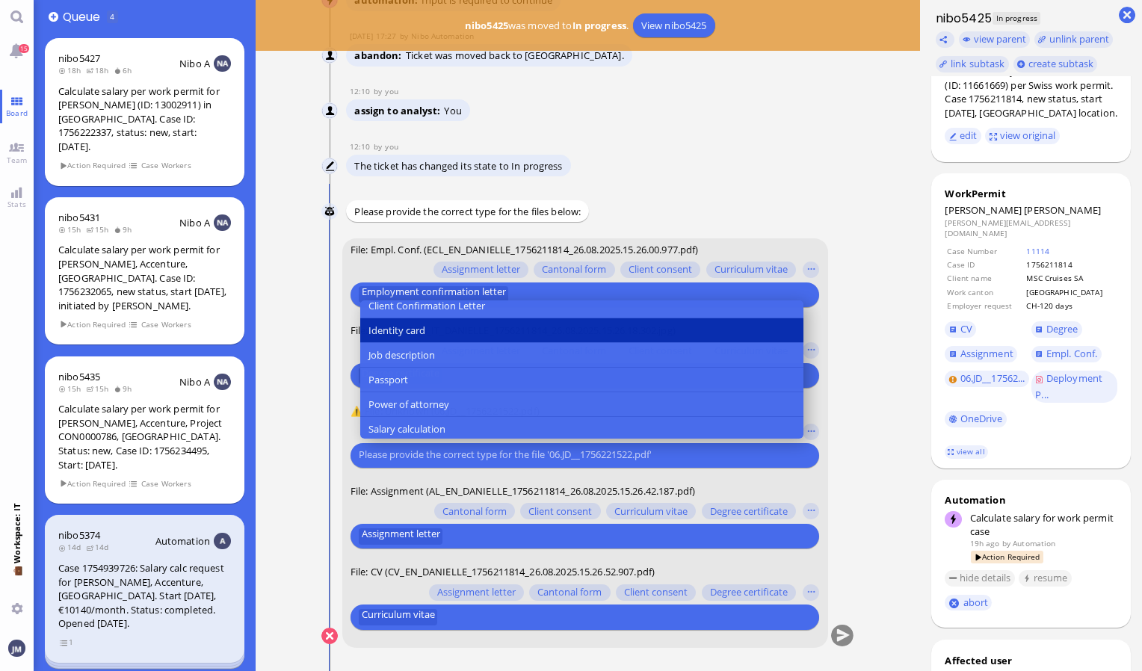
scroll to position [182, 0]
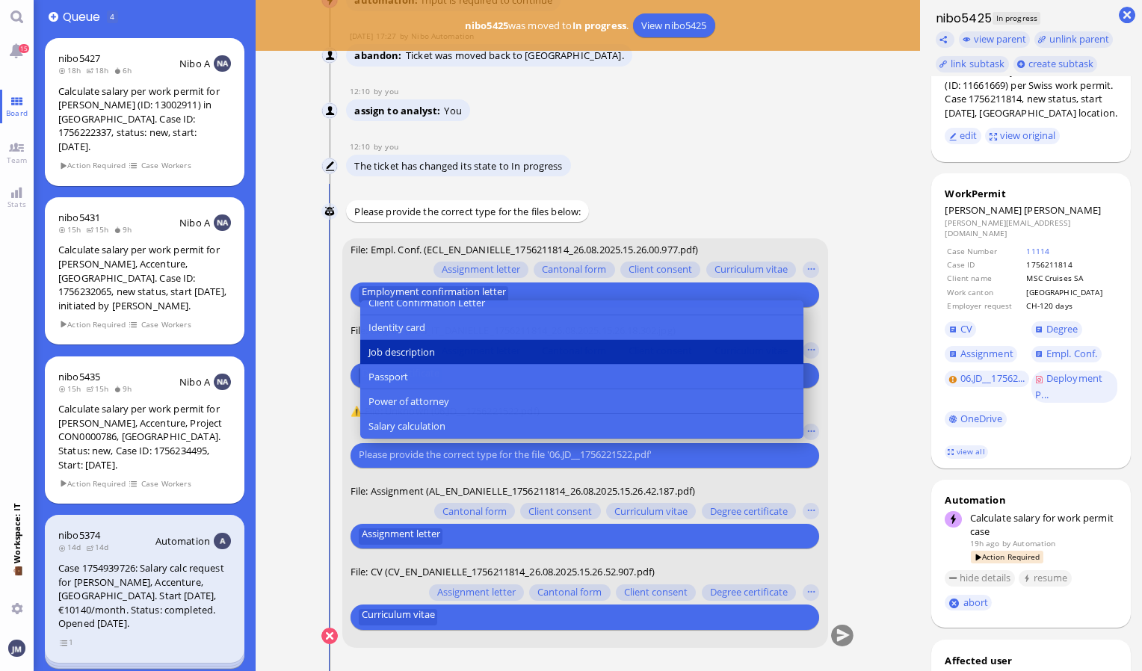
click at [493, 347] on button "Job description" at bounding box center [581, 353] width 443 height 25
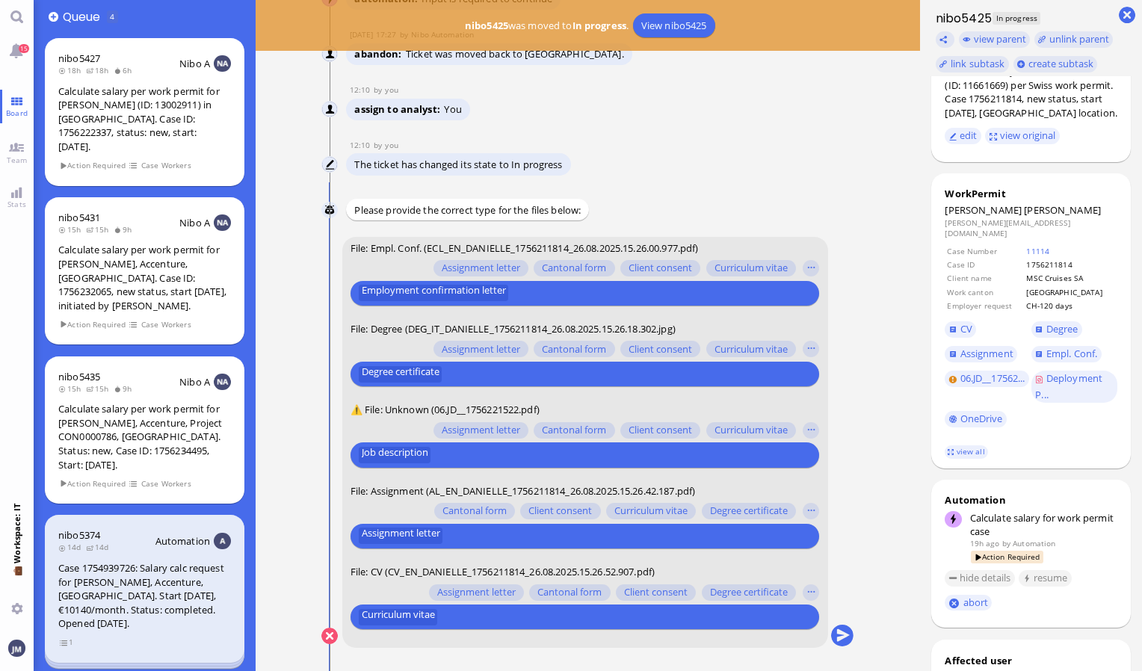
click at [869, 572] on nitautoscroll "[DATE] 17:25 by Automation Automation Calculate eligible salary for work permit…" at bounding box center [588, 335] width 592 height 671
click at [841, 639] on button "submit" at bounding box center [842, 636] width 22 height 22
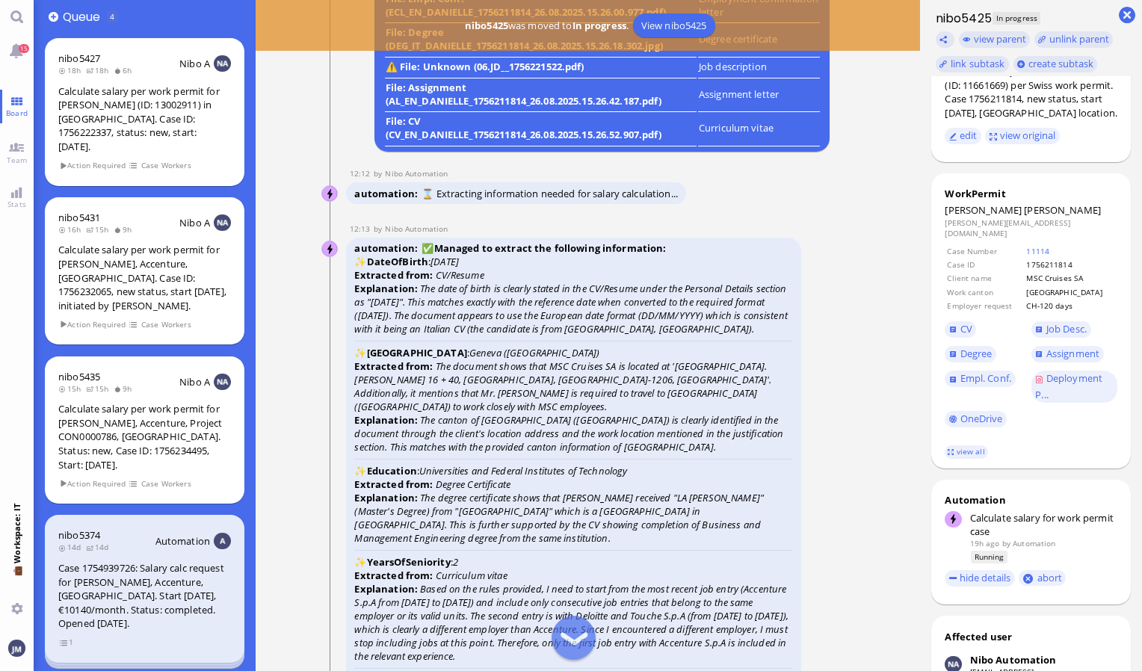
scroll to position [-895, 0]
click at [964, 454] on link "view all" at bounding box center [966, 451] width 43 height 13
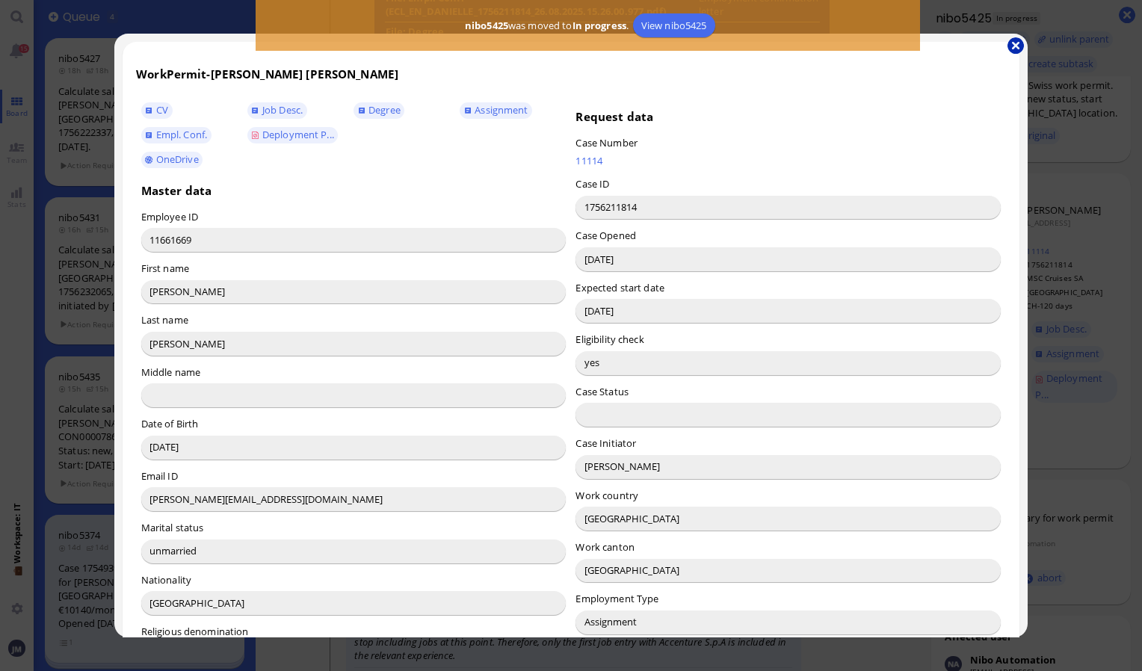
click at [1015, 43] on button "button" at bounding box center [1015, 45] width 16 height 16
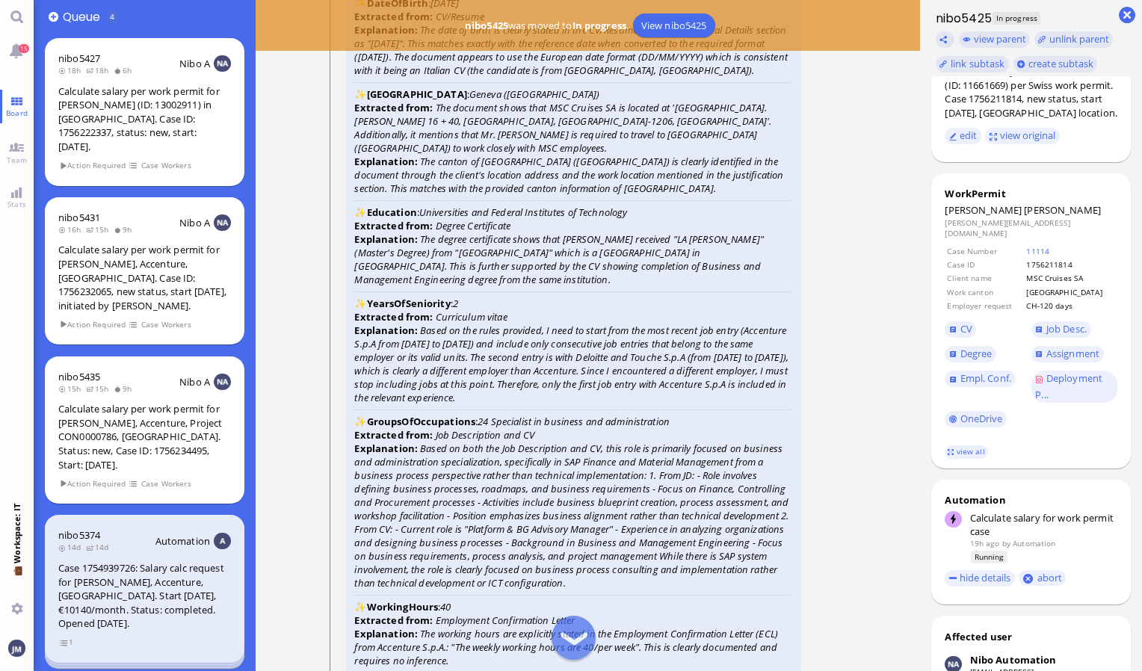
scroll to position [-637, 0]
click at [981, 360] on span "Degree" at bounding box center [976, 353] width 32 height 13
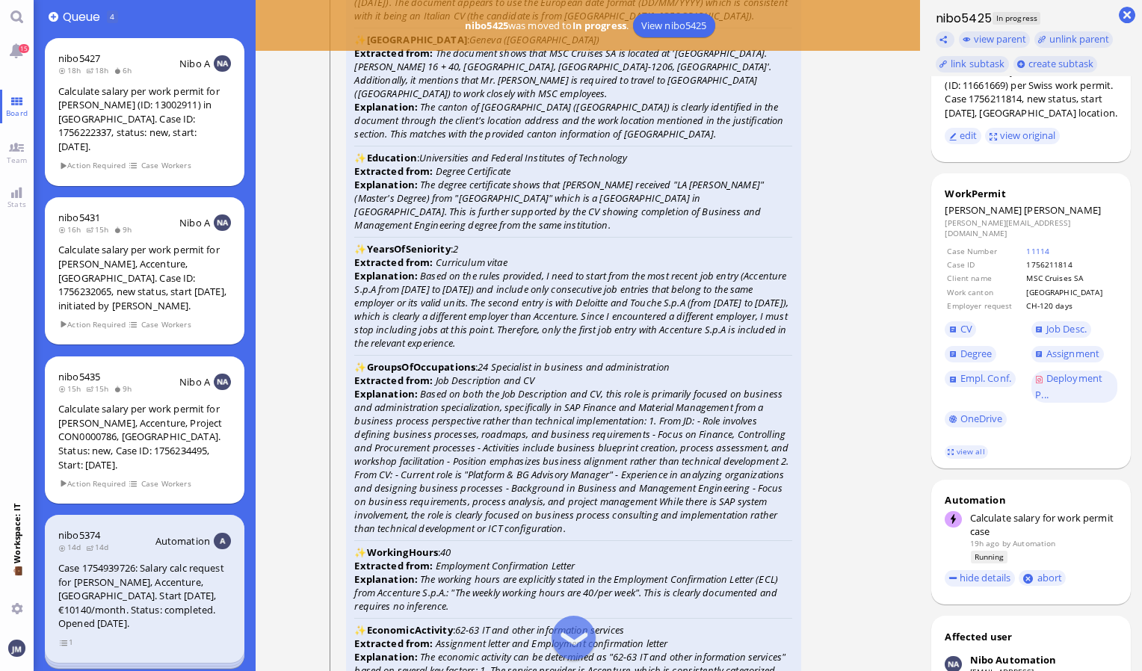
scroll to position [-514, 0]
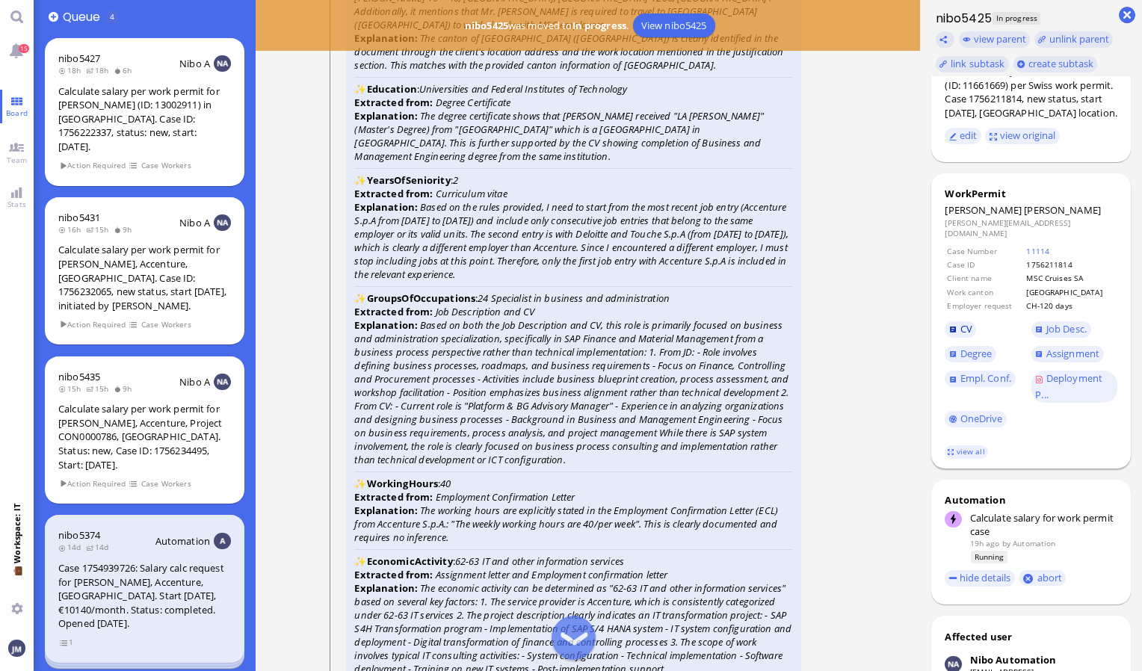
click at [963, 334] on span "CV" at bounding box center [966, 328] width 12 height 13
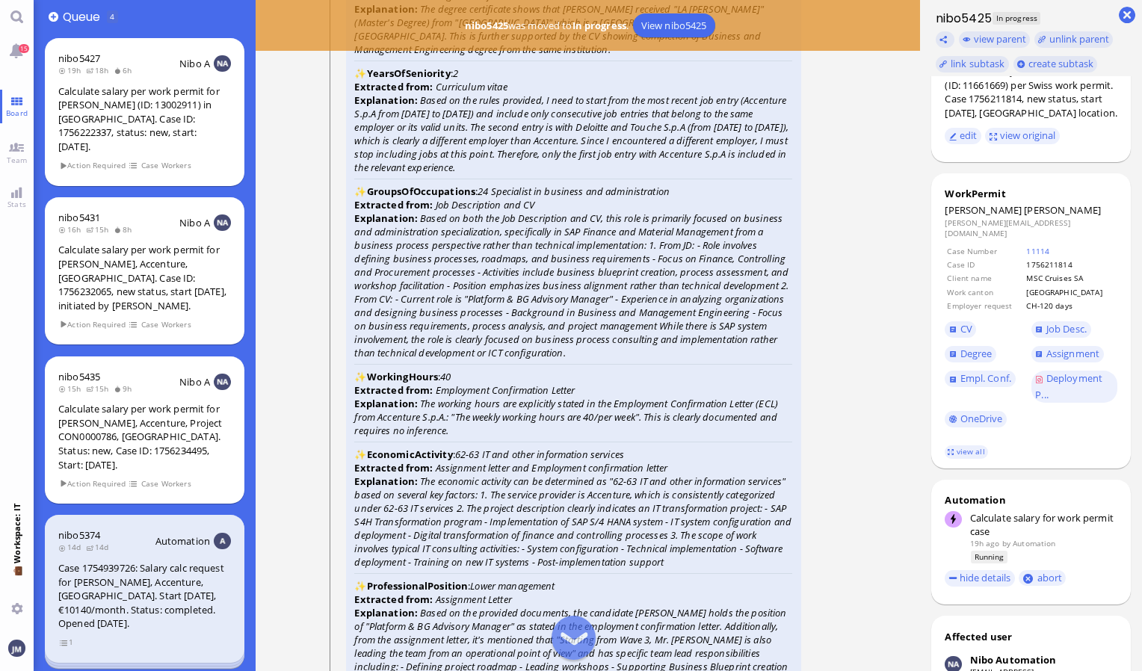
scroll to position [-899, 0]
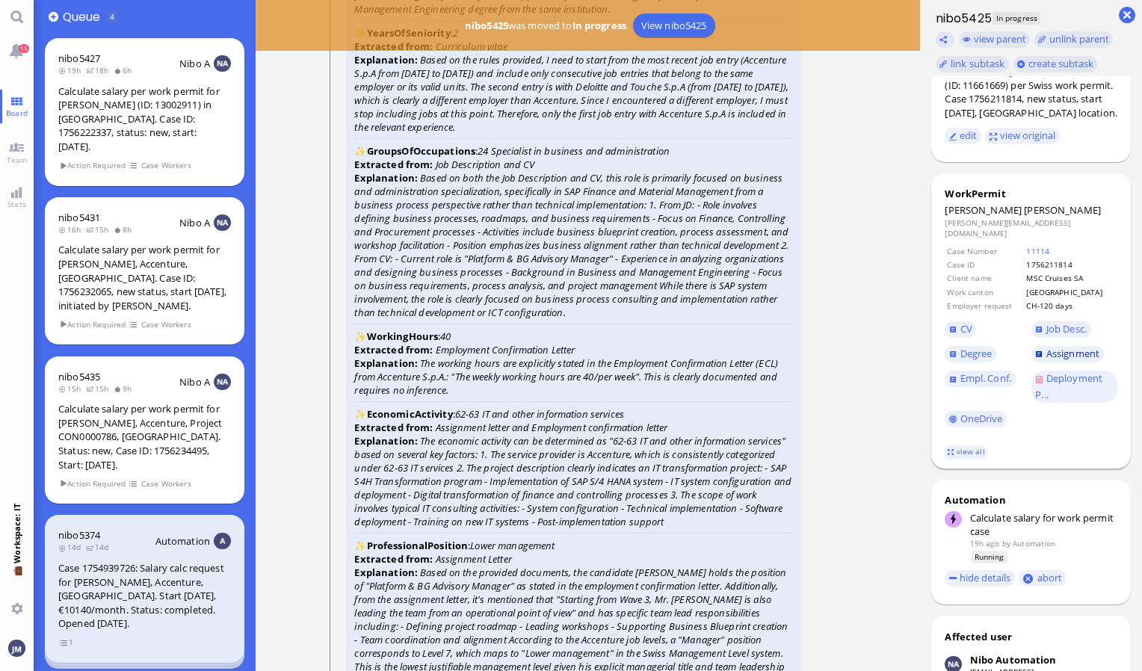
click at [1057, 360] on span "Assignment" at bounding box center [1072, 353] width 53 height 13
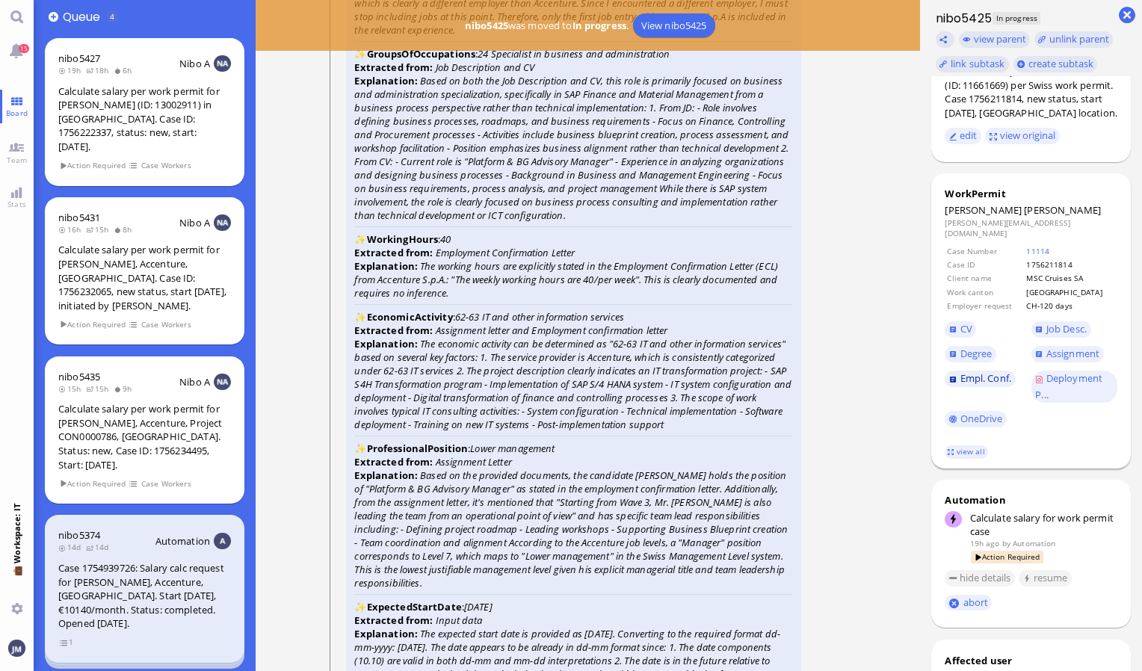
scroll to position [-1692, 0]
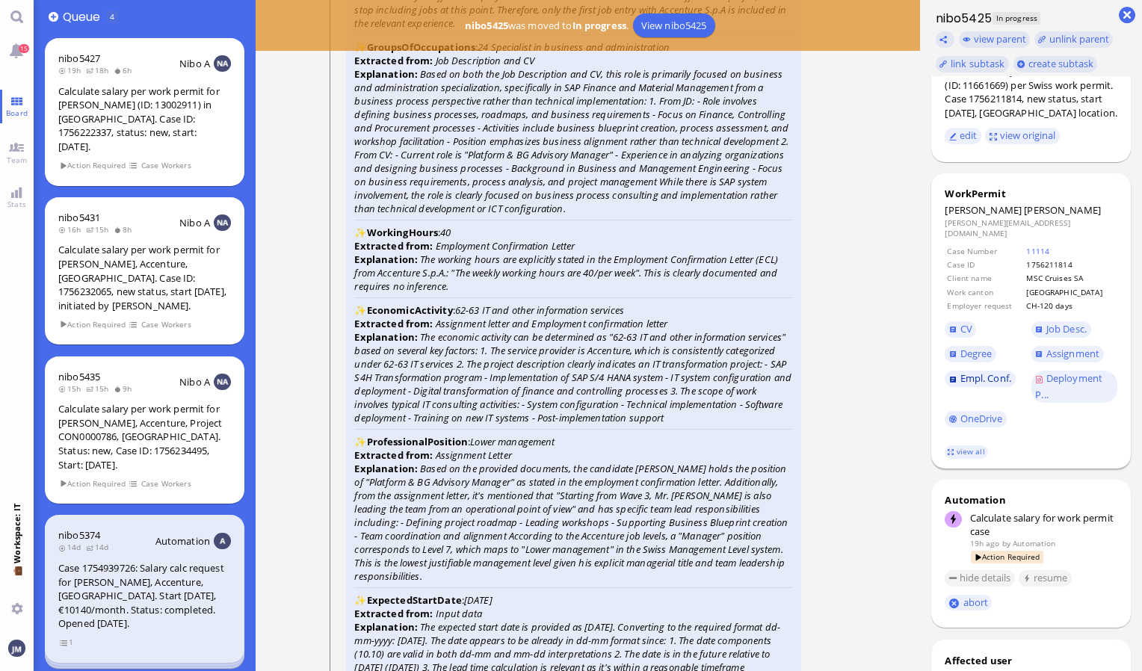
click at [1000, 382] on span "Empl. Conf." at bounding box center [985, 377] width 51 height 13
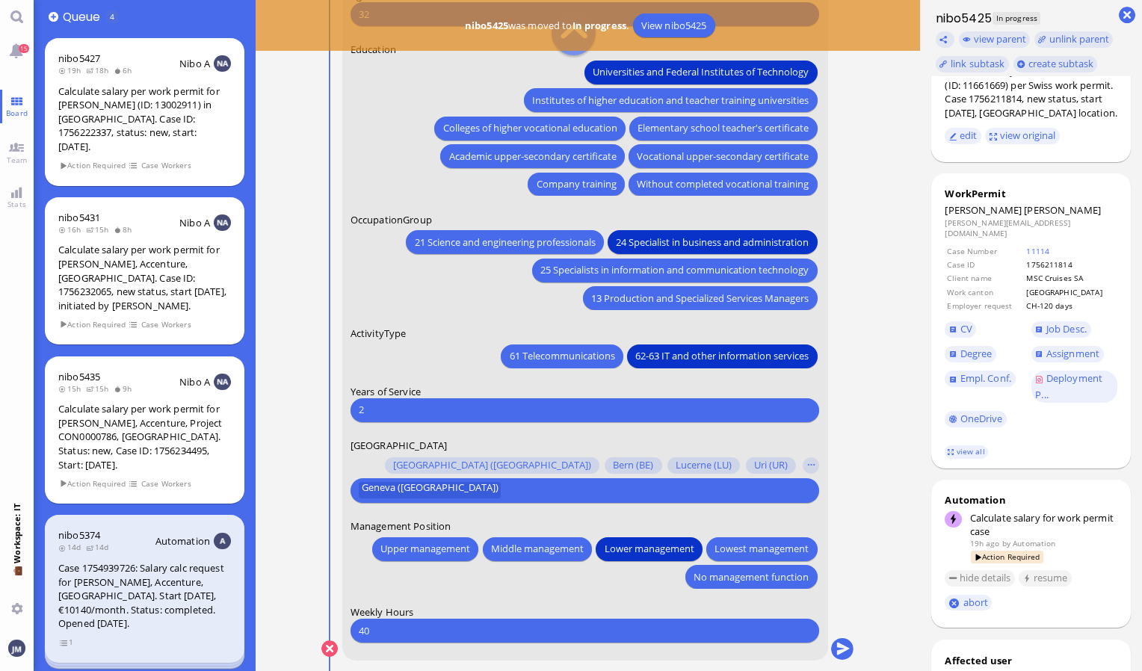
scroll to position [-12, 0]
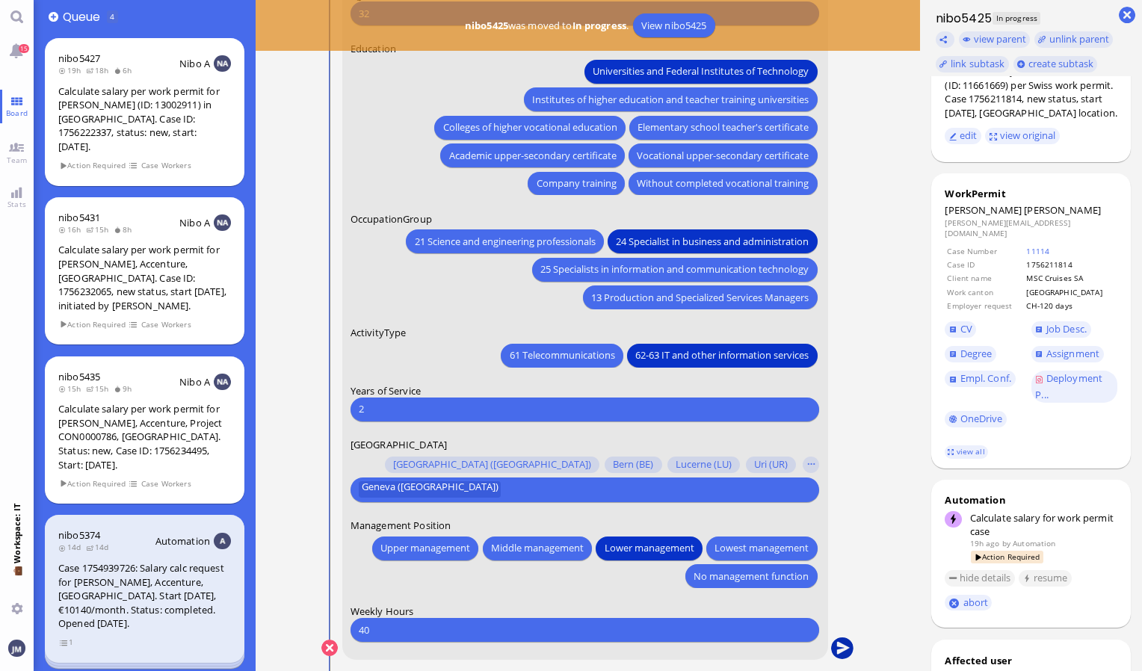
click at [844, 648] on button "submit" at bounding box center [842, 648] width 22 height 22
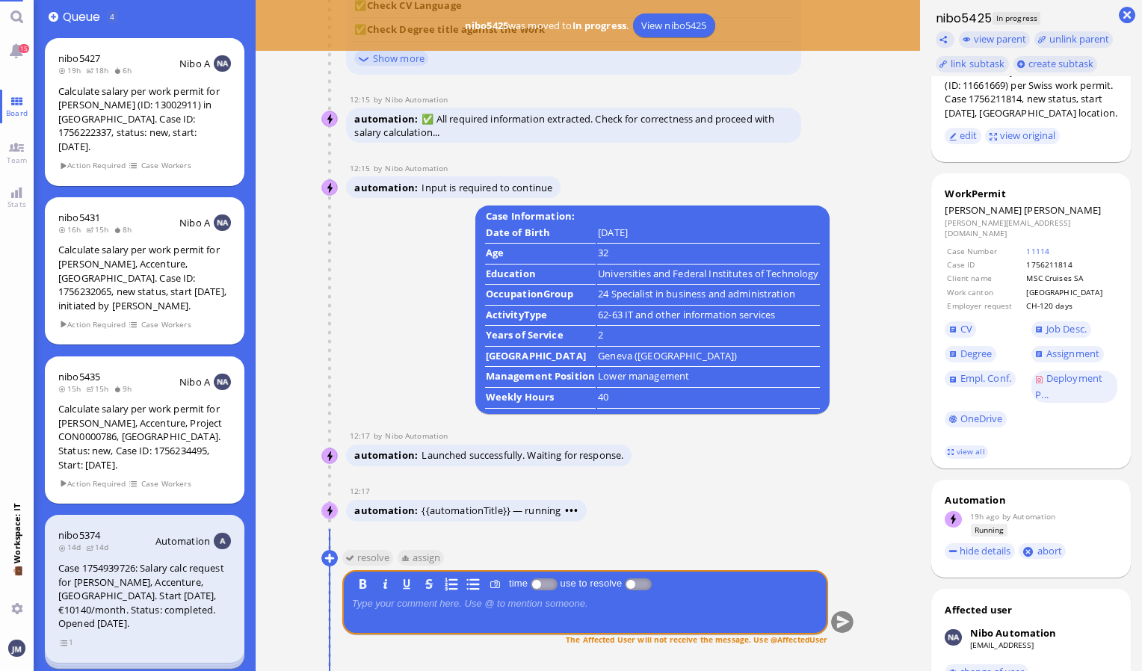
scroll to position [0, 0]
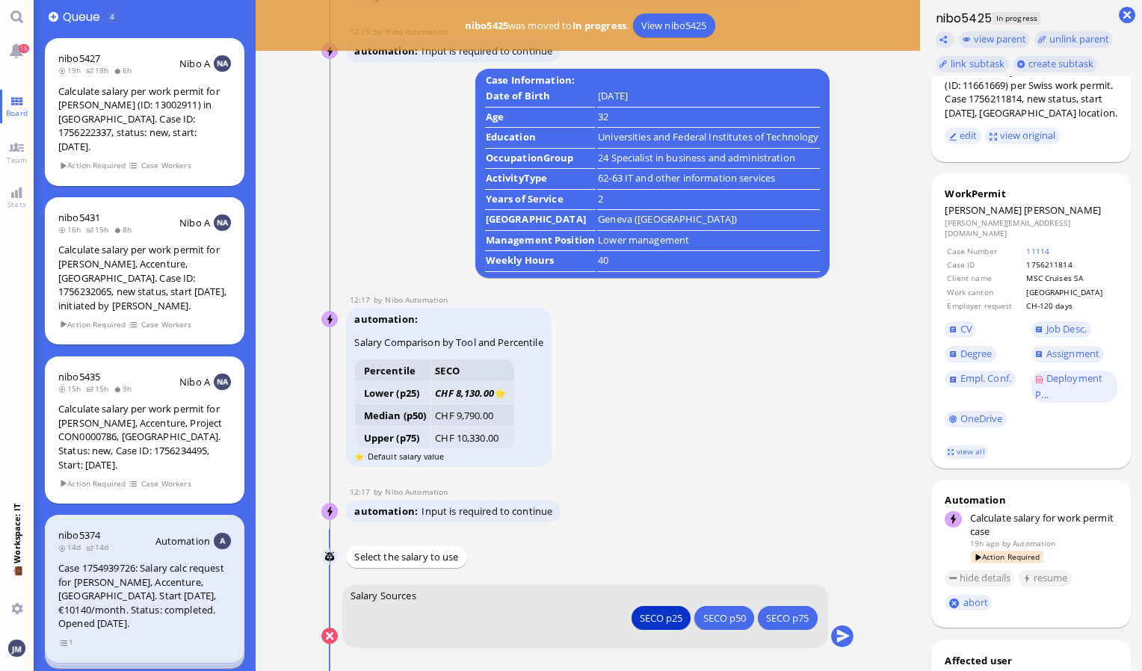
click at [886, 445] on ticket "[DATE] 17:25 by Automation Automation Calculate eligible salary for work permit…" at bounding box center [588, 335] width 665 height 671
click at [844, 638] on button "submit" at bounding box center [842, 636] width 22 height 22
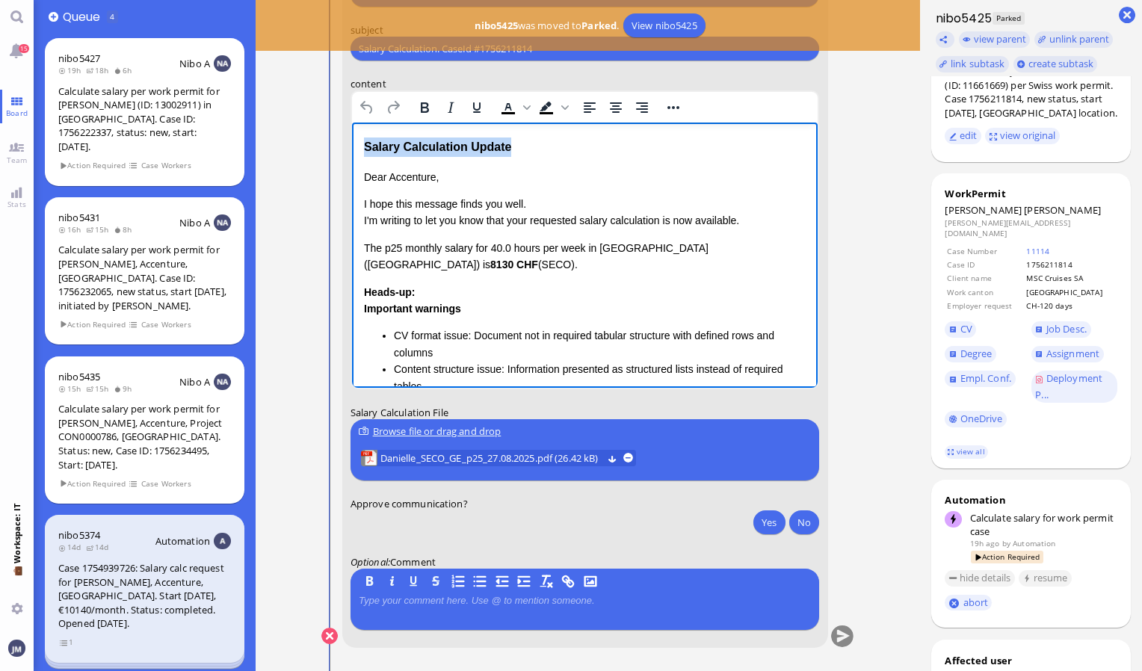
drag, startPoint x: 519, startPoint y: 155, endPoint x: 347, endPoint y: 148, distance: 172.8
click at [351, 148] on html "Salary Calculation Update Dear Accenture, I hope this message finds you well. I…" at bounding box center [584, 326] width 466 height 406
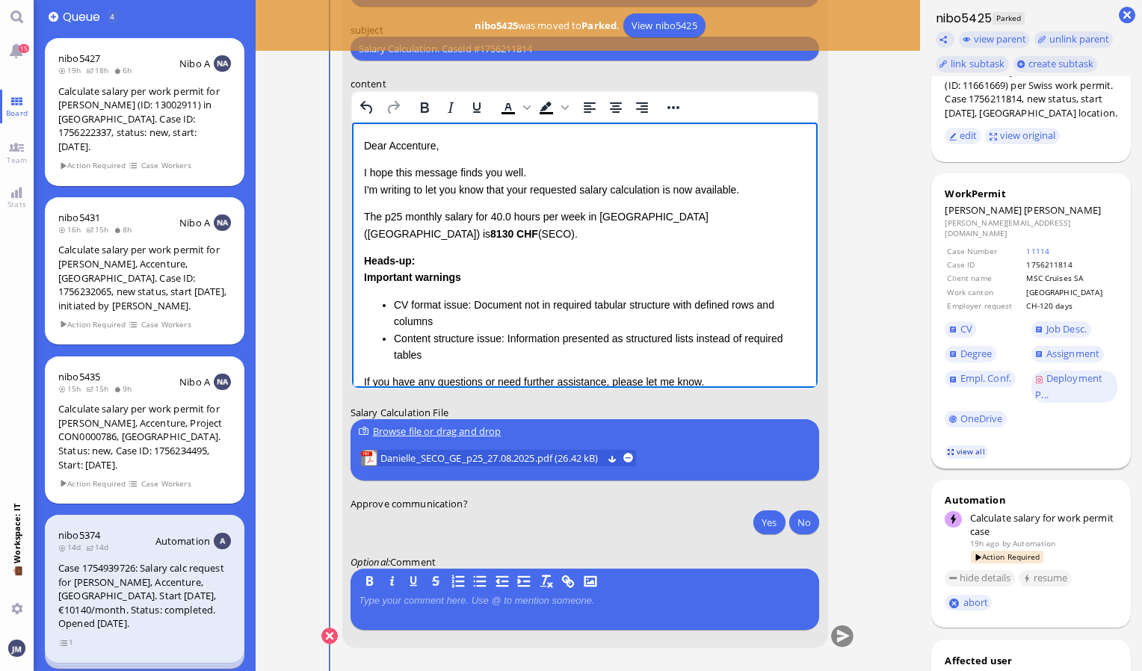
click at [968, 451] on link "view all" at bounding box center [966, 451] width 43 height 13
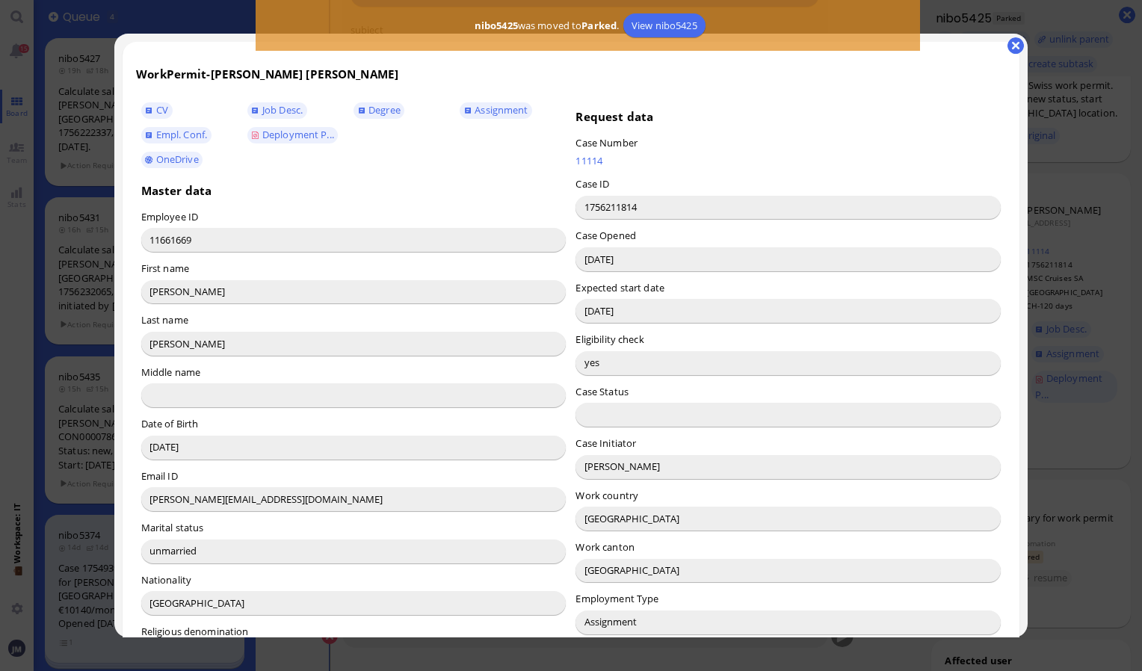
click at [1028, 43] on div at bounding box center [571, 335] width 1142 height 671
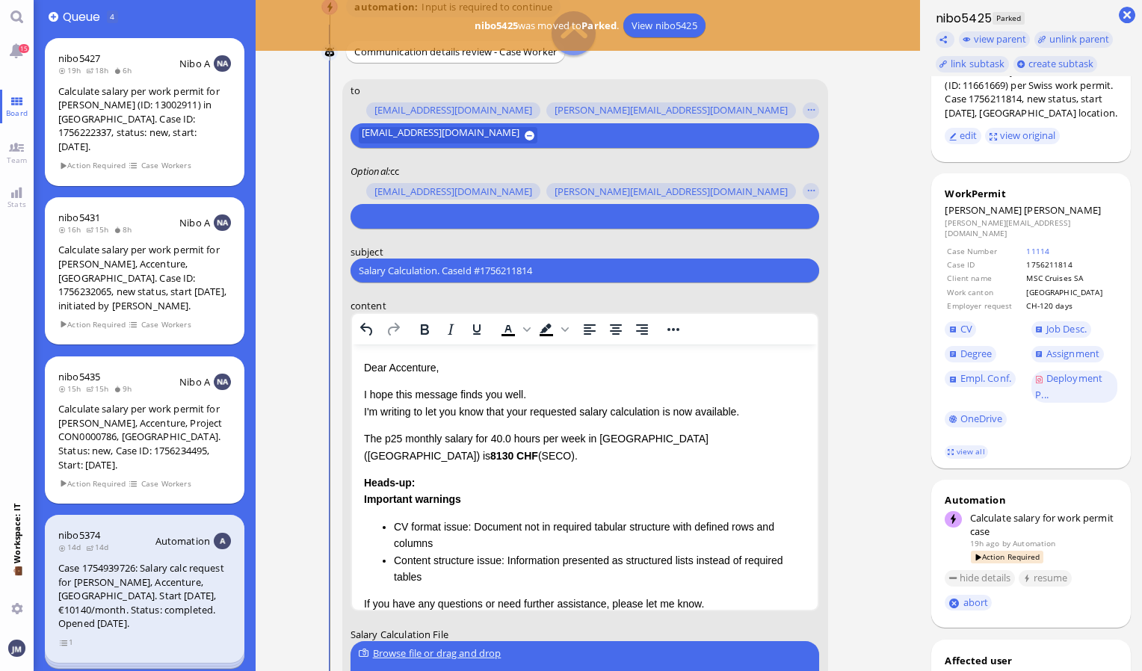
scroll to position [-290, 0]
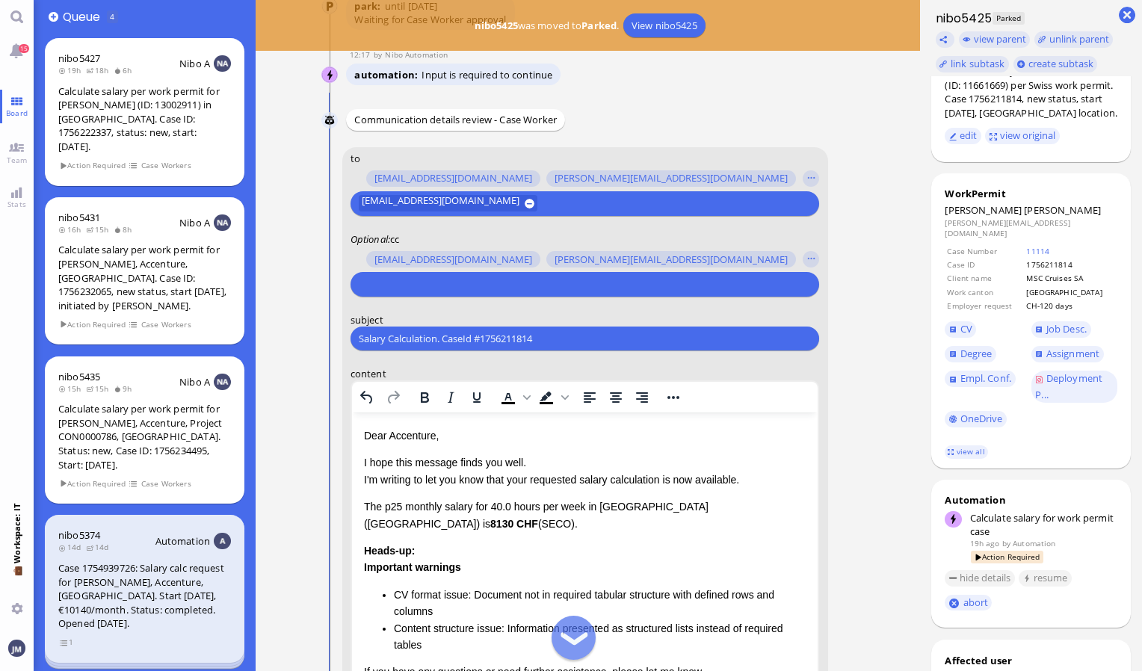
drag, startPoint x: 569, startPoint y: 331, endPoint x: 326, endPoint y: 350, distance: 244.3
click at [326, 350] on conversation-line "You to [PERSON_NAME][EMAIL_ADDRESS][DOMAIN_NAME] [DOMAIN_NAME][EMAIL_ADDRESS][D…" at bounding box center [587, 551] width 533 height 809
paste input "11661669"
type input "1"
paste input "PazPerTout new case: [PERSON_NAME] (1756211814 / 11661669), Employer Request: C…"
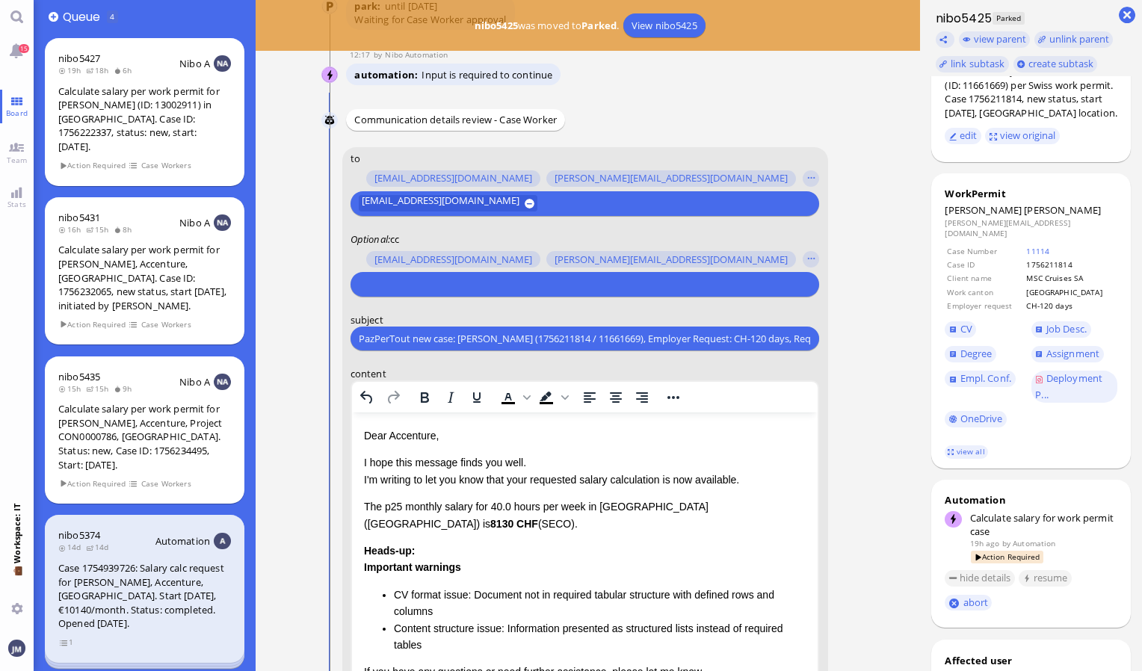
scroll to position [0, 138]
type input "PazPerTout new case: [PERSON_NAME] (1756211814 / 11661669), Employer Request: C…"
click at [398, 285] on input "text" at bounding box center [583, 285] width 448 height 16
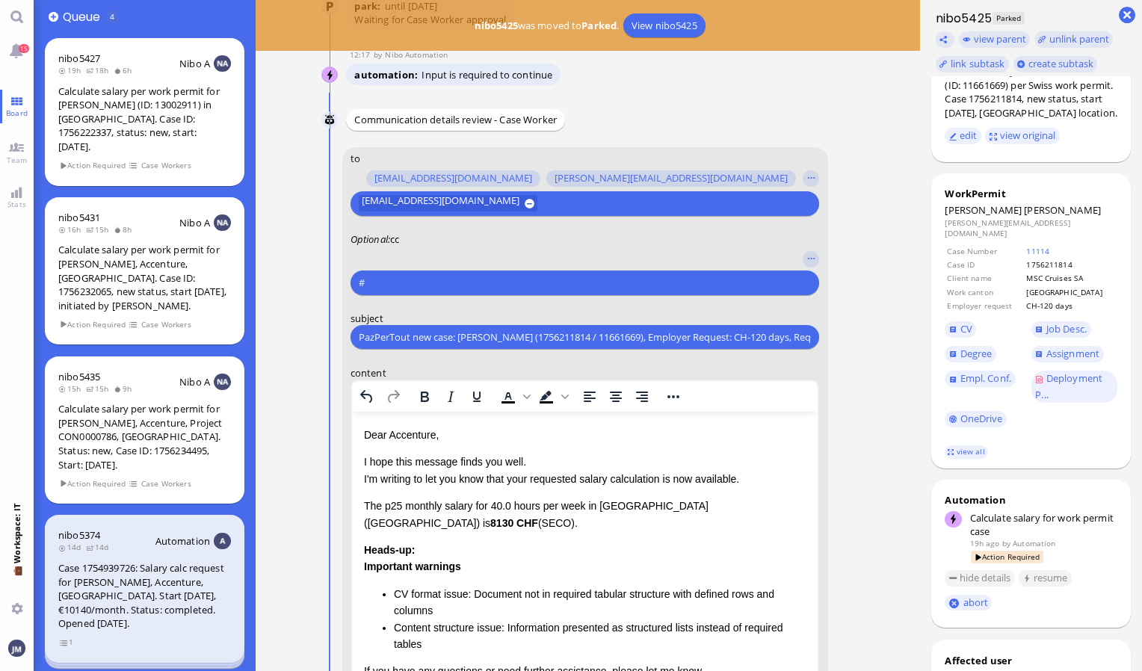
type input "#"
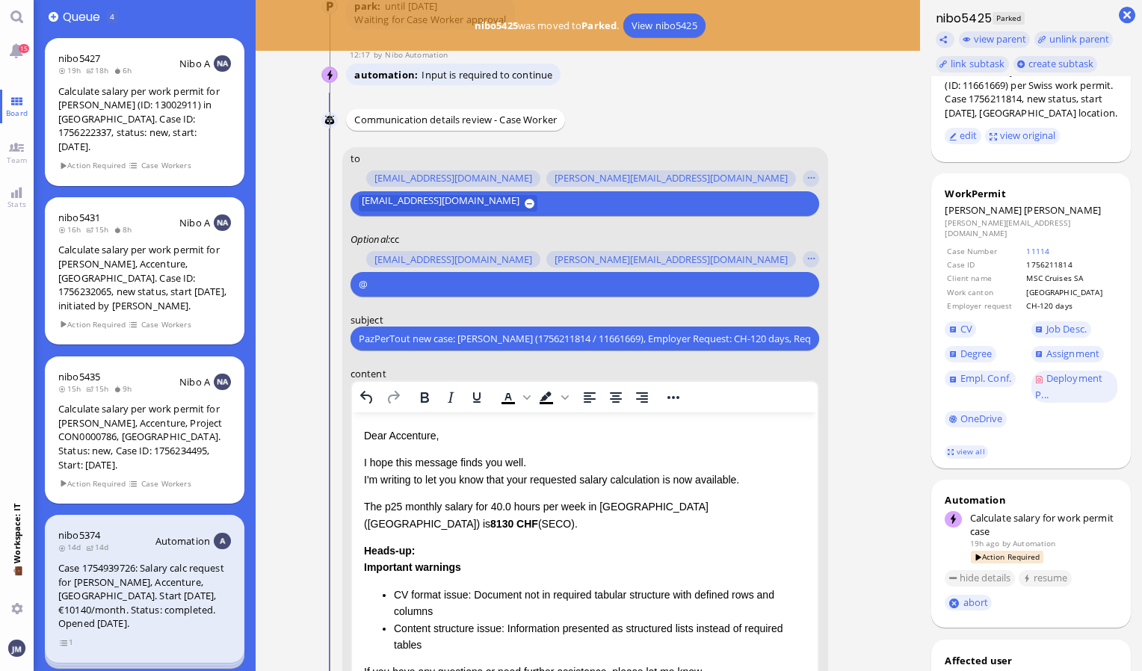
scroll to position [-288, 0]
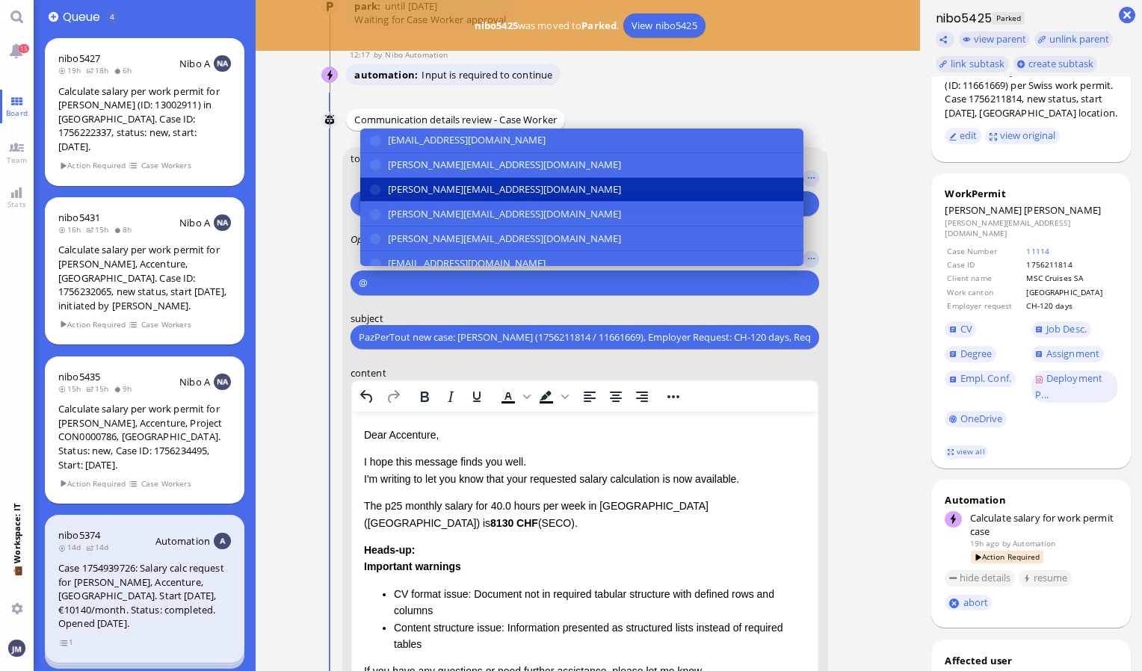
type input "@"
click at [399, 197] on button "[PERSON_NAME][EMAIL_ADDRESS][DOMAIN_NAME]" at bounding box center [581, 189] width 443 height 25
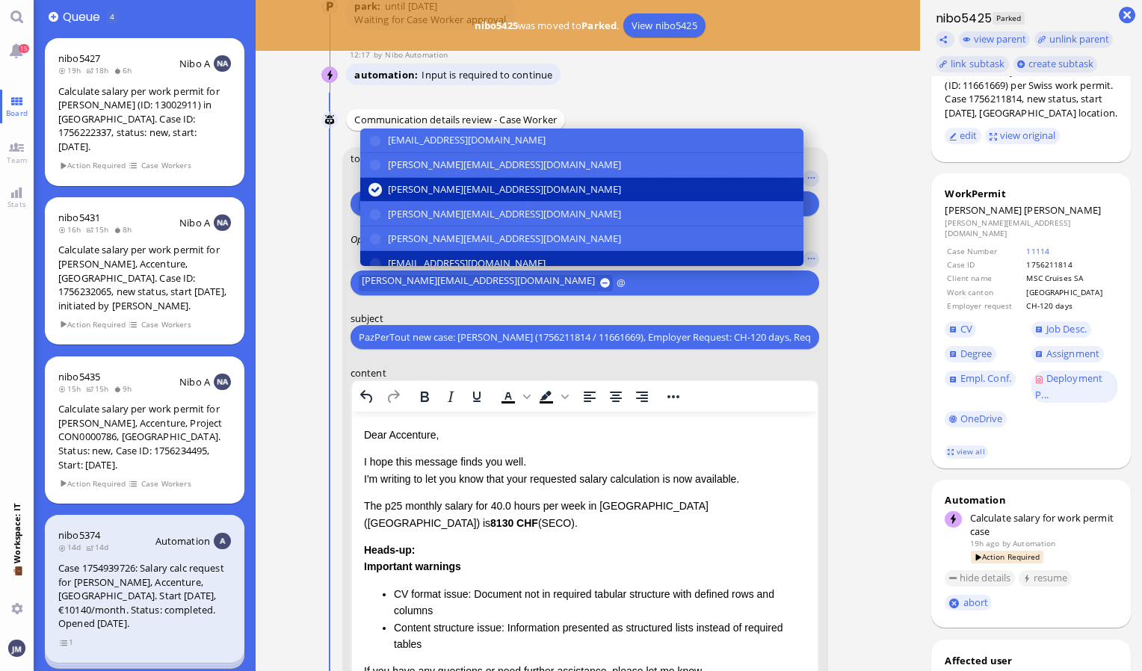
type input "@"
click at [413, 256] on span "[EMAIL_ADDRESS][DOMAIN_NAME]" at bounding box center [467, 264] width 158 height 16
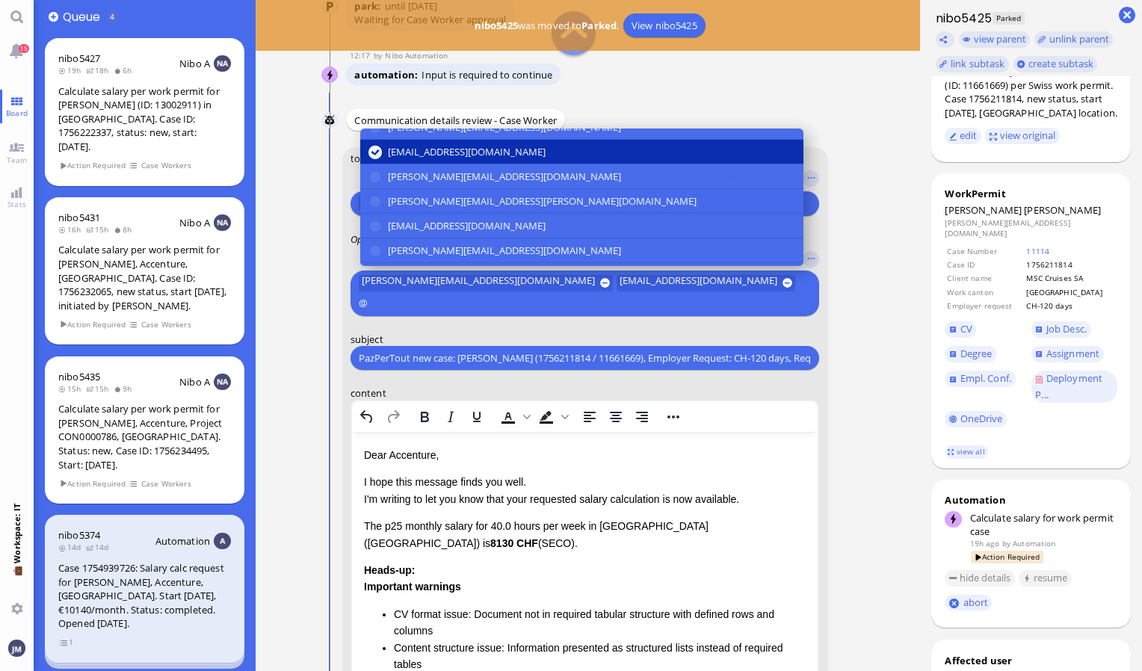
scroll to position [120, 0]
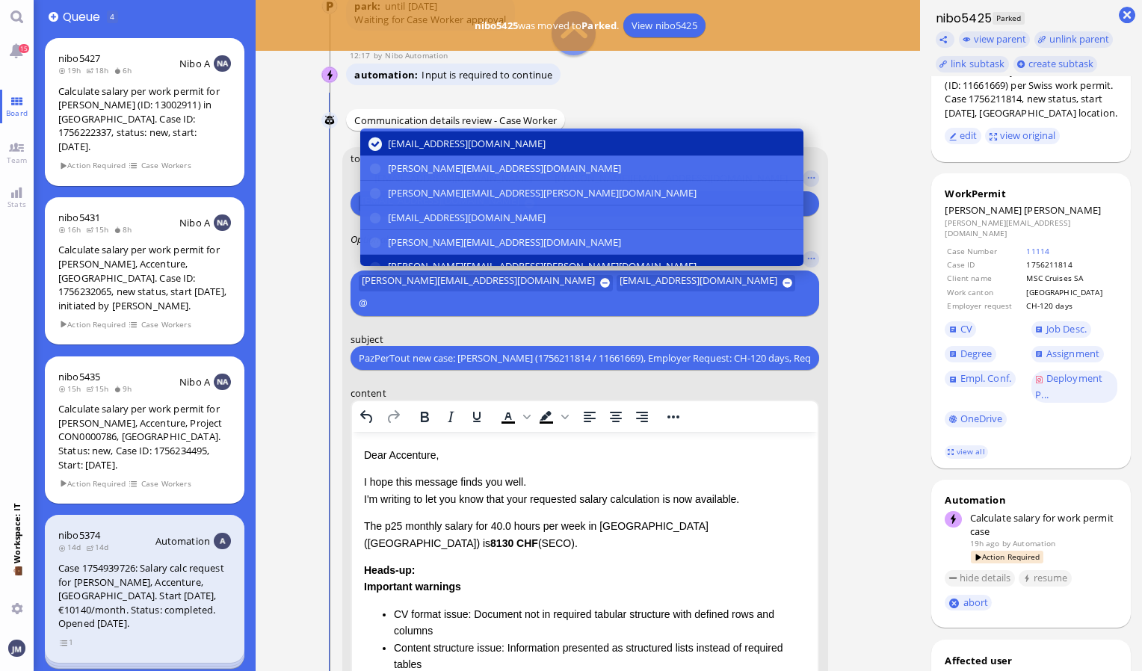
type input "@"
click at [423, 259] on span "[PERSON_NAME][EMAIL_ADDRESS][PERSON_NAME][DOMAIN_NAME]" at bounding box center [542, 267] width 309 height 16
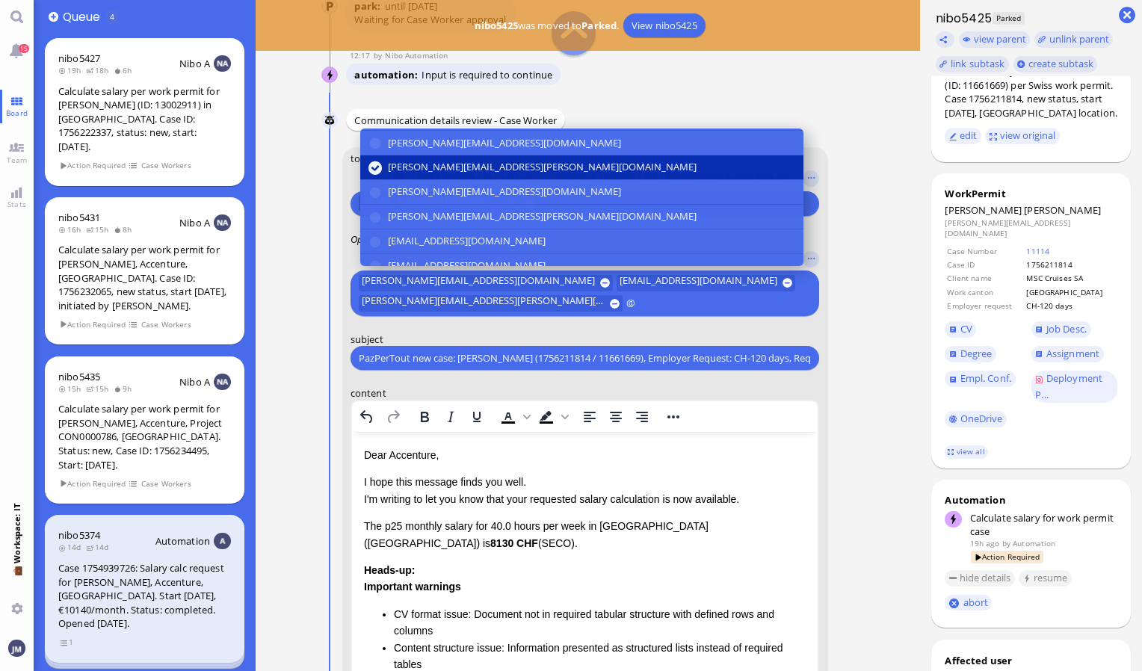
scroll to position [251, 0]
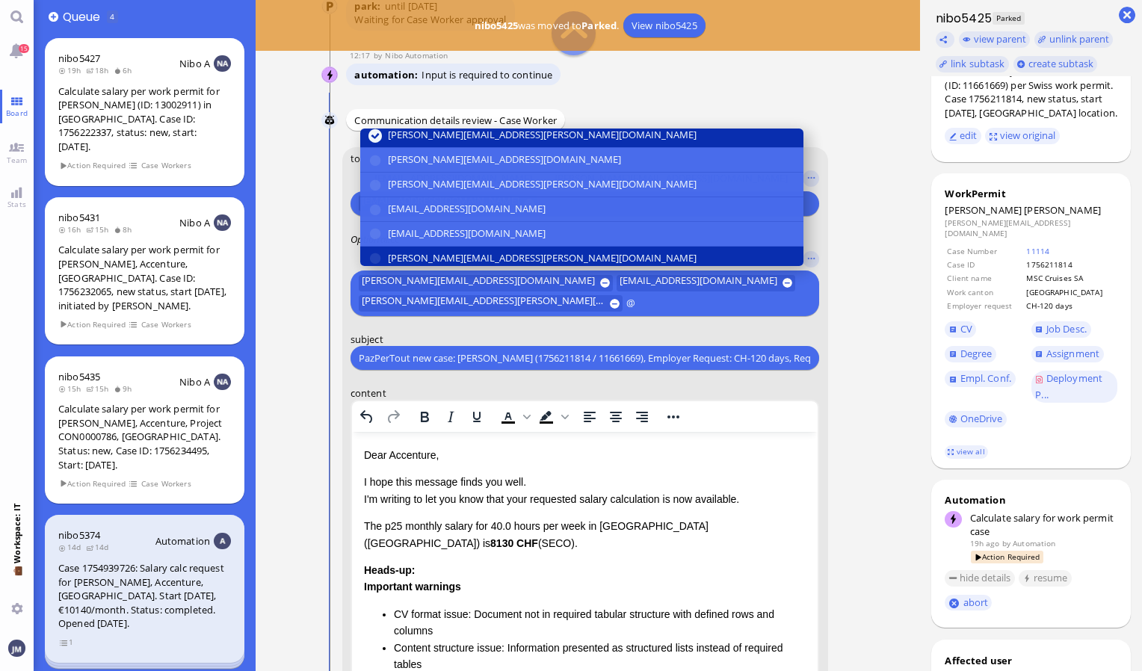
type input "@"
click at [411, 256] on span "[PERSON_NAME][EMAIL_ADDRESS][PERSON_NAME][DOMAIN_NAME]" at bounding box center [542, 258] width 309 height 16
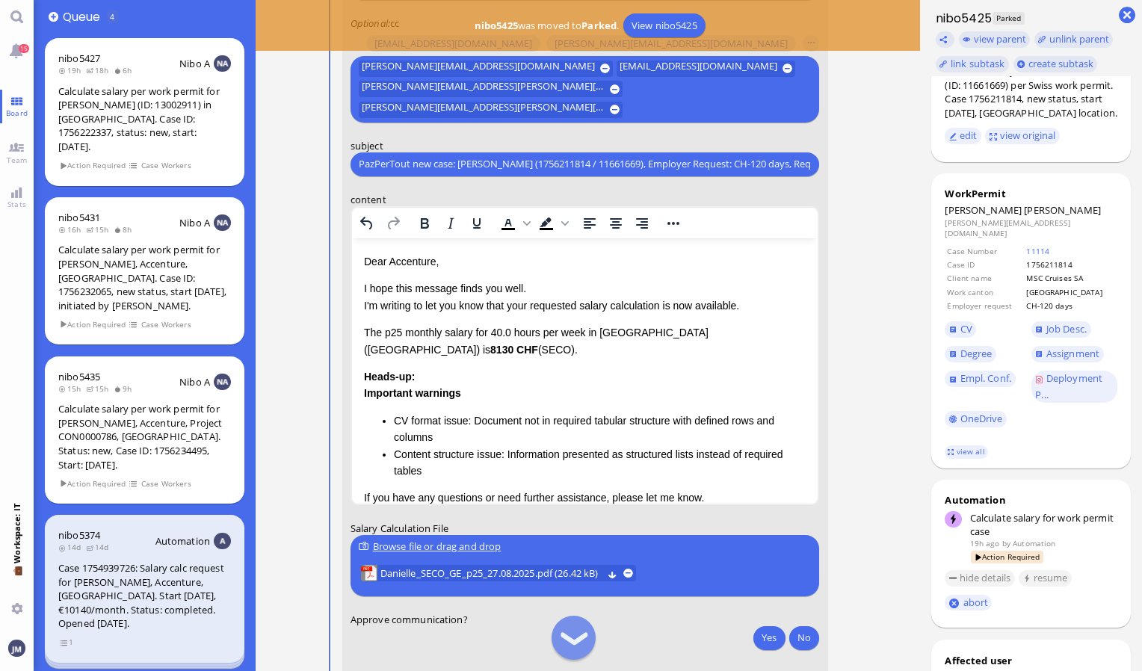
scroll to position [-111, 0]
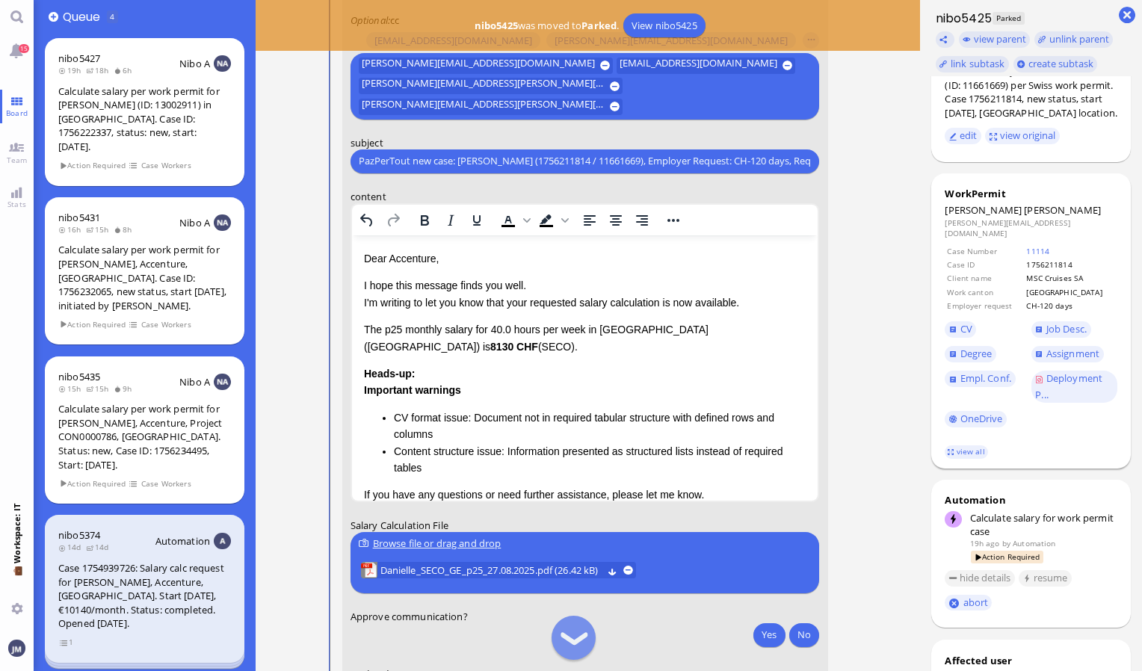
click at [957, 448] on footer "view all" at bounding box center [1031, 452] width 200 height 33
click at [953, 458] on link "view all" at bounding box center [966, 451] width 43 height 13
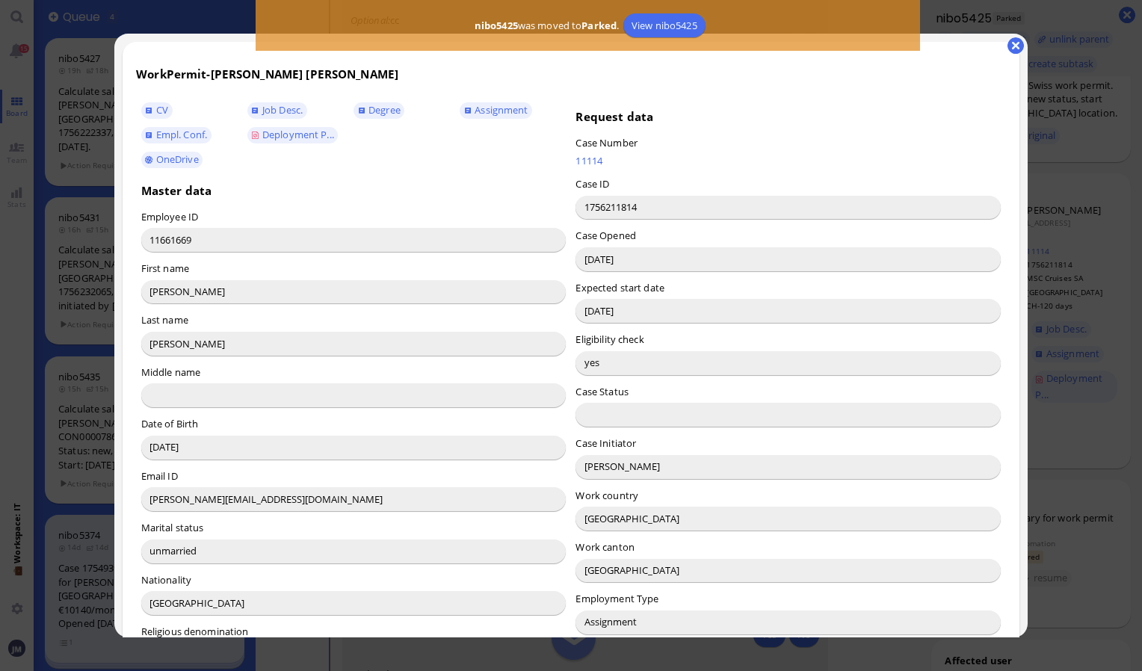
click at [592, 464] on input "[PERSON_NAME]" at bounding box center [787, 467] width 425 height 24
click at [1017, 48] on button "button" at bounding box center [1015, 45] width 16 height 16
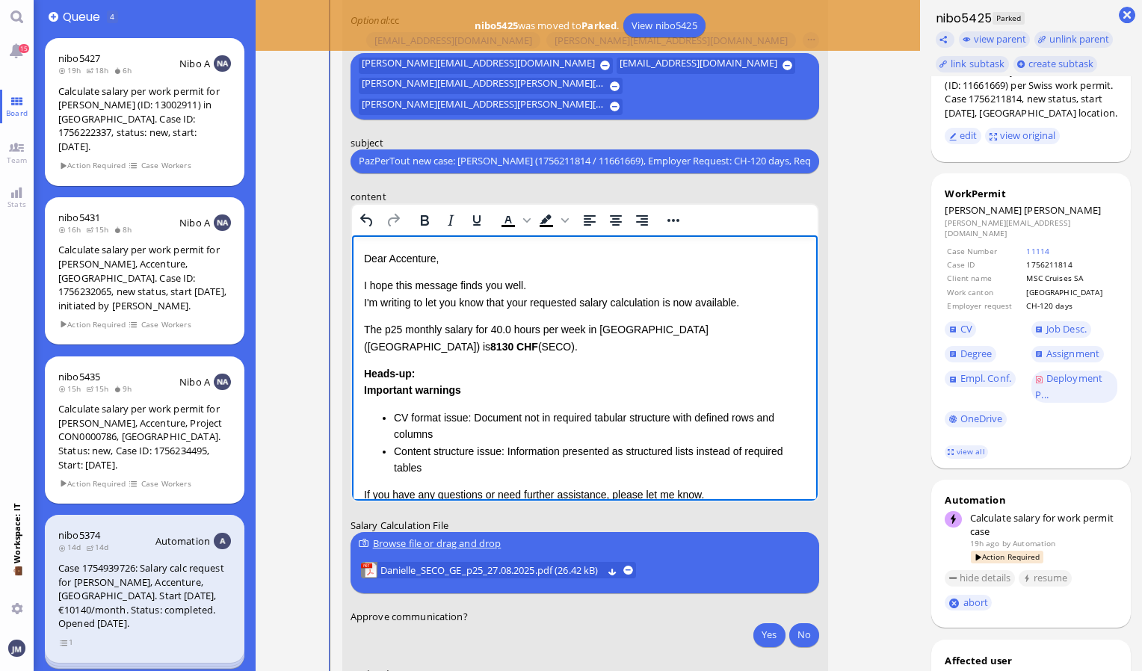
click at [416, 259] on p "Dear Accenture," at bounding box center [584, 258] width 442 height 16
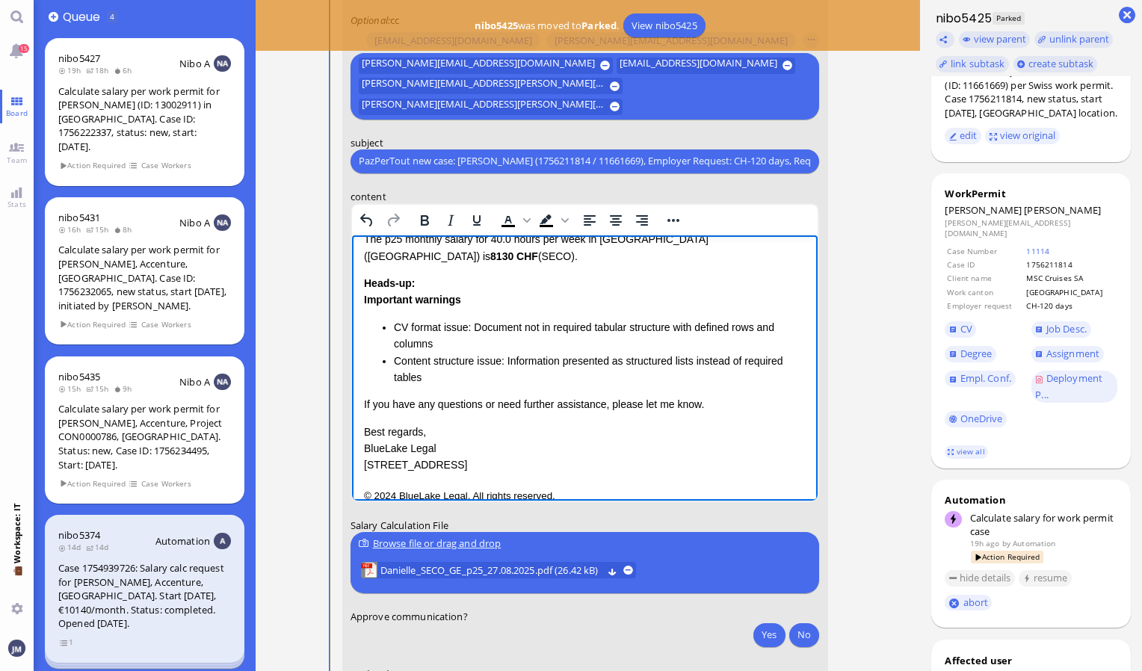
scroll to position [89, 0]
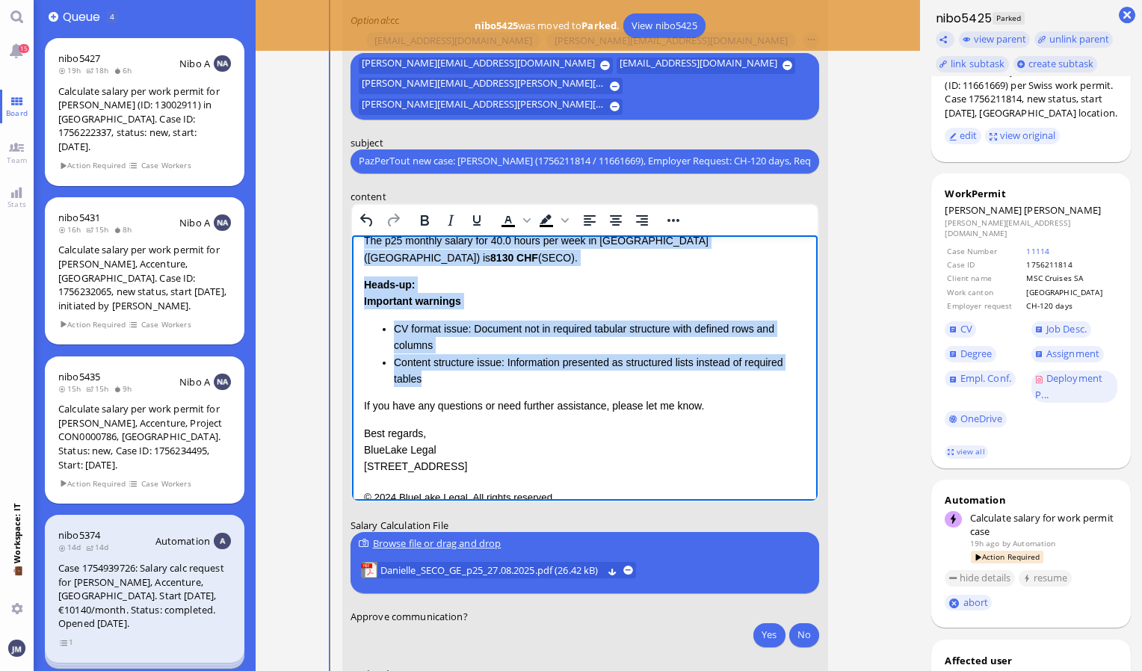
drag, startPoint x: 363, startPoint y: 240, endPoint x: 433, endPoint y: 359, distance: 138.3
click at [433, 359] on div "Dear [PERSON_NAME], I hope this message finds you well. I'm writing to let you …" at bounding box center [584, 318] width 442 height 314
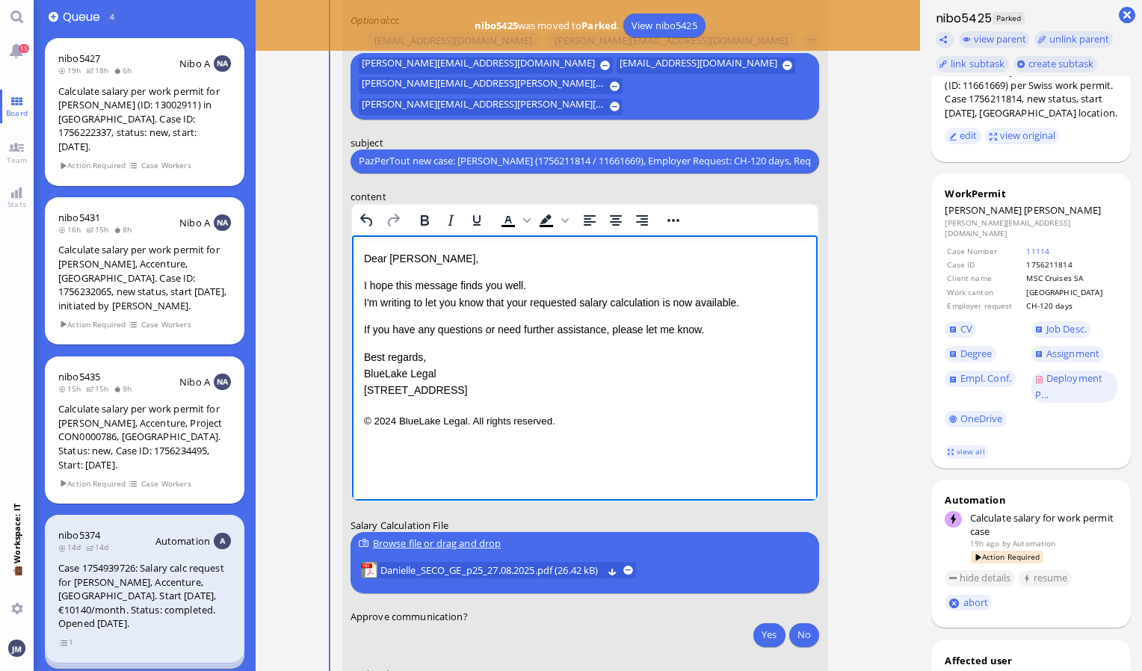
scroll to position [0, 0]
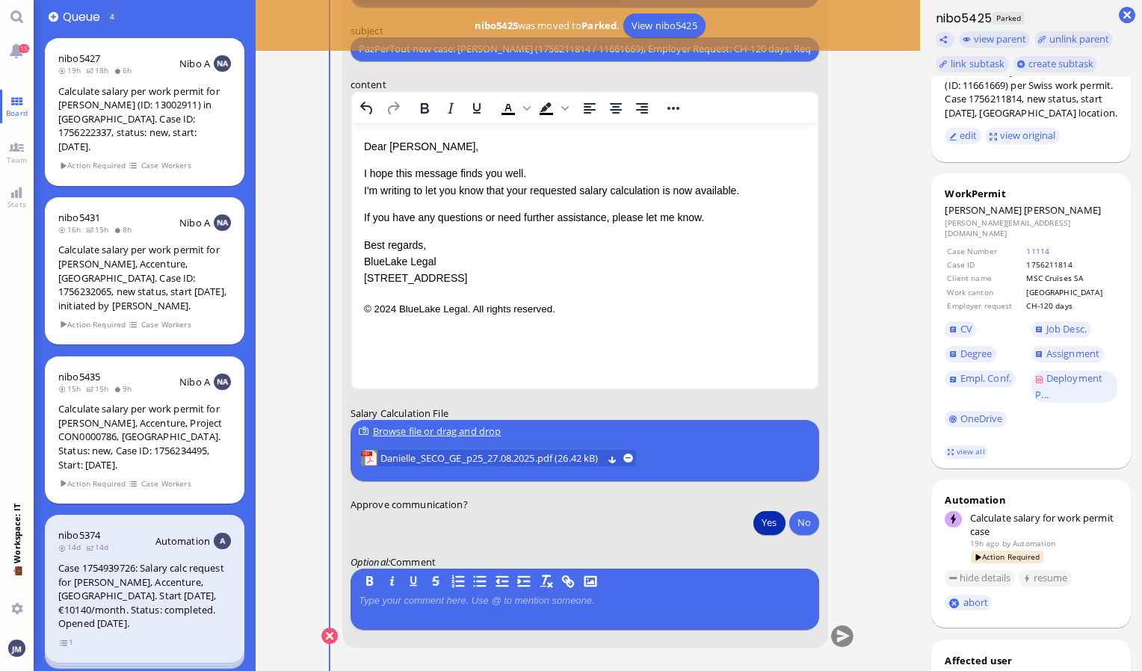
click at [774, 517] on button "Yes" at bounding box center [768, 522] width 31 height 24
click at [841, 636] on button "submit" at bounding box center [842, 636] width 22 height 22
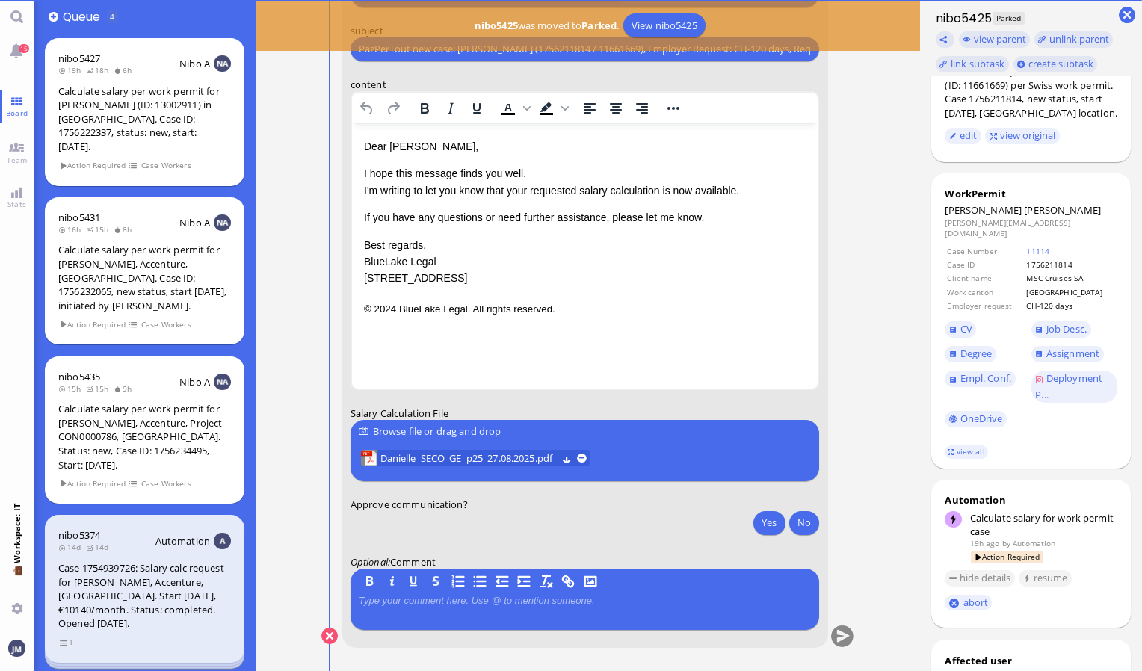
click at [613, 490] on form "to [PERSON_NAME][EMAIL_ADDRESS][DOMAIN_NAME] [DOMAIN_NAME][EMAIL_ADDRESS][DOMAI…" at bounding box center [585, 232] width 486 height 832
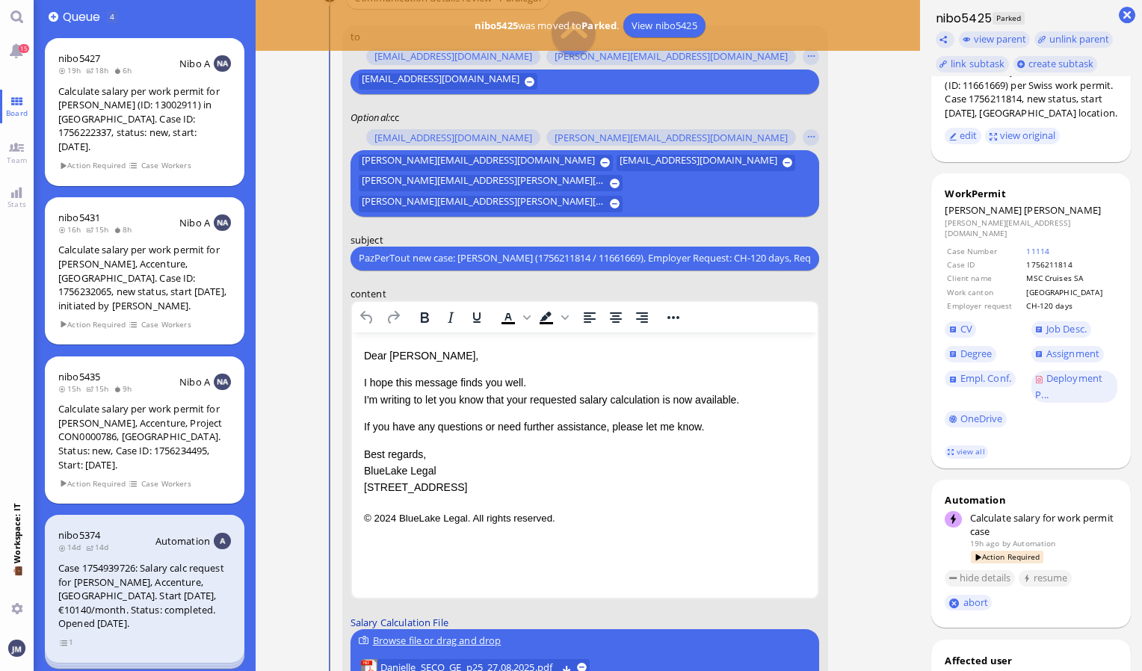
scroll to position [-215, 0]
